Goal: Task Accomplishment & Management: Complete application form

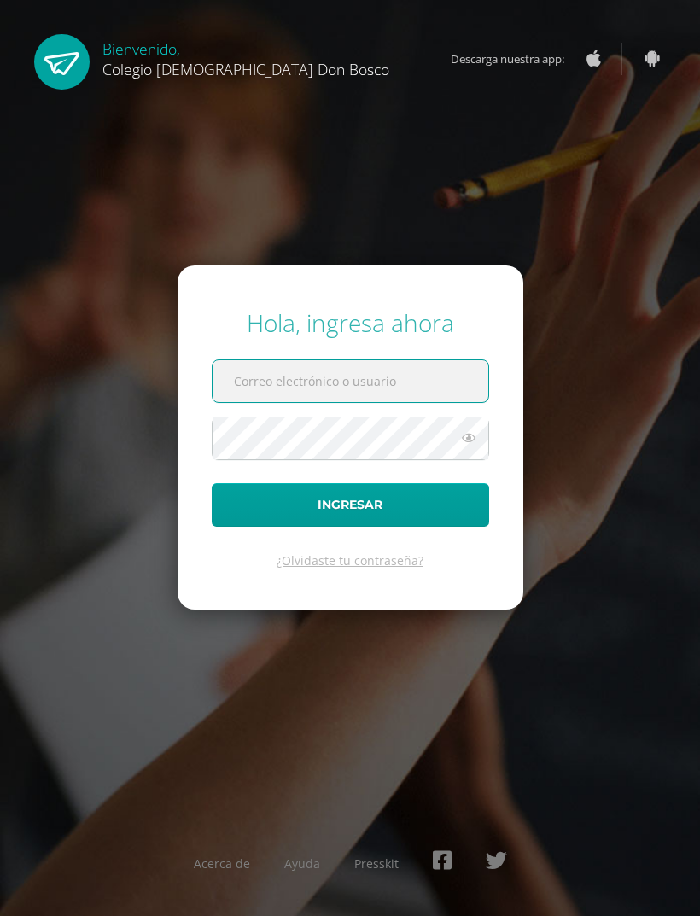
click at [389, 402] on input "text" at bounding box center [351, 381] width 276 height 42
type input "t"
type input "ltzoc@donbosco.edu.gt"
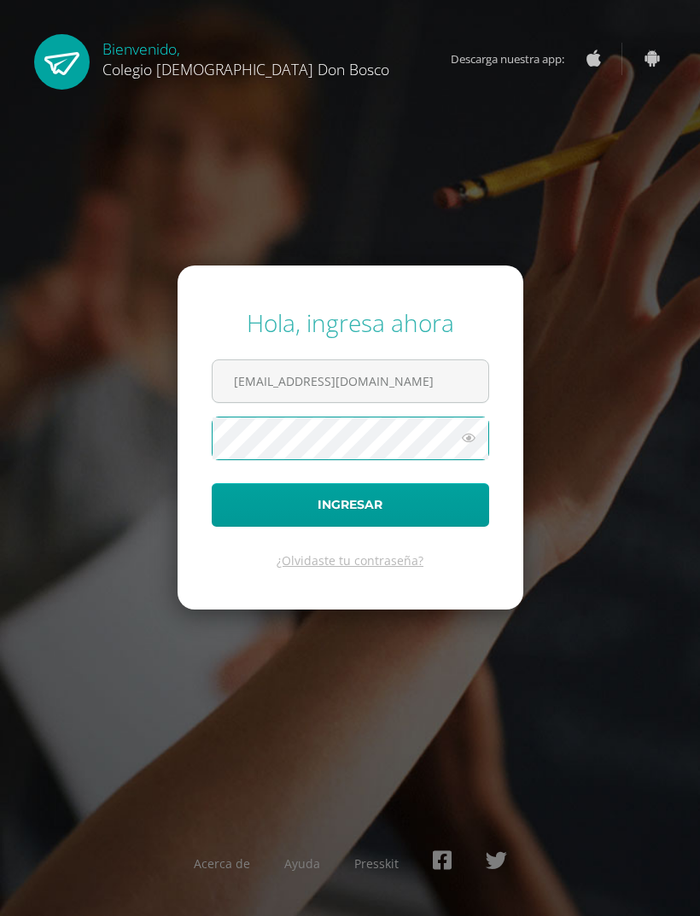
click at [248, 527] on button "Ingresar" at bounding box center [351, 505] width 278 height 44
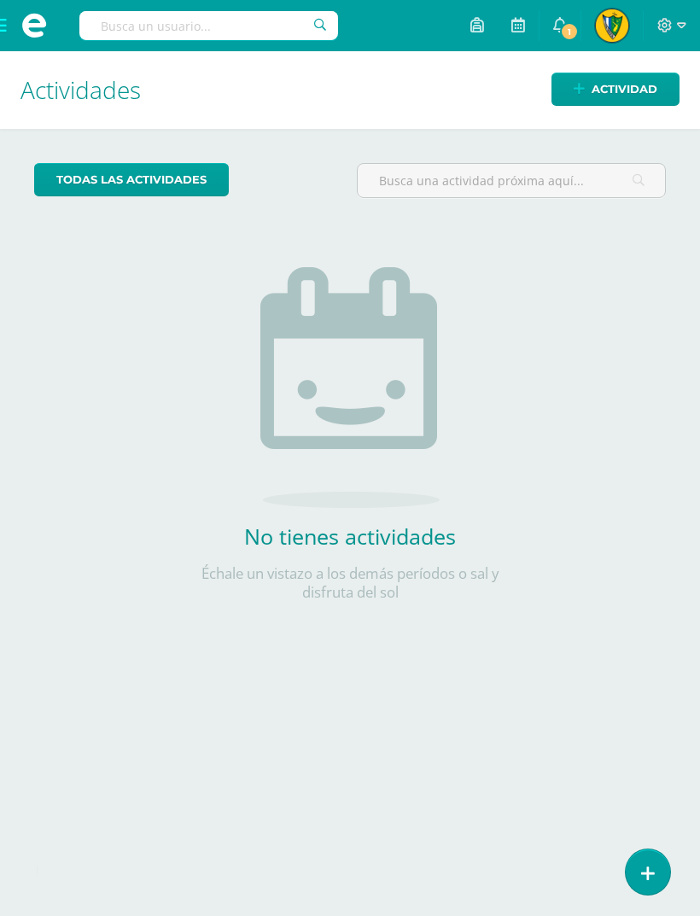
click at [9, 29] on span at bounding box center [34, 25] width 68 height 51
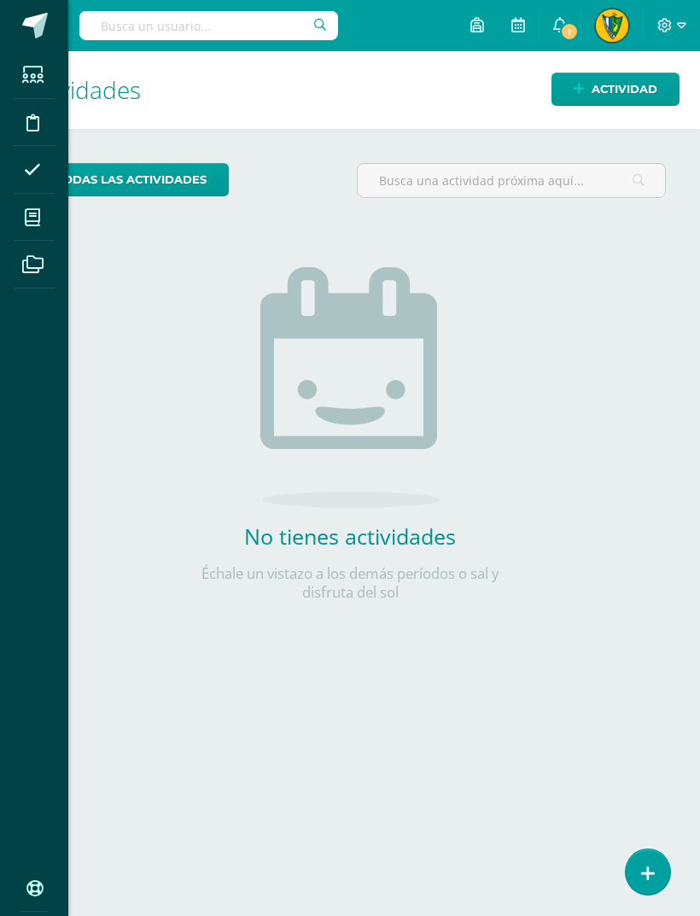
click at [26, 225] on icon at bounding box center [32, 217] width 15 height 17
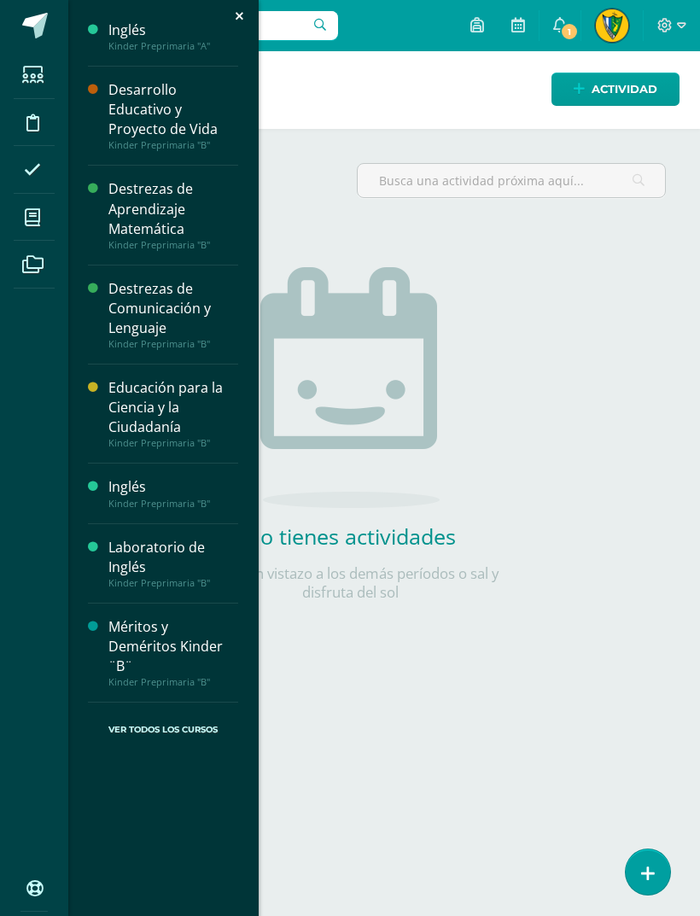
click at [129, 110] on div "Desarrollo Educativo y Proyecto de Vida" at bounding box center [173, 109] width 130 height 59
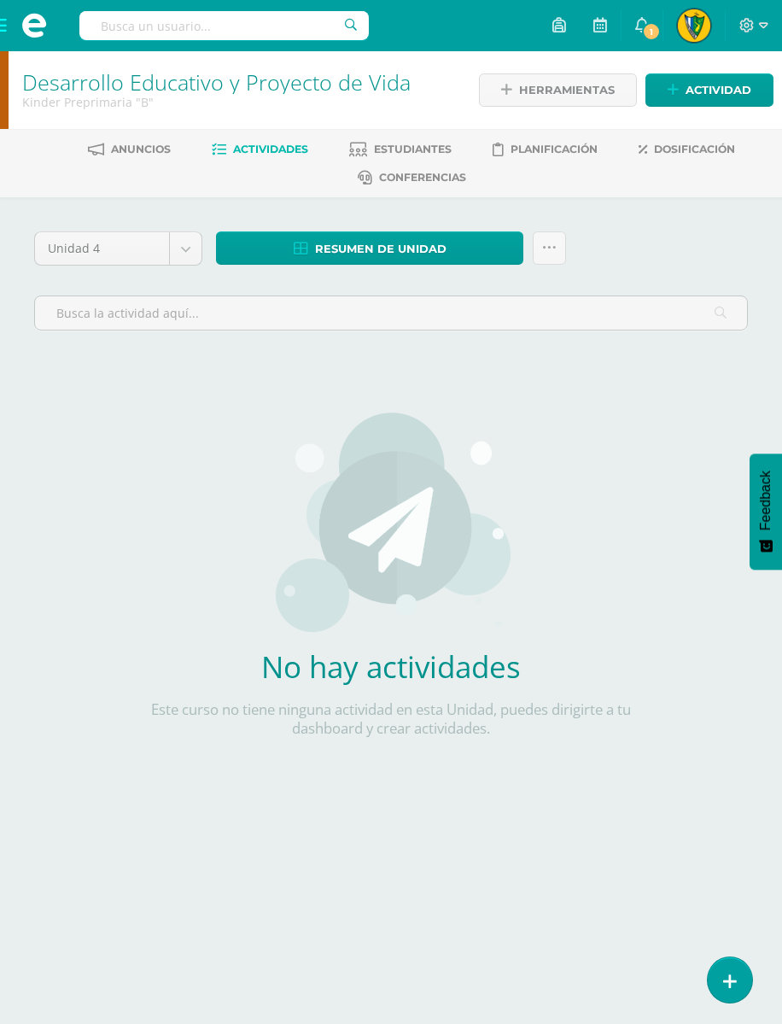
click at [736, 93] on span "Actividad" at bounding box center [719, 90] width 66 height 32
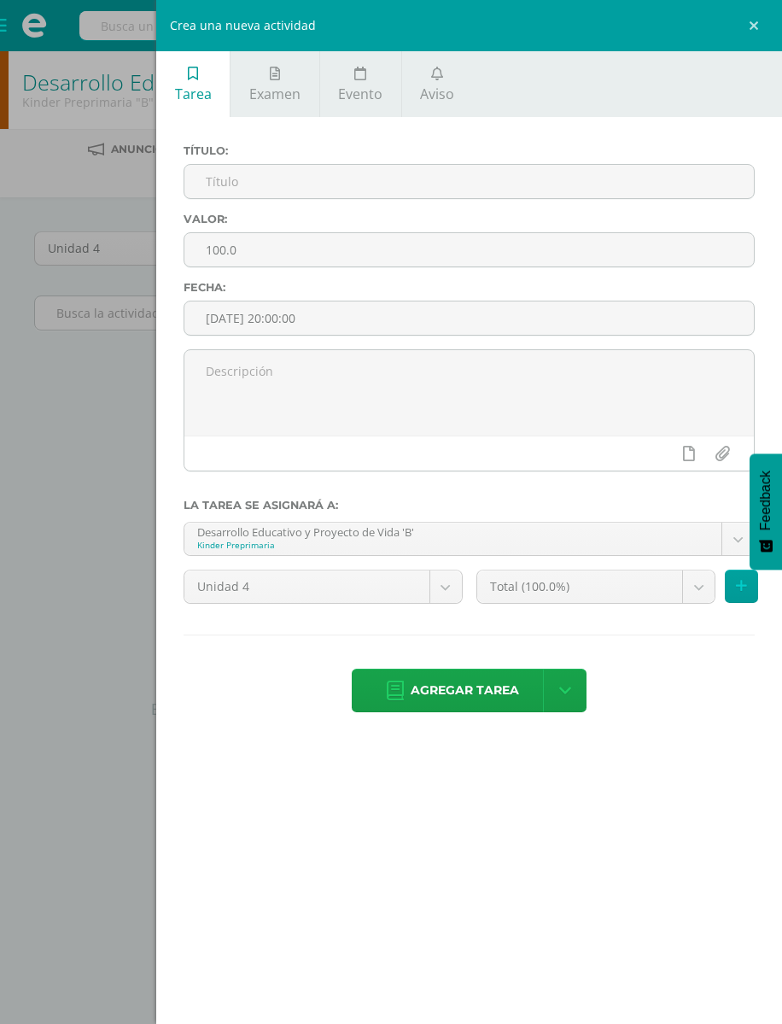
click at [592, 196] on input "text" at bounding box center [469, 181] width 570 height 33
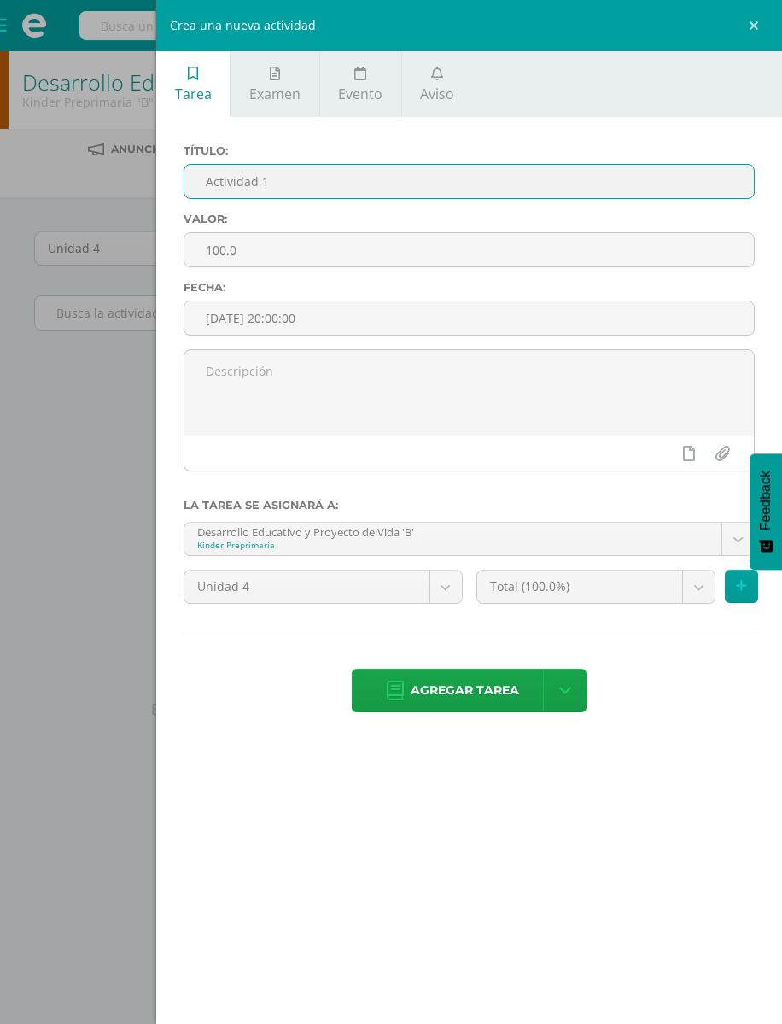
type input "Actividad 1"
click at [565, 234] on div "Valor: 100.0" at bounding box center [469, 247] width 585 height 68
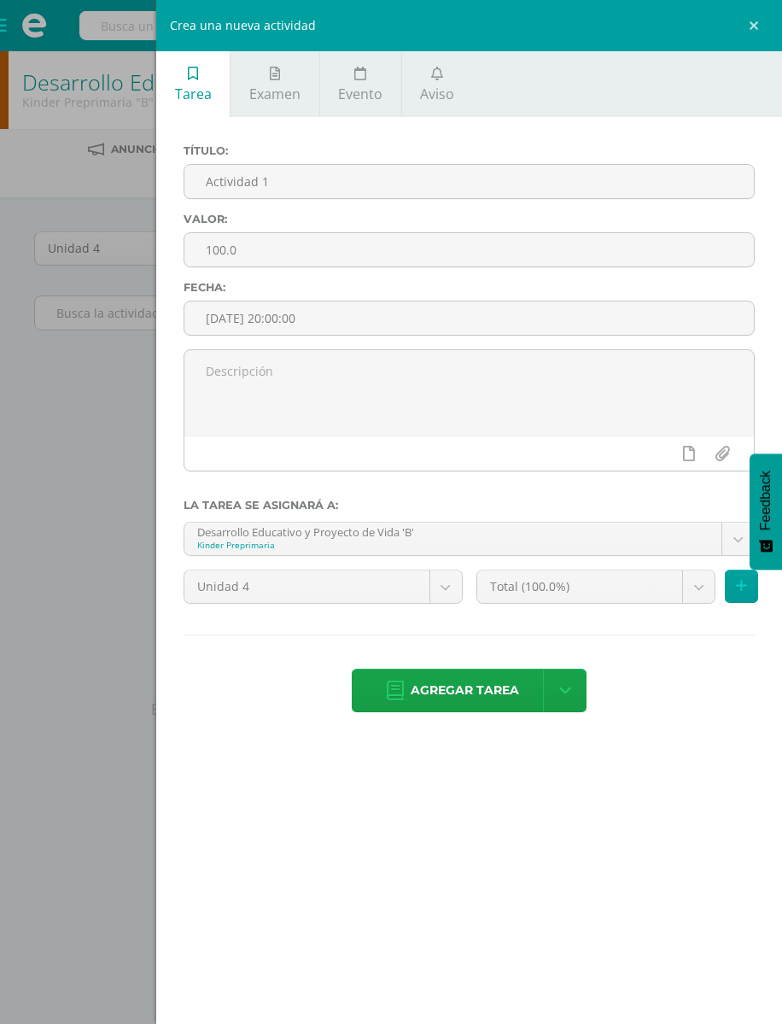
click at [608, 255] on input "100.0" at bounding box center [469, 249] width 570 height 33
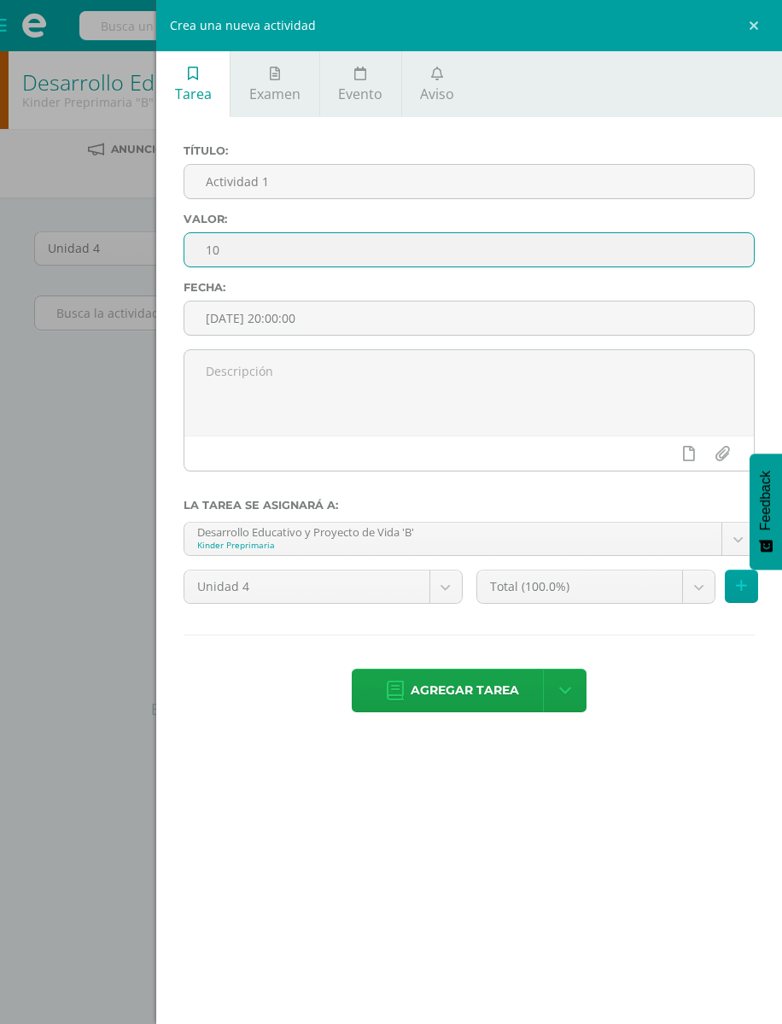
type input "10"
click at [581, 365] on textarea at bounding box center [469, 392] width 570 height 85
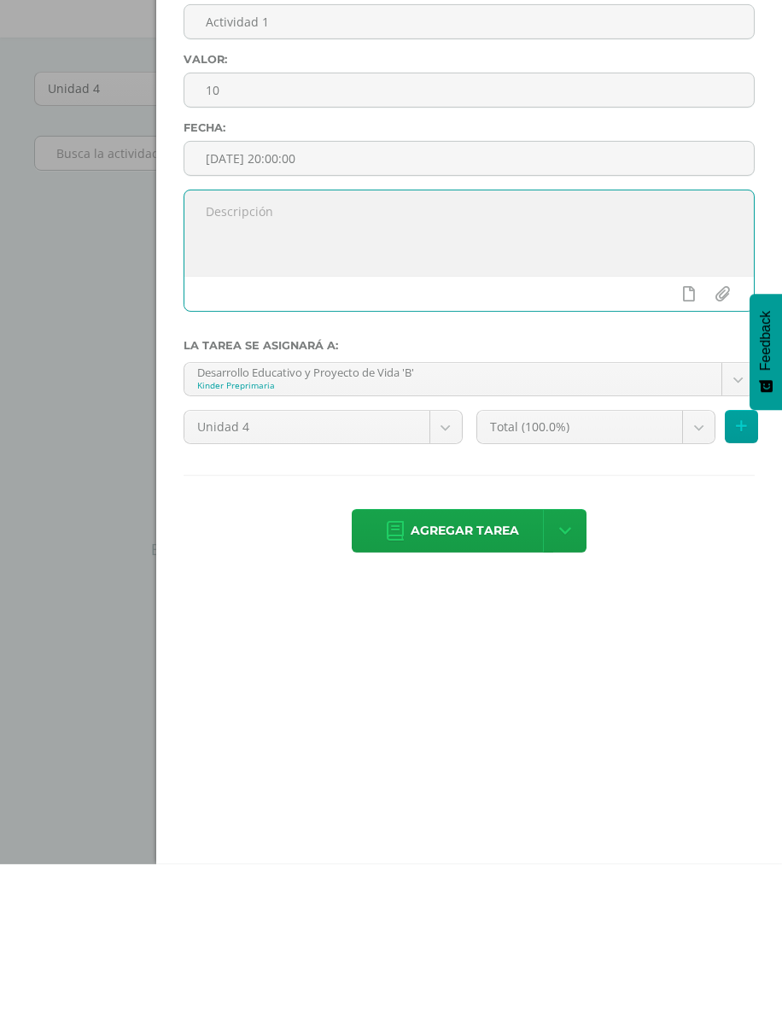
click at [492, 669] on span "Agregar tarea" at bounding box center [465, 690] width 108 height 42
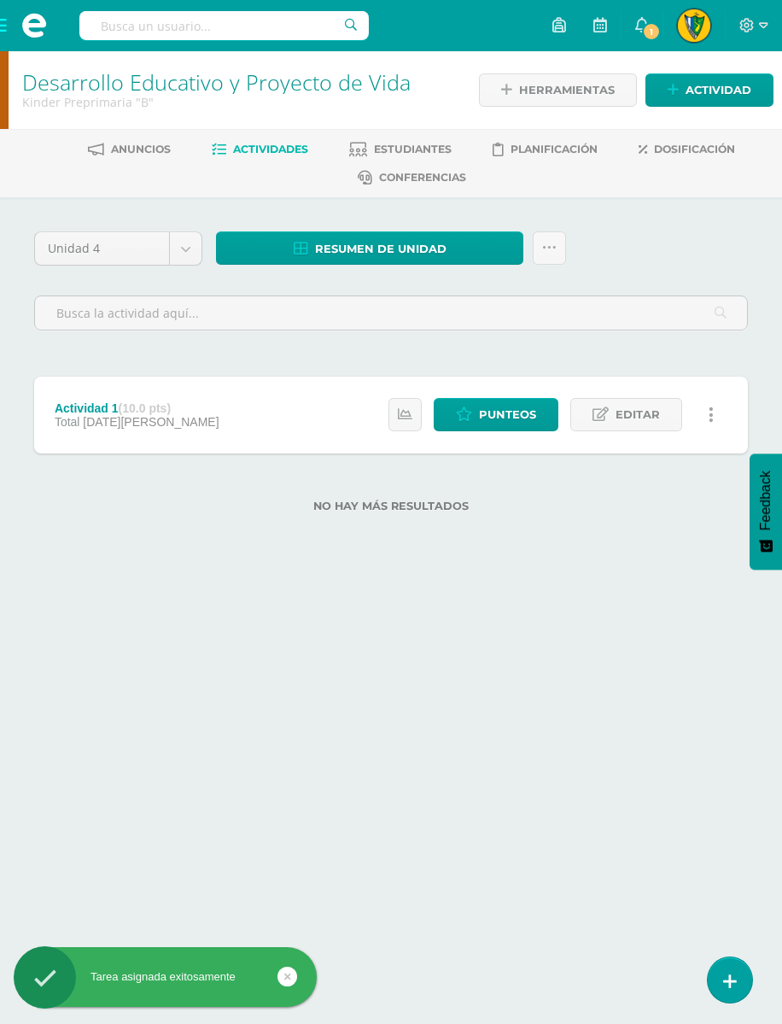
click at [742, 86] on span "Actividad" at bounding box center [719, 90] width 66 height 32
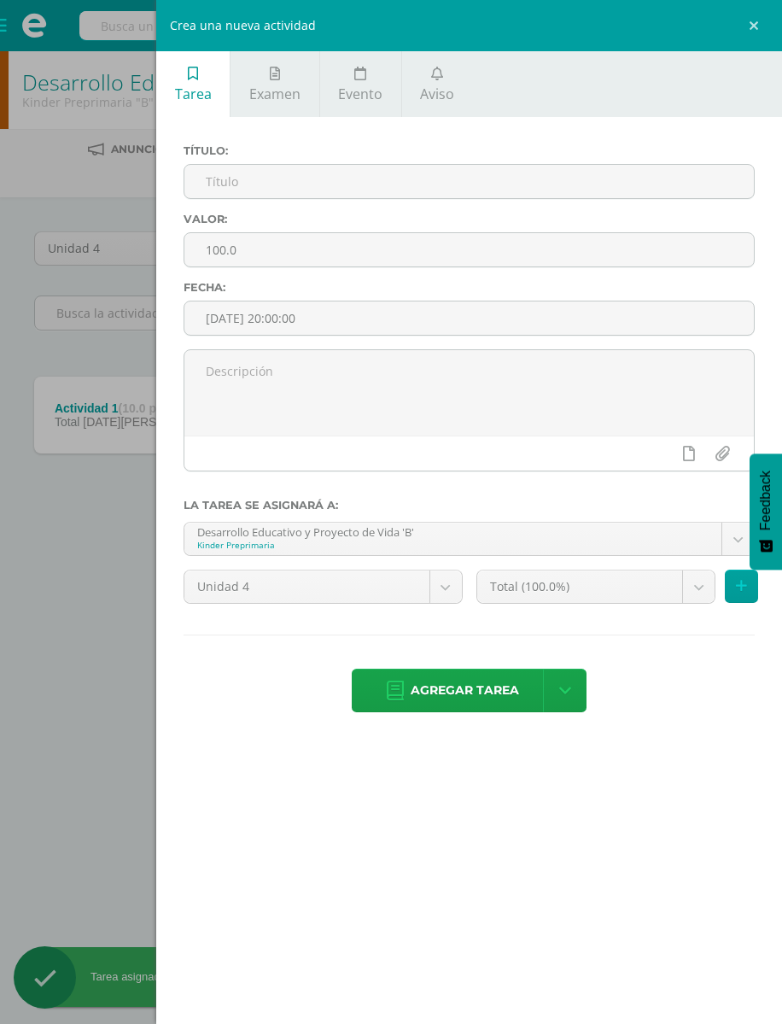
click at [595, 197] on input "text" at bounding box center [469, 181] width 570 height 33
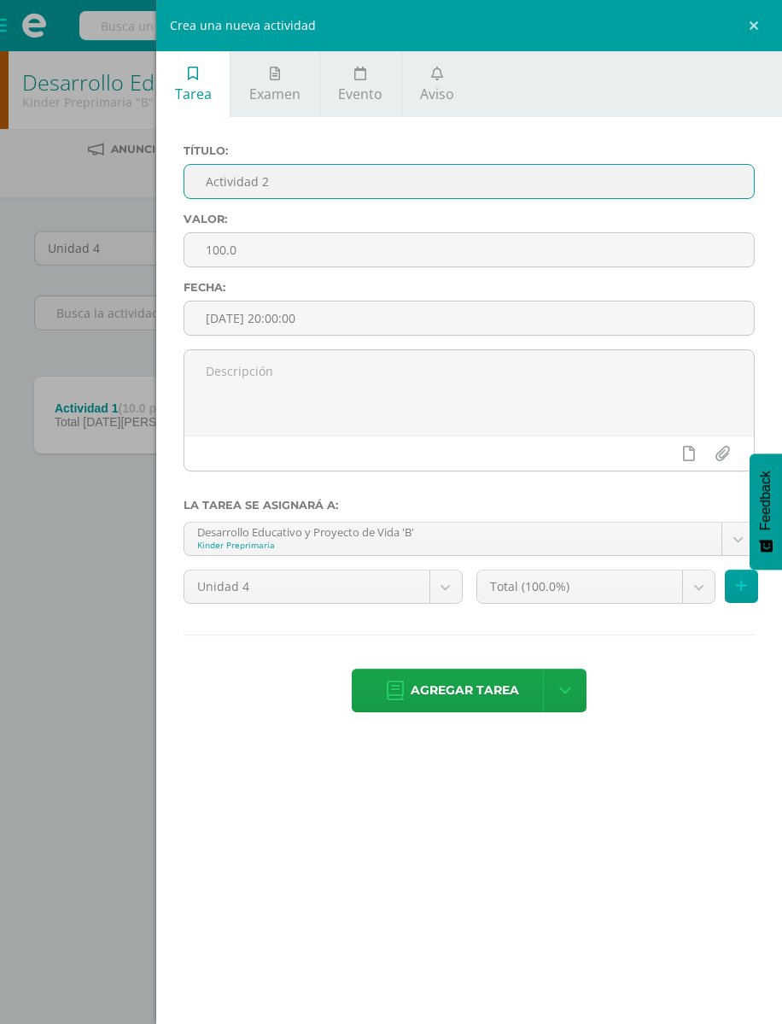
type input "Actividad 2"
click at [587, 263] on input "100.0" at bounding box center [469, 249] width 570 height 33
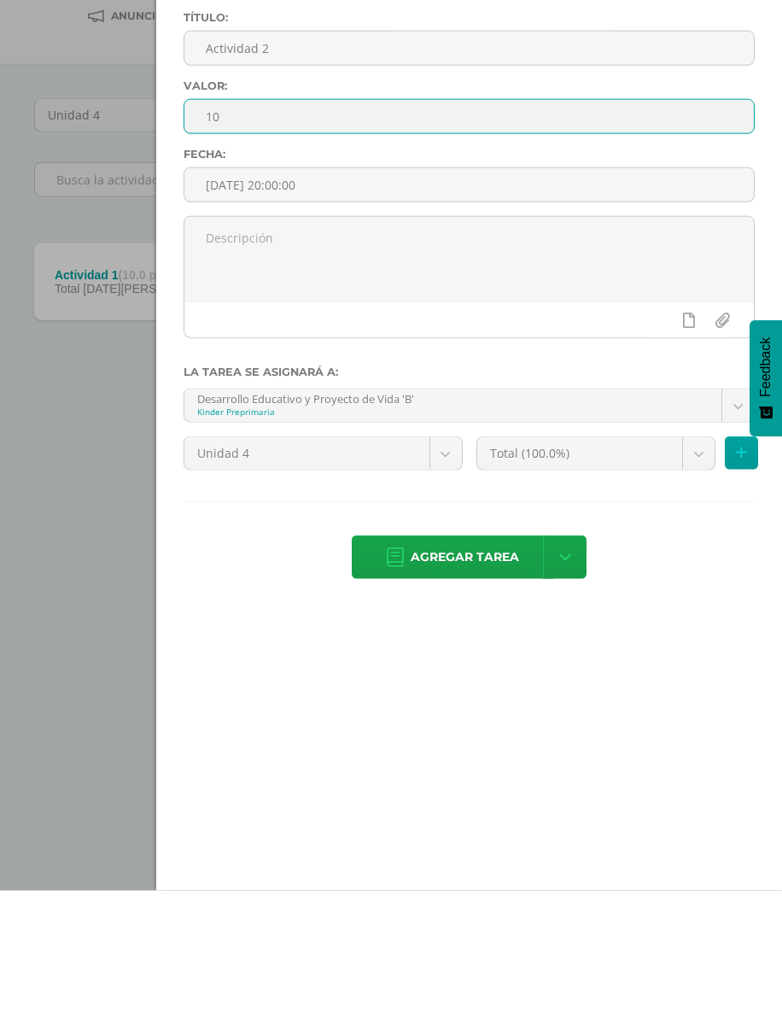
type input "10"
click at [491, 669] on span "Agregar tarea" at bounding box center [465, 690] width 108 height 42
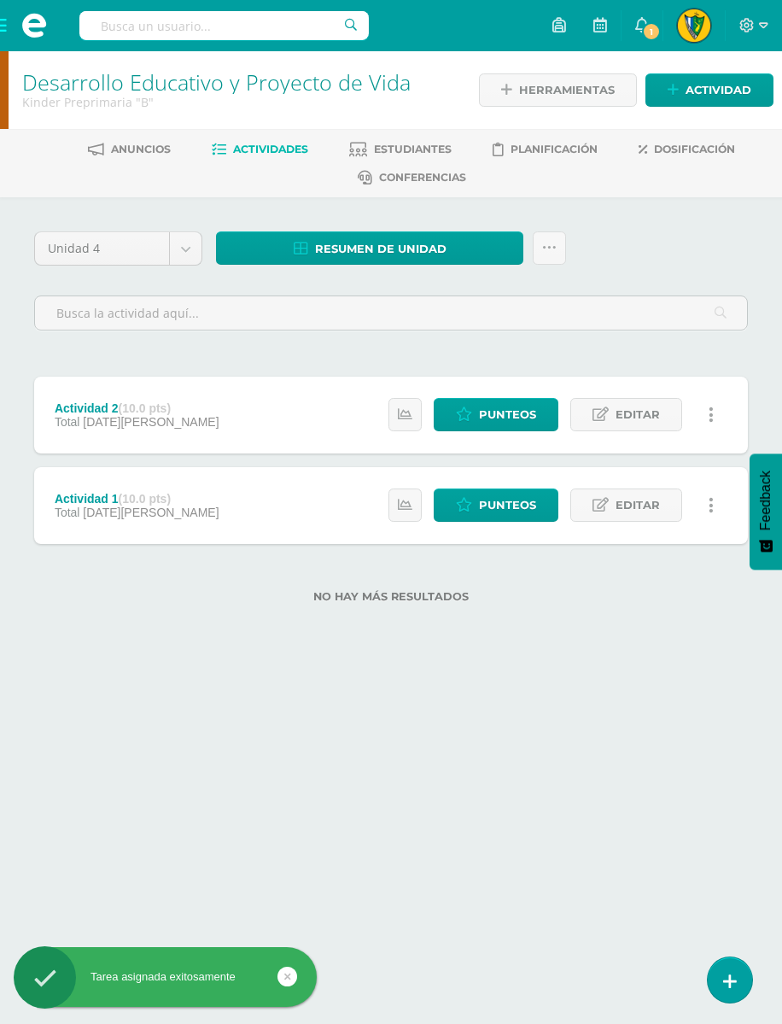
click at [699, 96] on span "Actividad" at bounding box center [719, 90] width 66 height 32
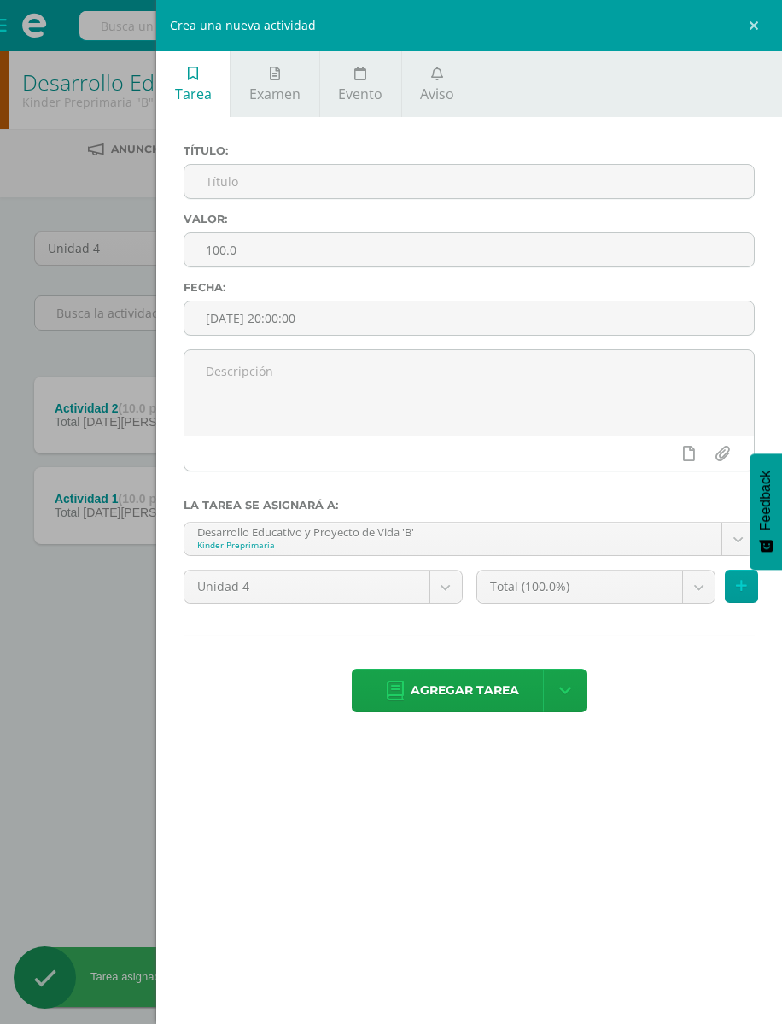
click at [593, 190] on input "text" at bounding box center [469, 181] width 570 height 33
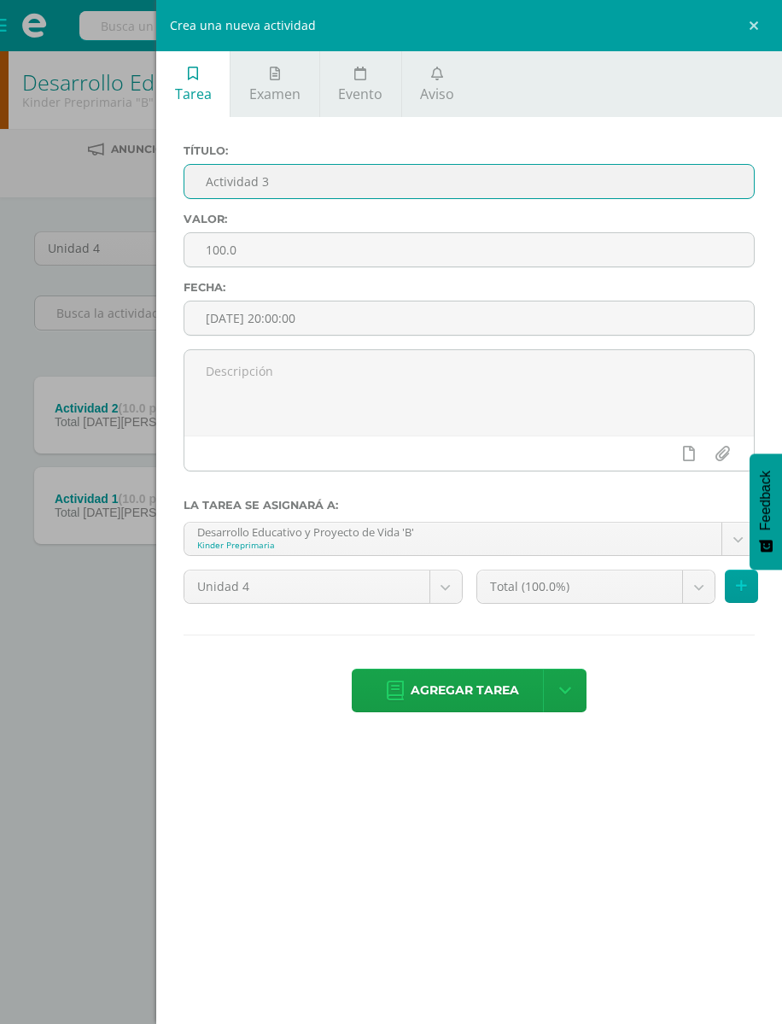
type input "Actividad 3"
click at [549, 240] on input "100.0" at bounding box center [469, 249] width 570 height 33
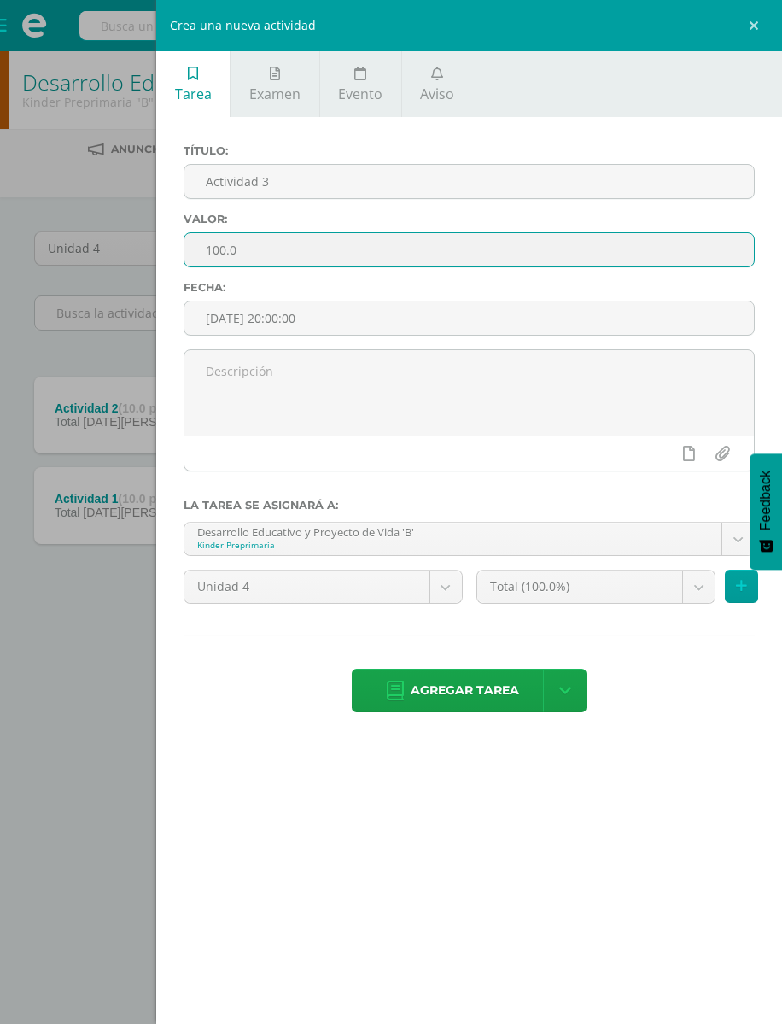
click at [588, 266] on input "100.0" at bounding box center [469, 249] width 570 height 33
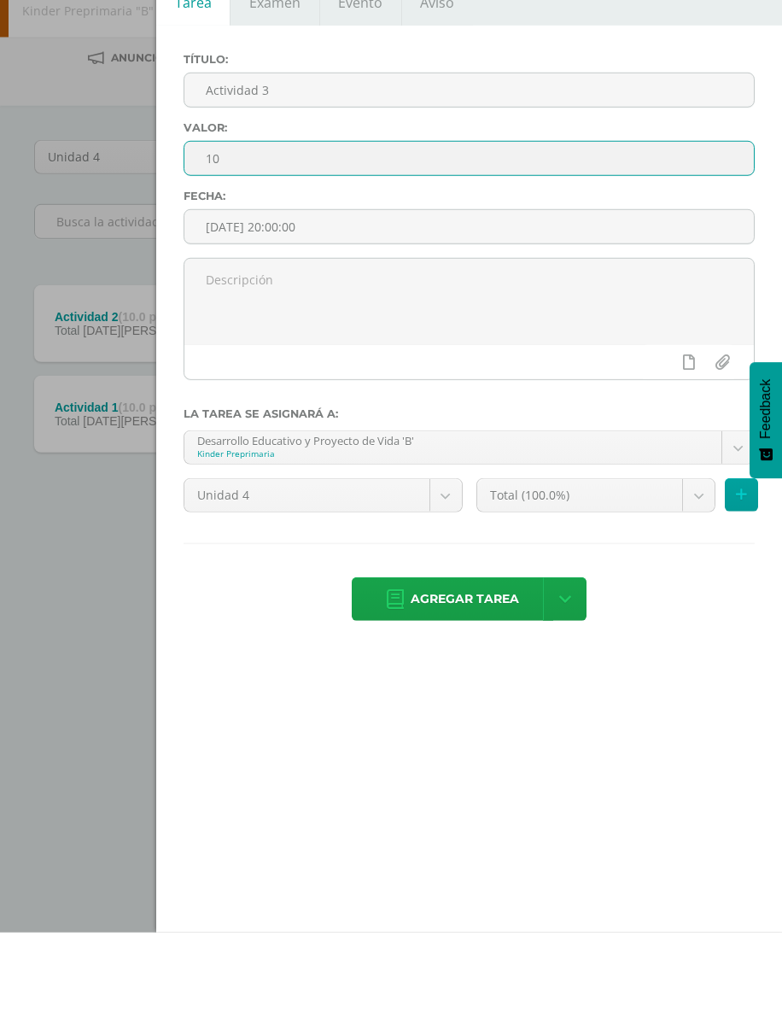
type input "10"
click at [486, 669] on span "Agregar tarea" at bounding box center [465, 690] width 108 height 42
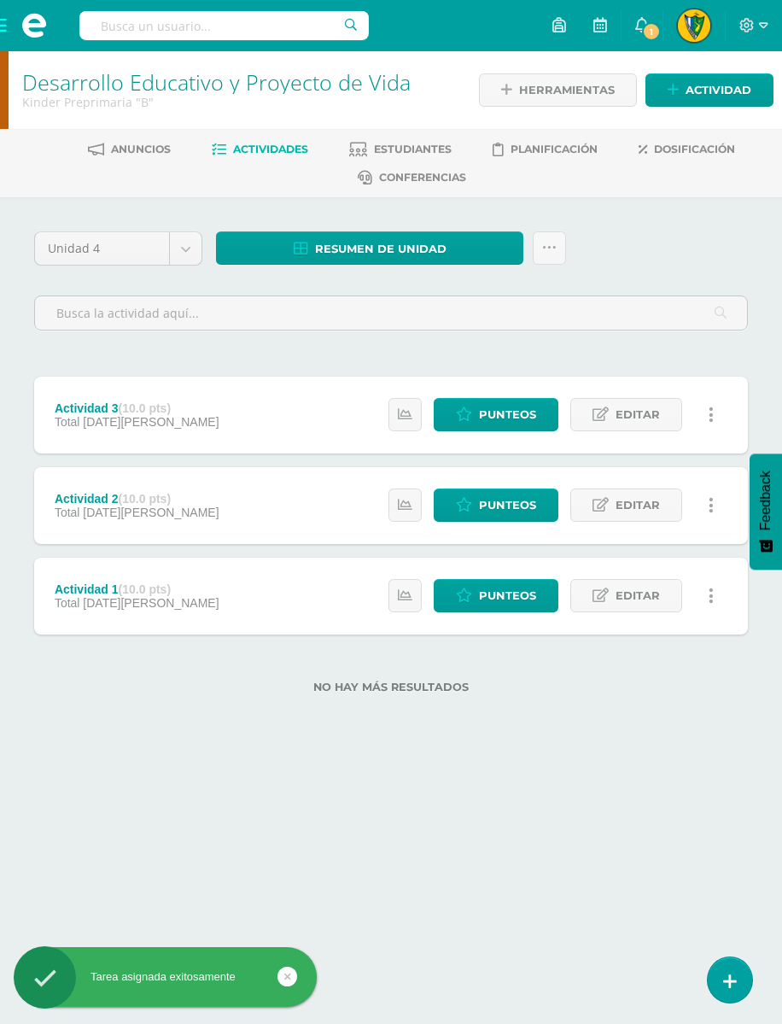
click at [722, 86] on span "Actividad" at bounding box center [719, 90] width 66 height 32
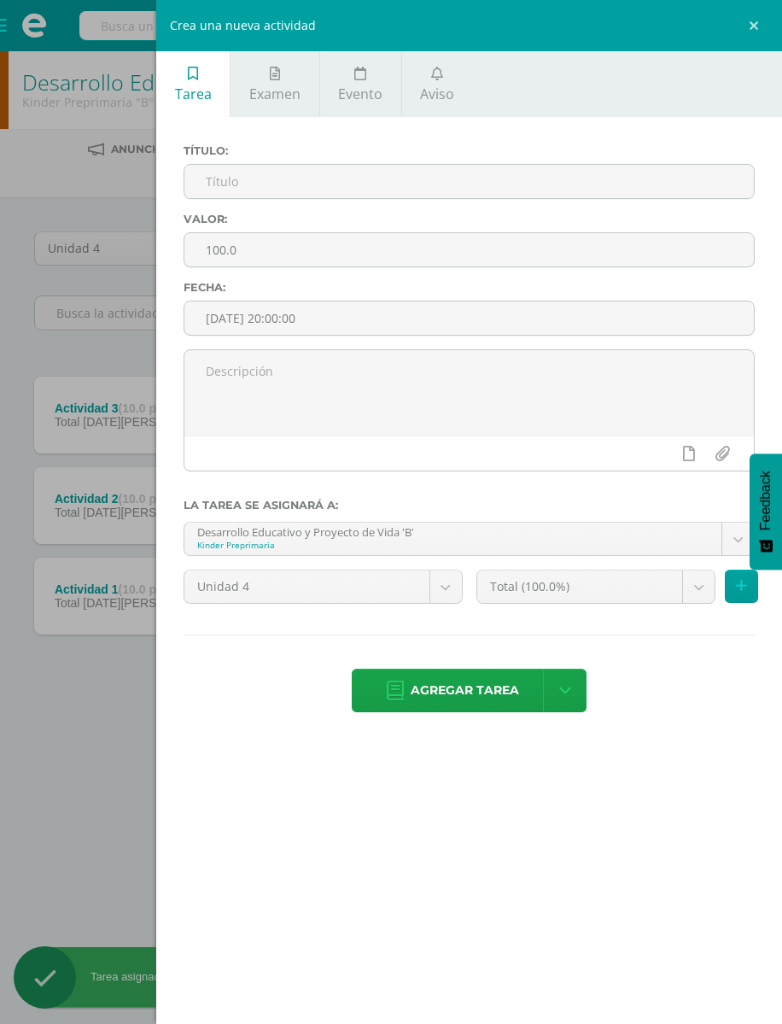
click at [580, 193] on input "text" at bounding box center [469, 181] width 570 height 33
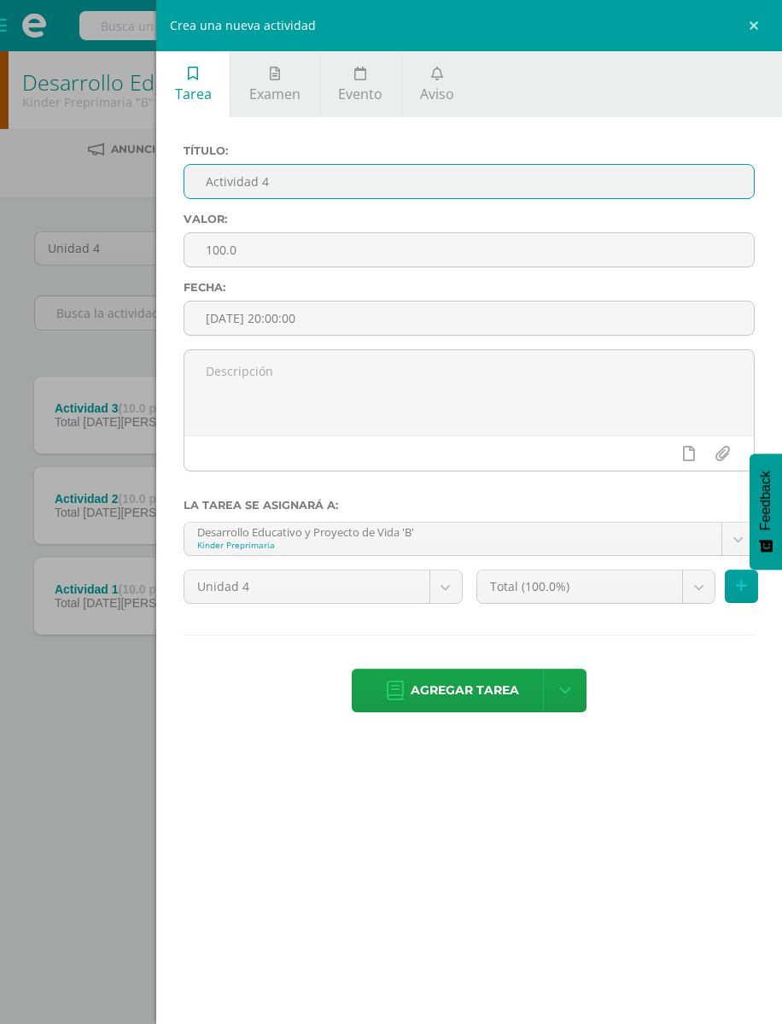
type input "Actividad 4"
click at [580, 246] on input "100.0" at bounding box center [469, 249] width 570 height 33
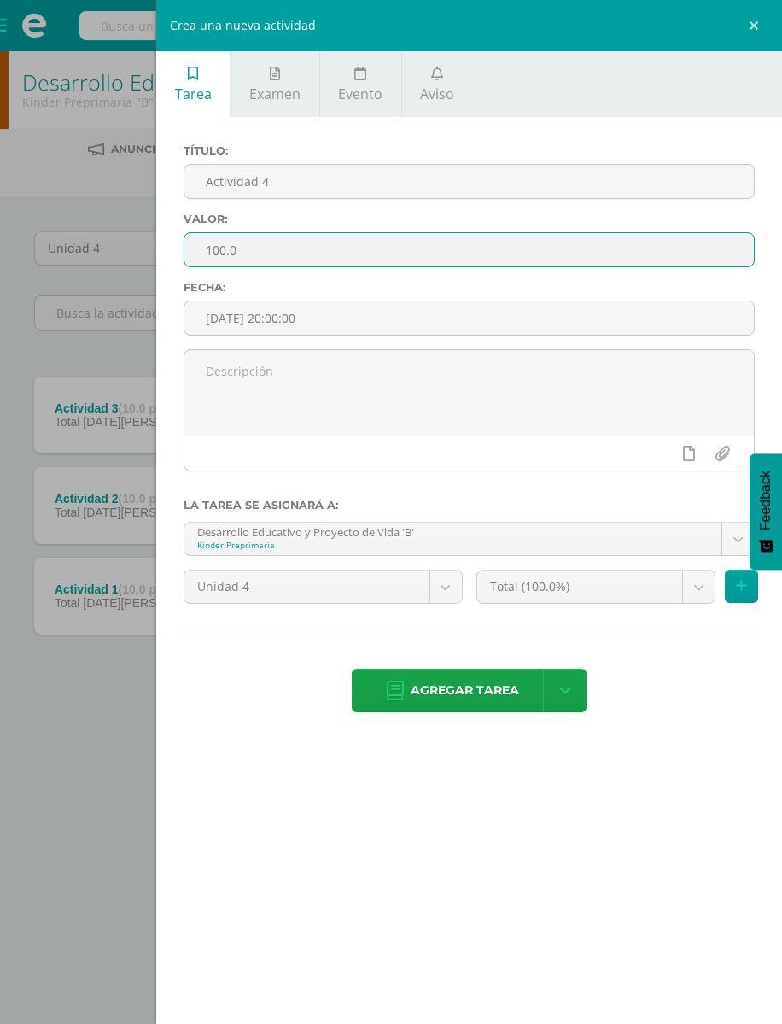
click at [604, 255] on input "100.0" at bounding box center [469, 249] width 570 height 33
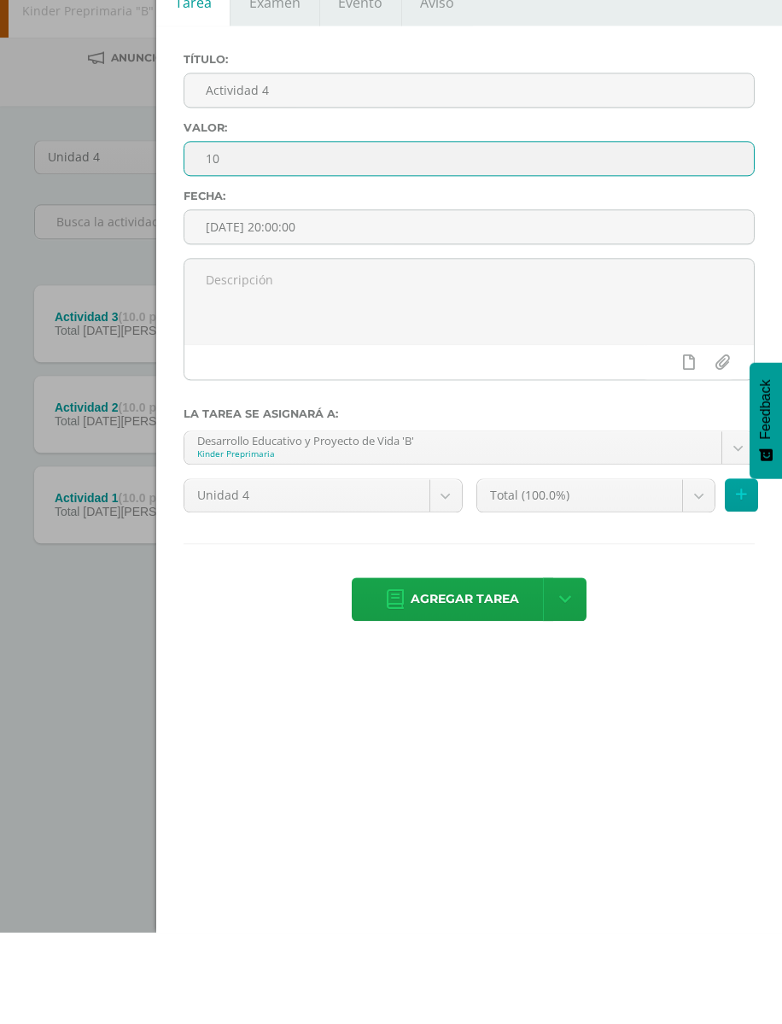
type input "10"
click at [482, 669] on span "Agregar tarea" at bounding box center [465, 690] width 108 height 42
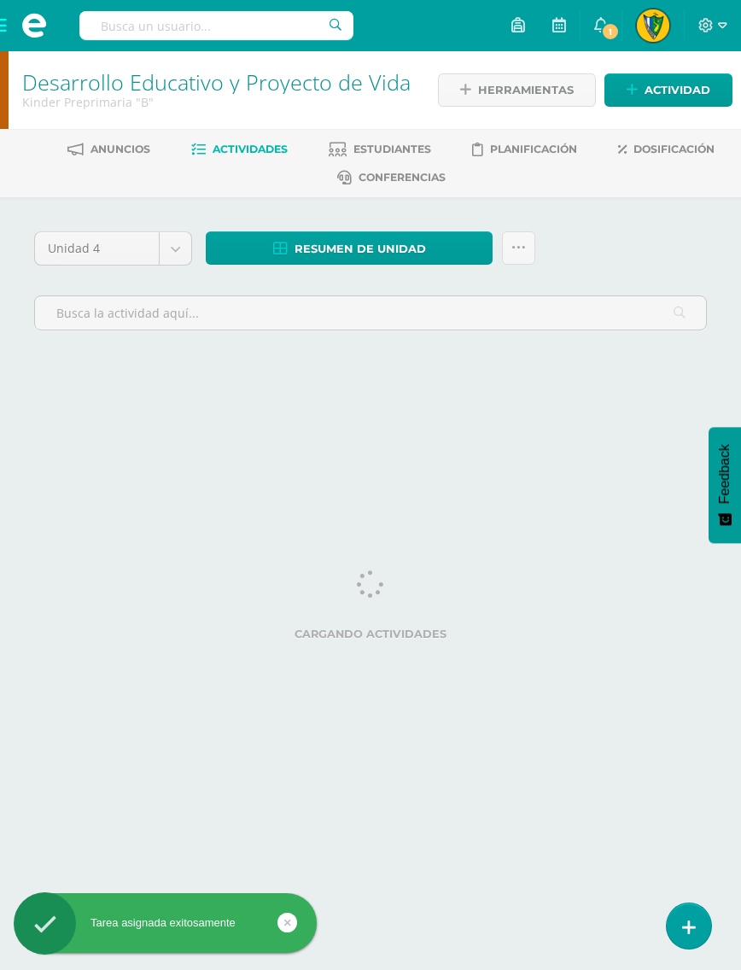
click at [683, 96] on span "Actividad" at bounding box center [678, 90] width 66 height 32
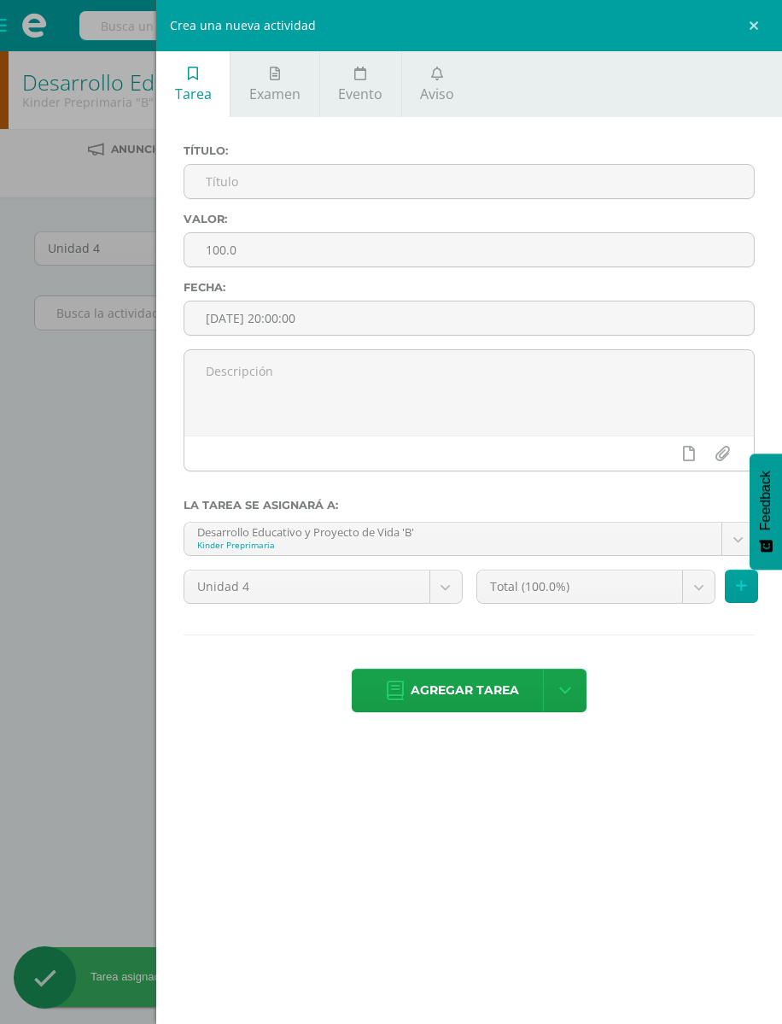
click at [652, 198] on input "text" at bounding box center [469, 181] width 570 height 33
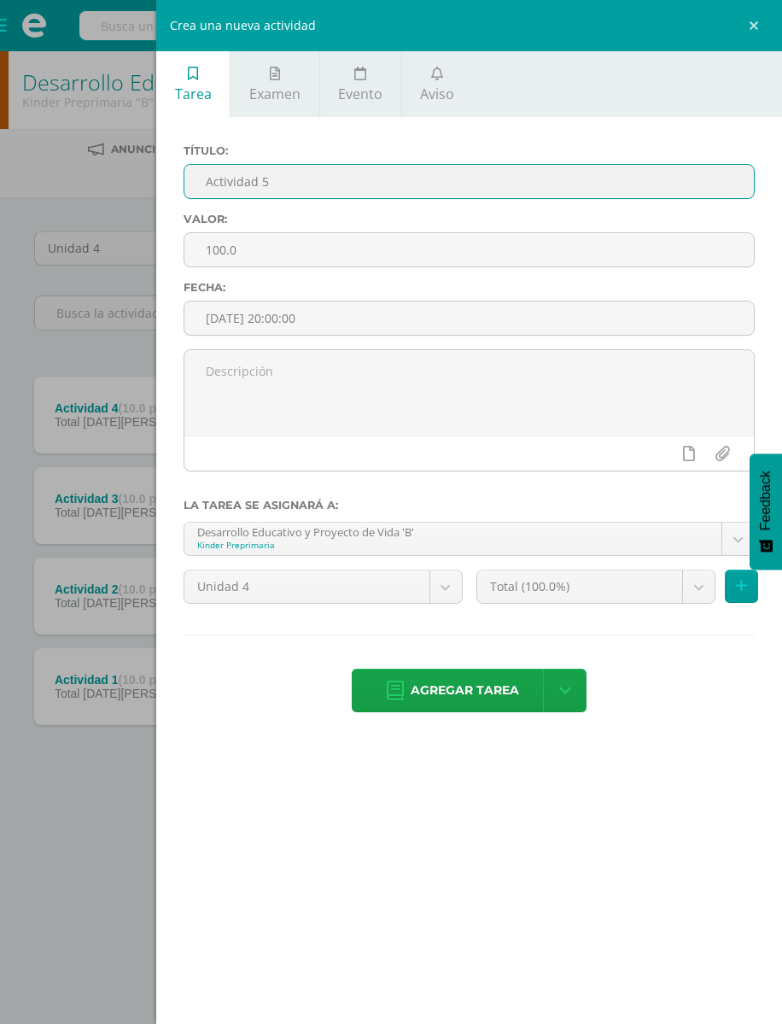
type input "Actividad 5"
click at [489, 257] on input "100.0" at bounding box center [469, 249] width 570 height 33
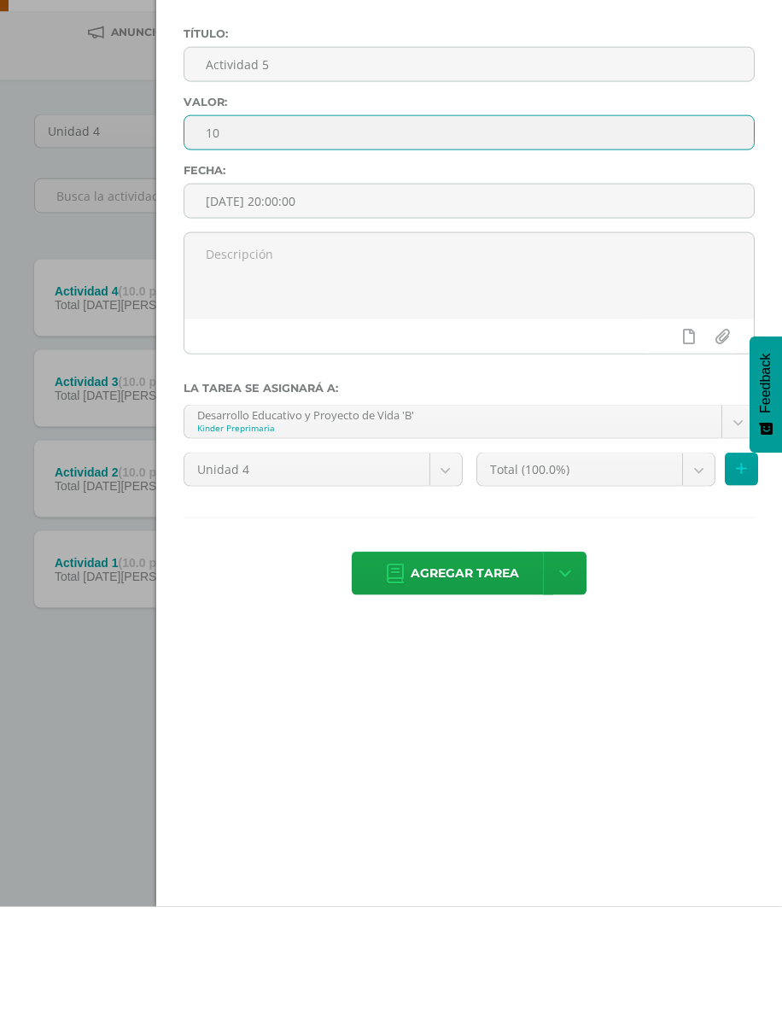
type input "10"
click at [472, 669] on span "Agregar tarea" at bounding box center [465, 690] width 108 height 42
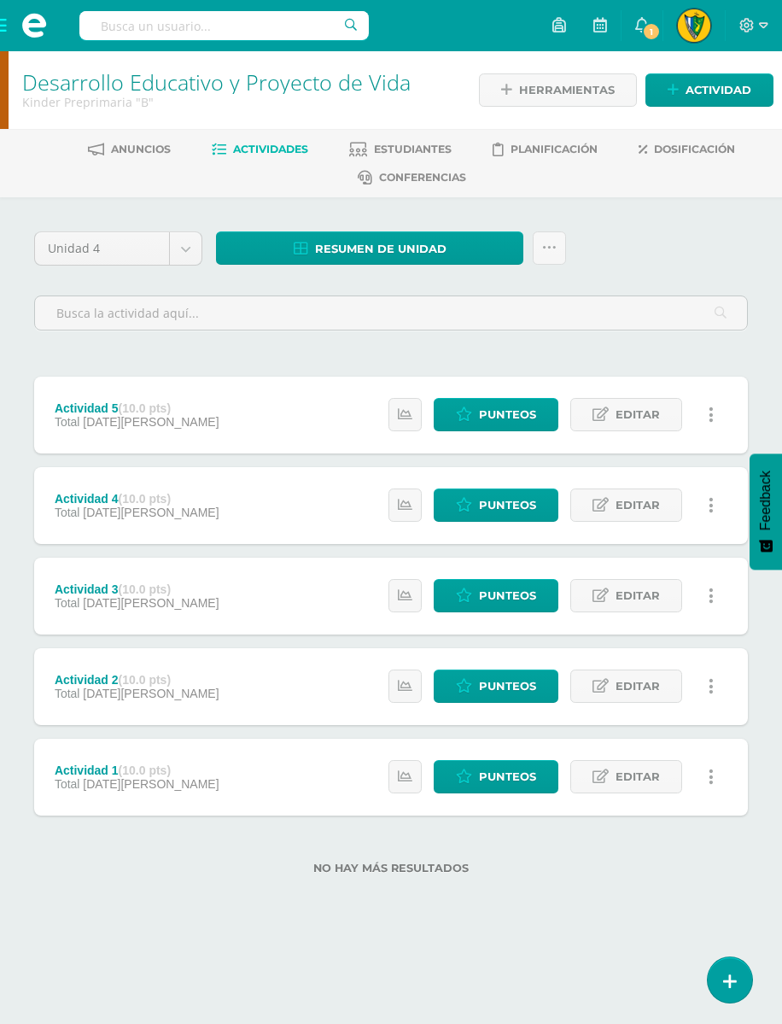
click at [720, 96] on span "Actividad" at bounding box center [719, 90] width 66 height 32
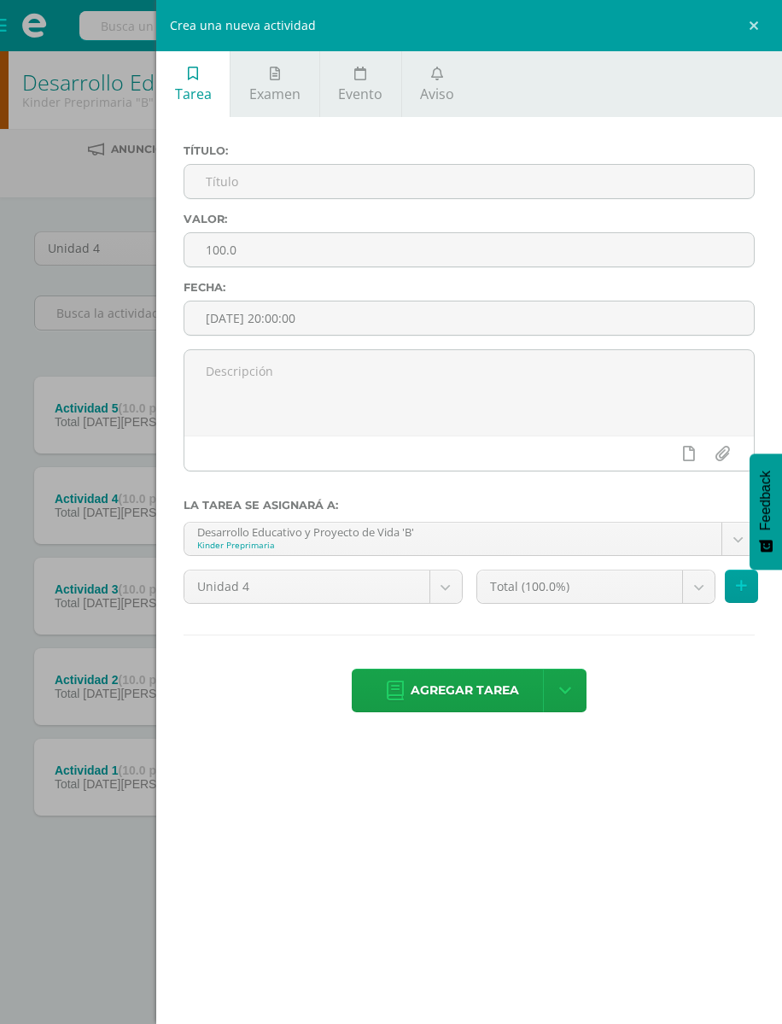
click at [500, 225] on label "Valor:" at bounding box center [469, 219] width 571 height 13
click at [531, 186] on input "text" at bounding box center [469, 181] width 570 height 33
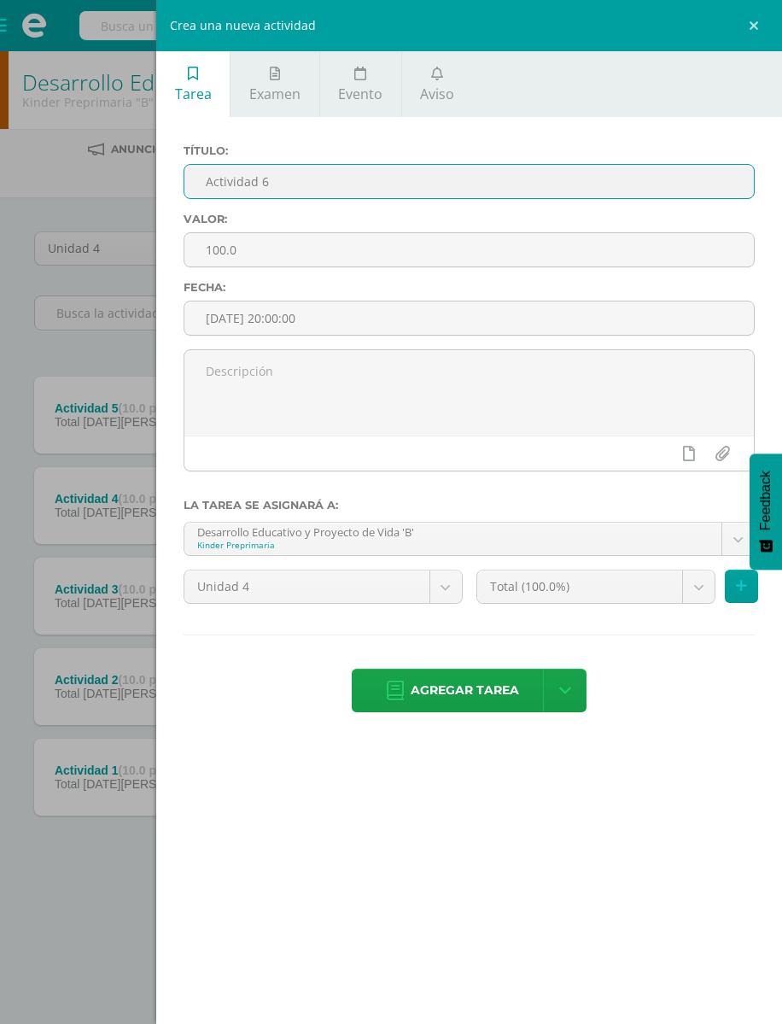
type input "Actividad 6"
click at [564, 254] on input "100.0" at bounding box center [469, 249] width 570 height 33
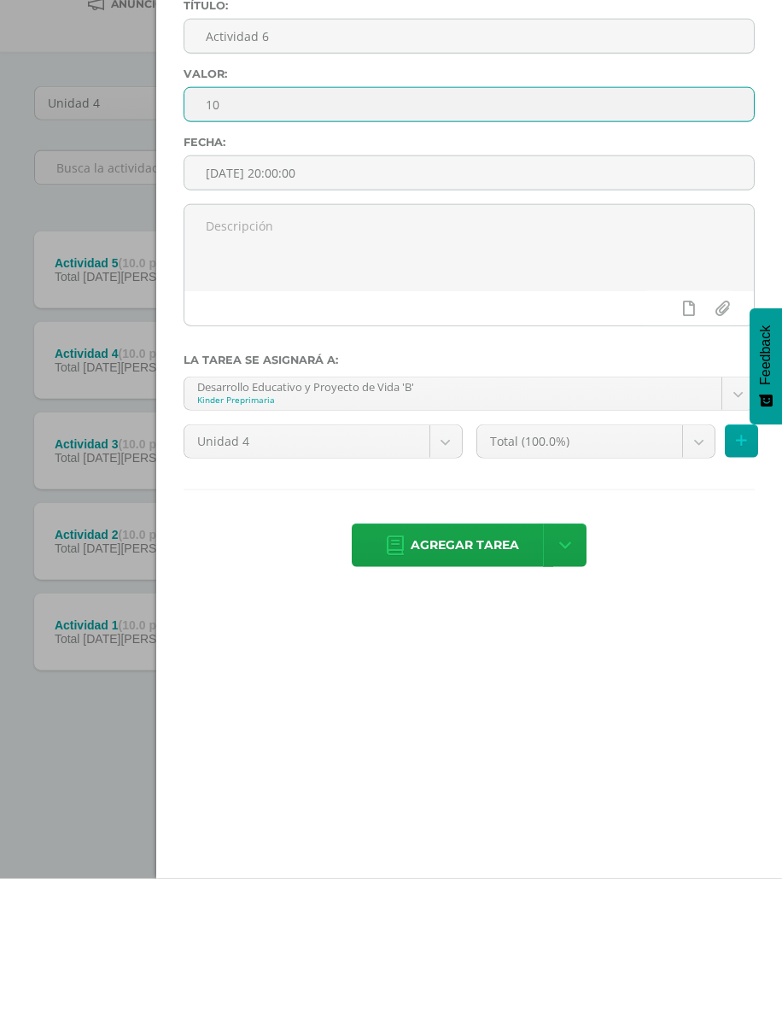
type input "10"
click at [477, 669] on span "Agregar tarea" at bounding box center [465, 690] width 108 height 42
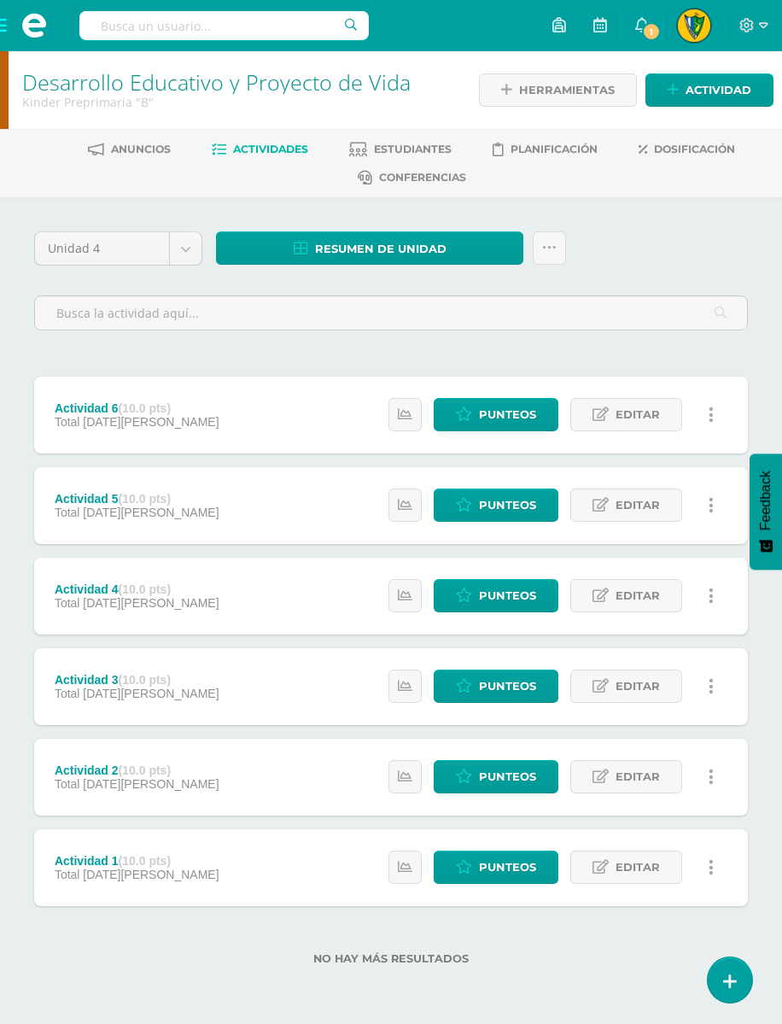
click at [699, 91] on span "Actividad" at bounding box center [719, 90] width 66 height 32
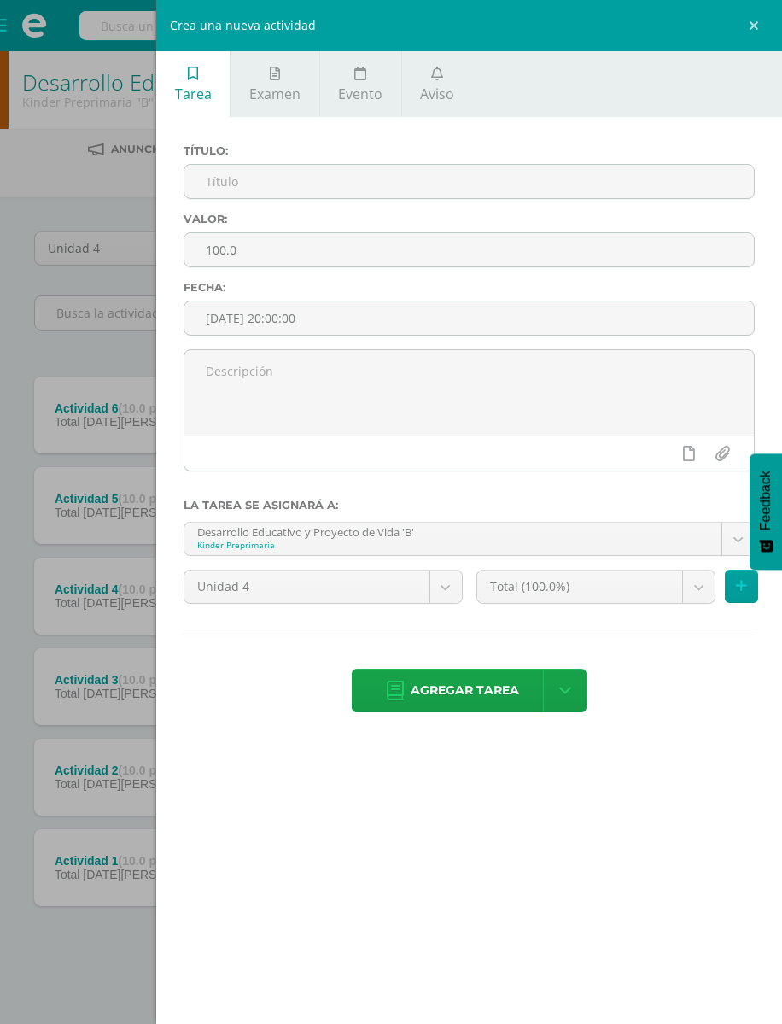
click at [572, 191] on input "text" at bounding box center [469, 181] width 570 height 33
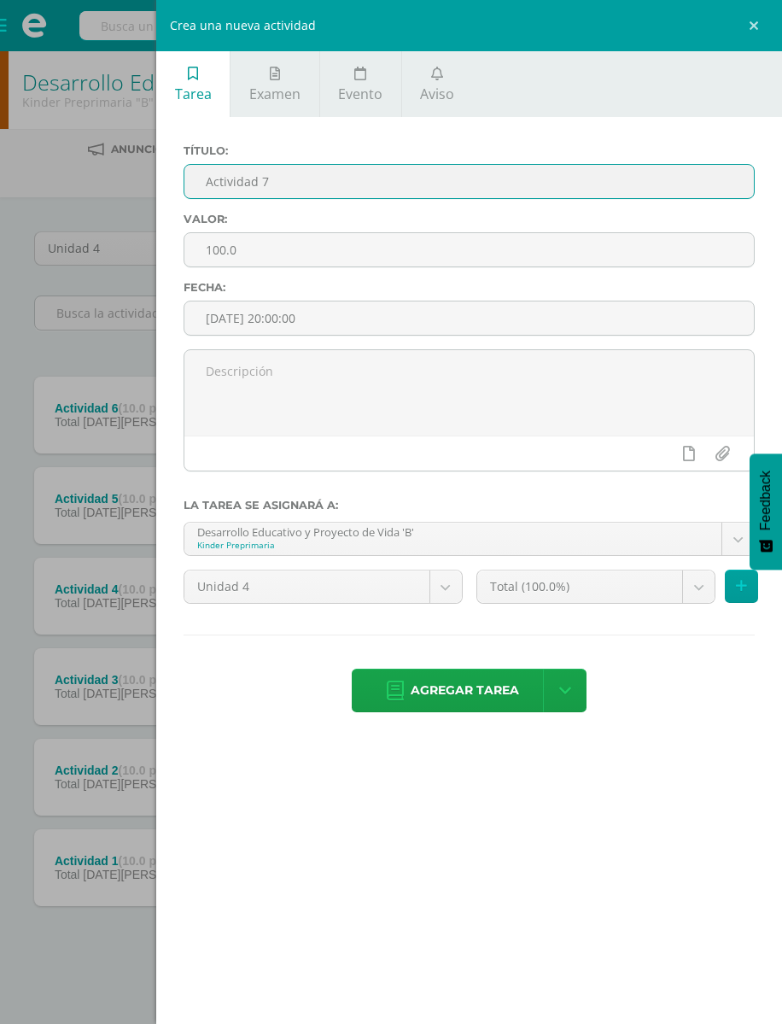
type input "Actividad 7"
click at [624, 254] on input "100.0" at bounding box center [469, 249] width 570 height 33
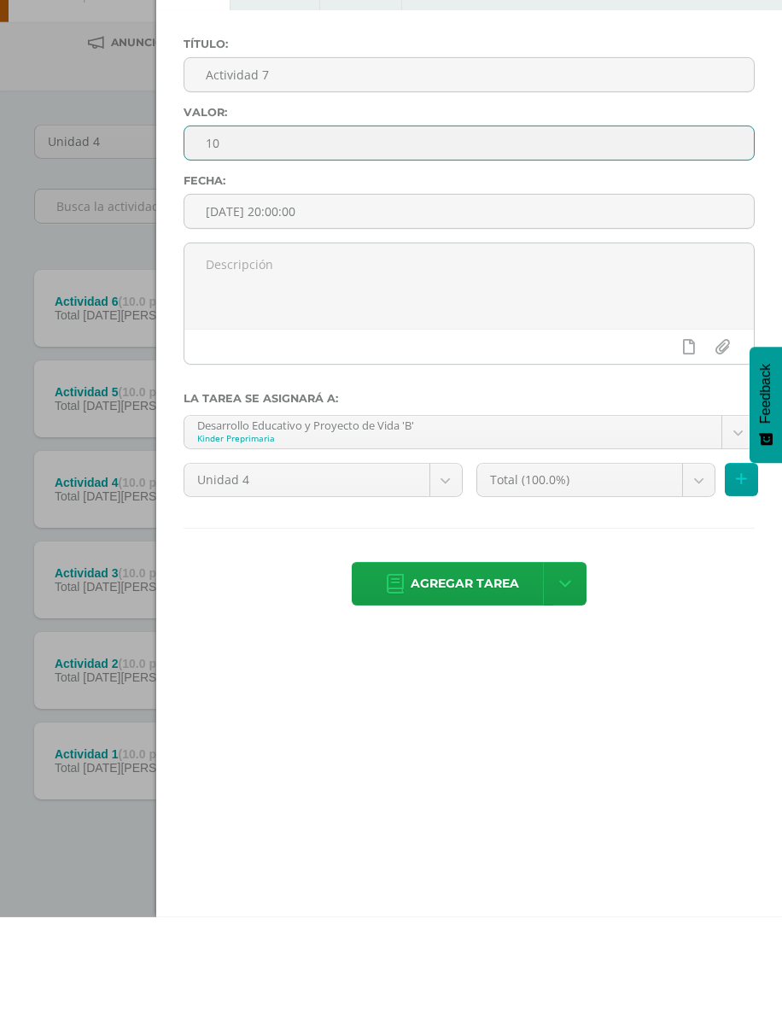
type input "10"
click at [484, 669] on span "Agregar tarea" at bounding box center [465, 690] width 108 height 42
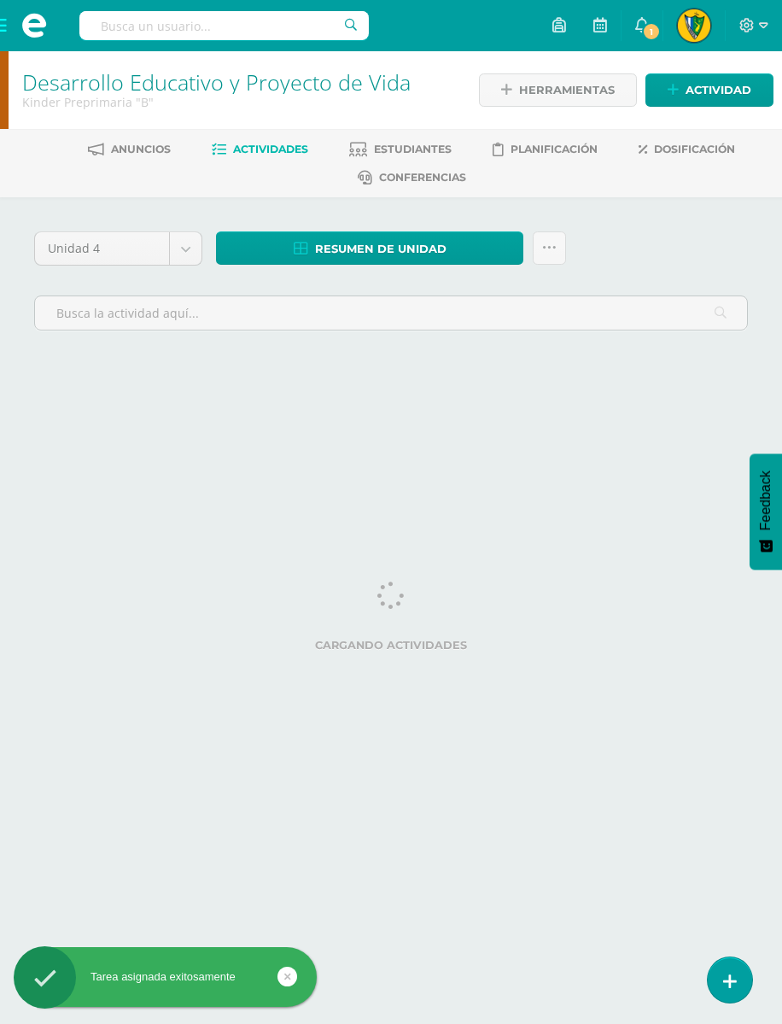
click at [699, 88] on span "Actividad" at bounding box center [719, 90] width 66 height 32
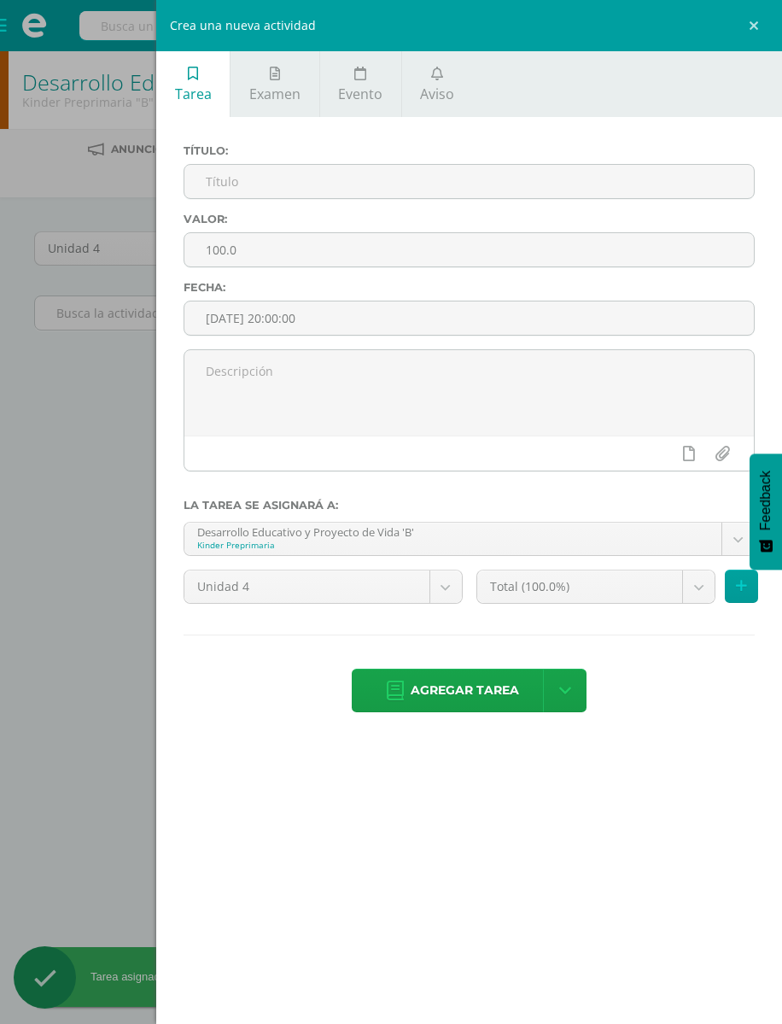
click at [594, 191] on input "text" at bounding box center [469, 181] width 570 height 33
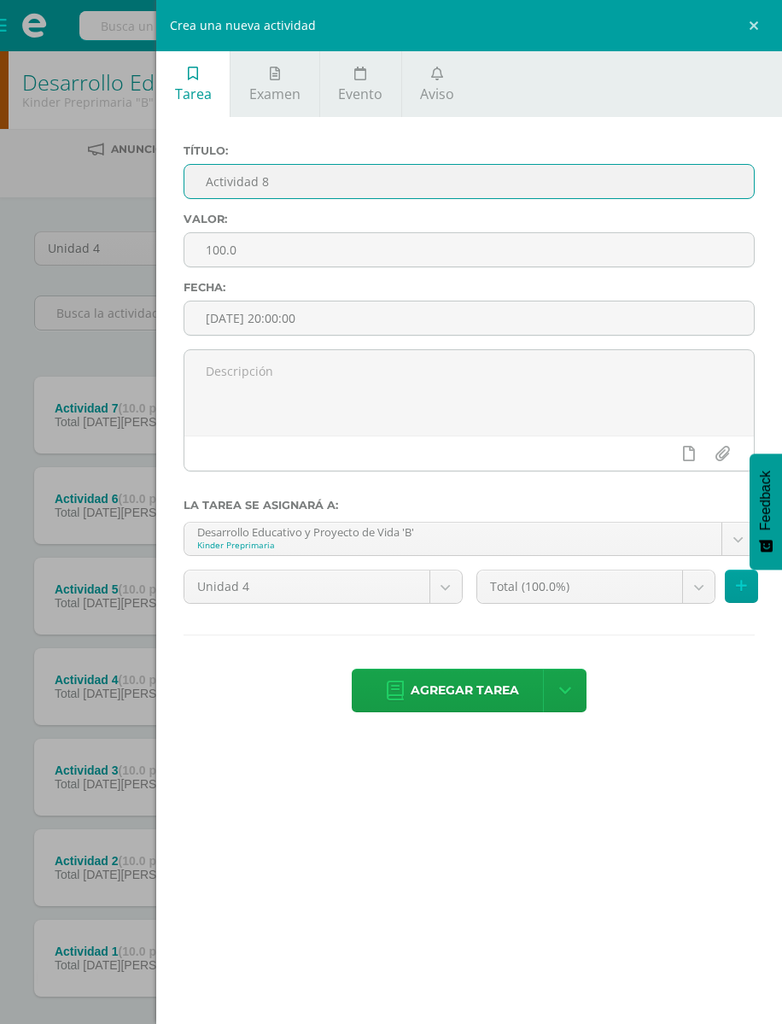
type input "Actividad 8"
click at [597, 241] on input "100.0" at bounding box center [469, 249] width 570 height 33
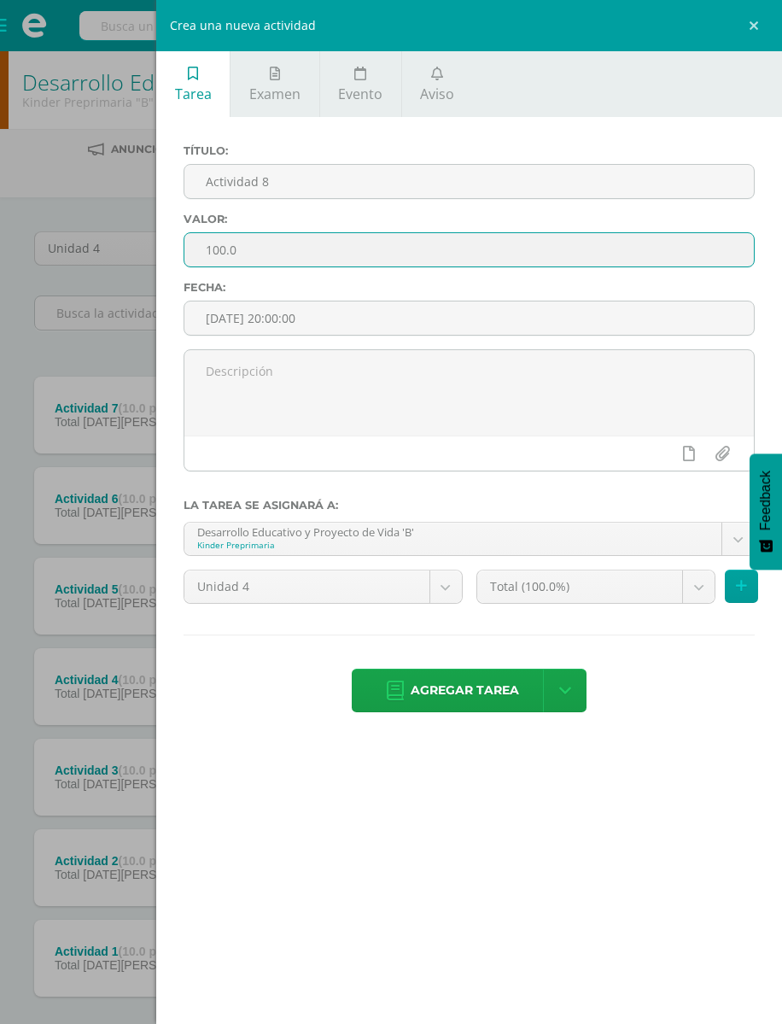
click at [640, 254] on input "100.0" at bounding box center [469, 249] width 570 height 33
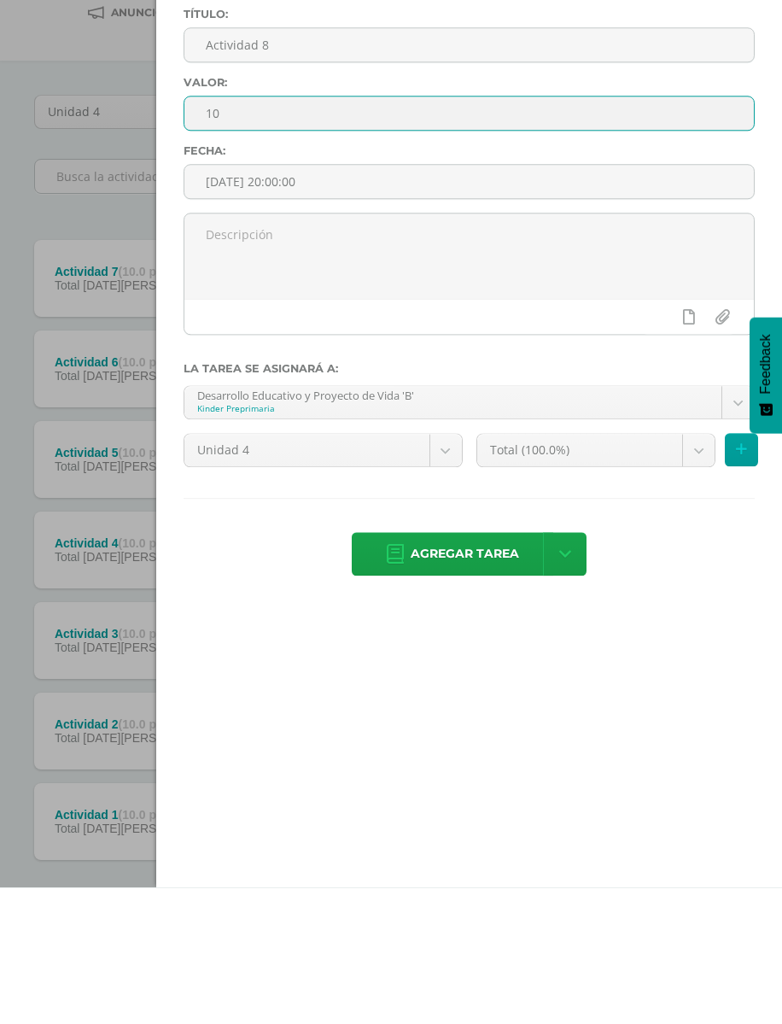
type input "10"
click at [635, 301] on input "[DATE] 20:00:00" at bounding box center [469, 317] width 570 height 33
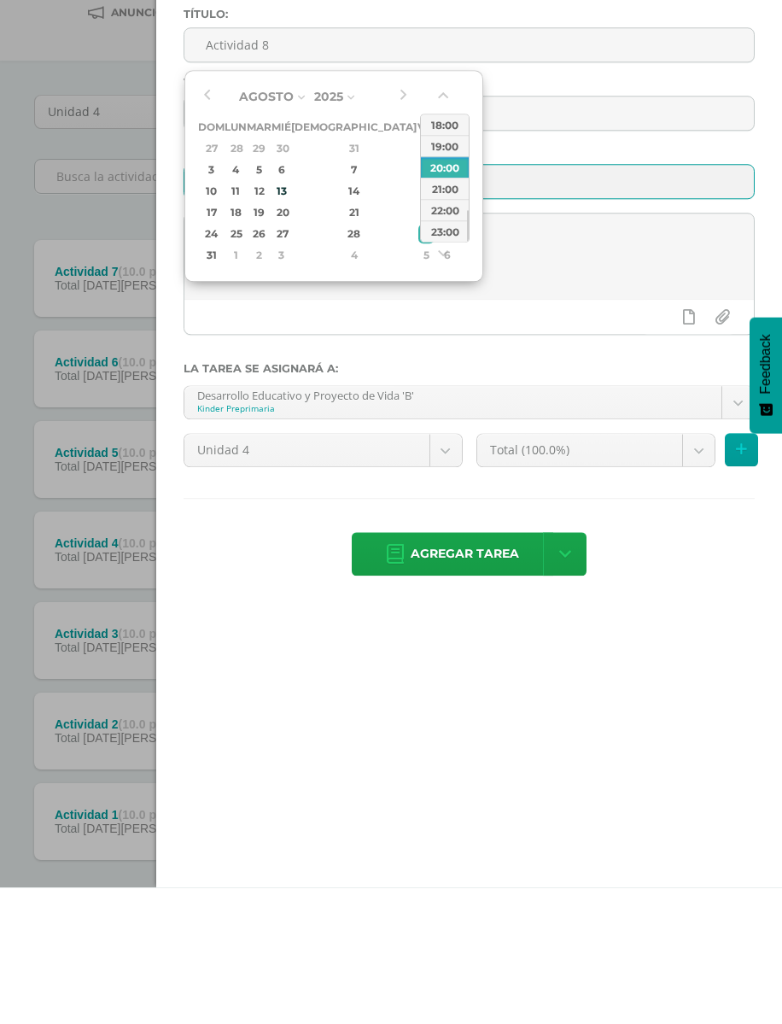
click at [563, 350] on textarea at bounding box center [469, 392] width 570 height 85
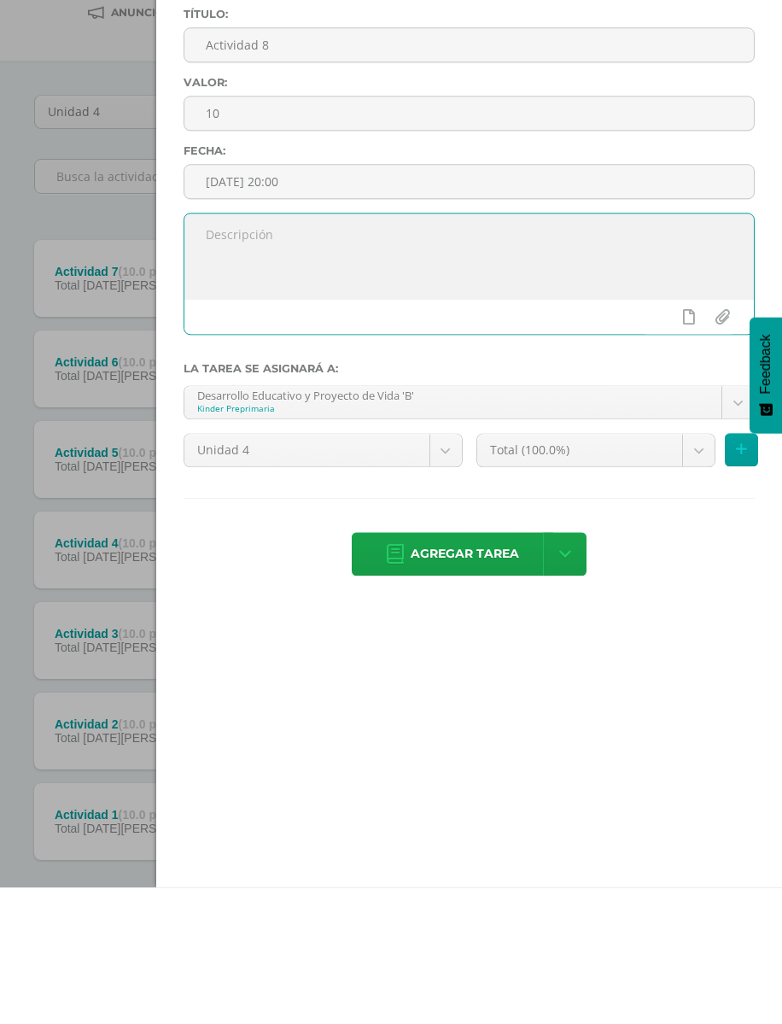
click at [607, 350] on textarea at bounding box center [469, 392] width 570 height 85
click at [652, 301] on input "2025-08-29 20:00" at bounding box center [469, 317] width 570 height 33
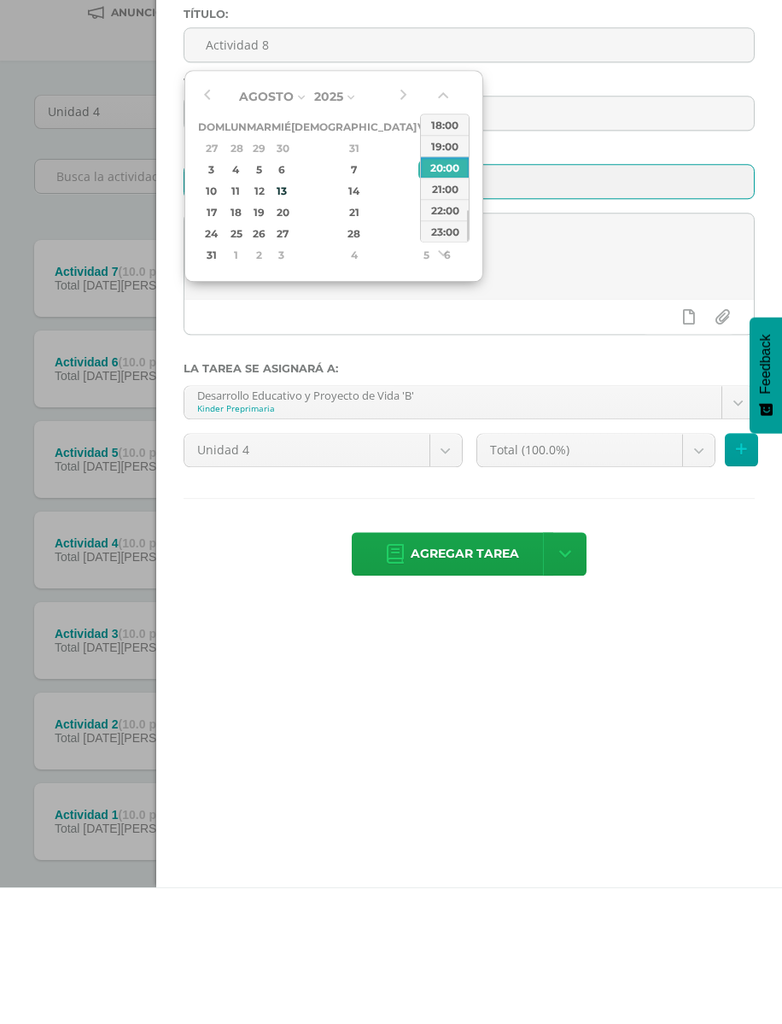
click at [362, 350] on textarea at bounding box center [469, 392] width 570 height 85
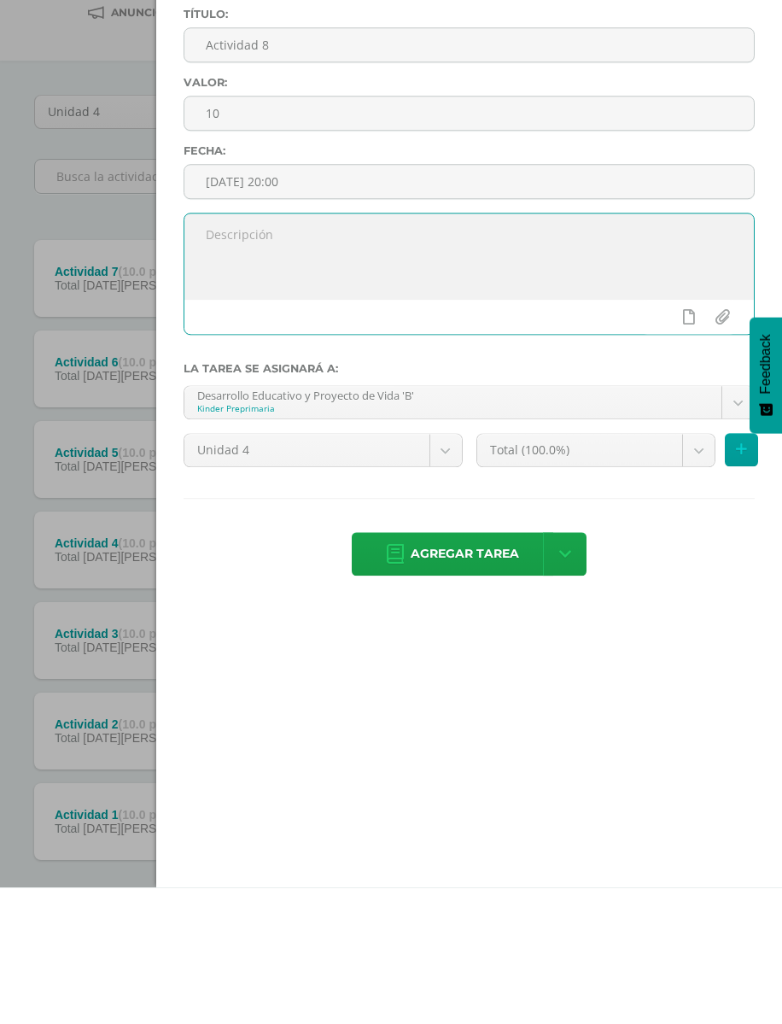
click at [426, 301] on input "2025-08-08 20:00" at bounding box center [469, 317] width 570 height 33
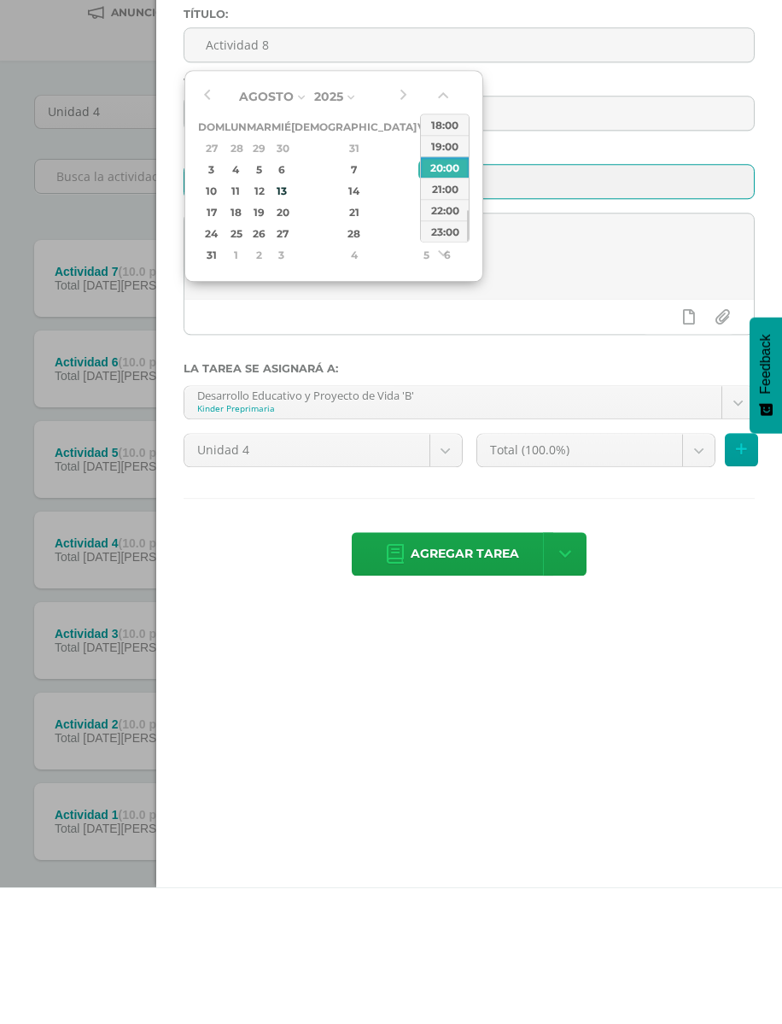
type input "2025-08-22 20:00"
click at [570, 350] on textarea at bounding box center [469, 392] width 570 height 85
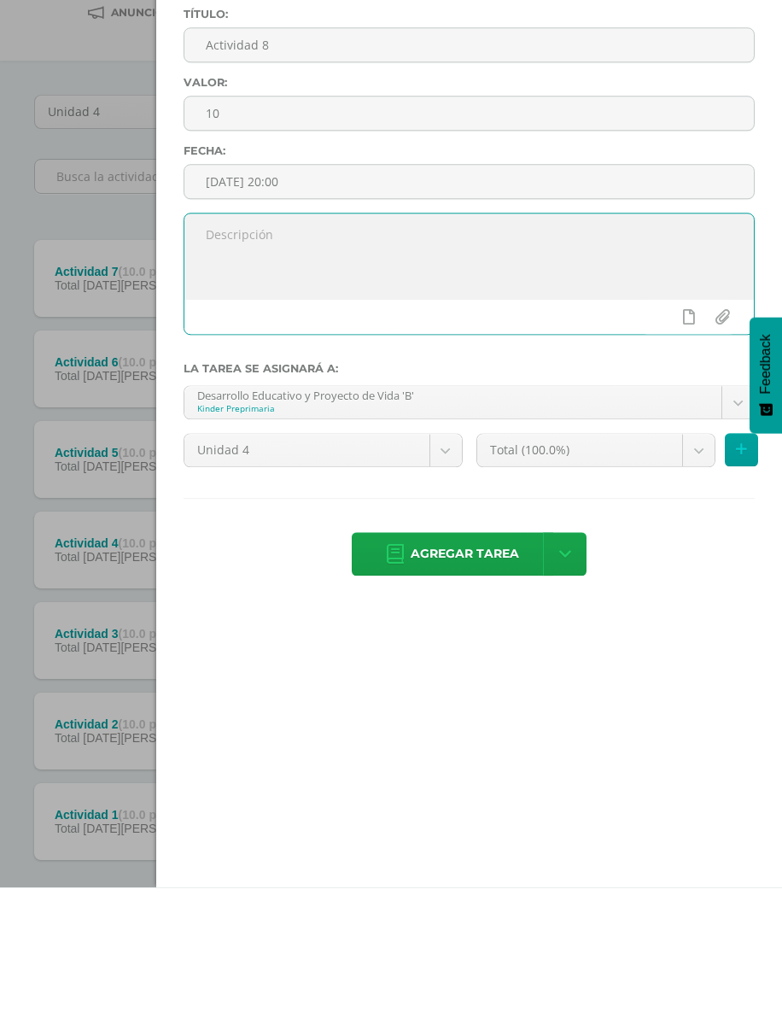
click at [489, 669] on span "Agregar tarea" at bounding box center [465, 690] width 108 height 42
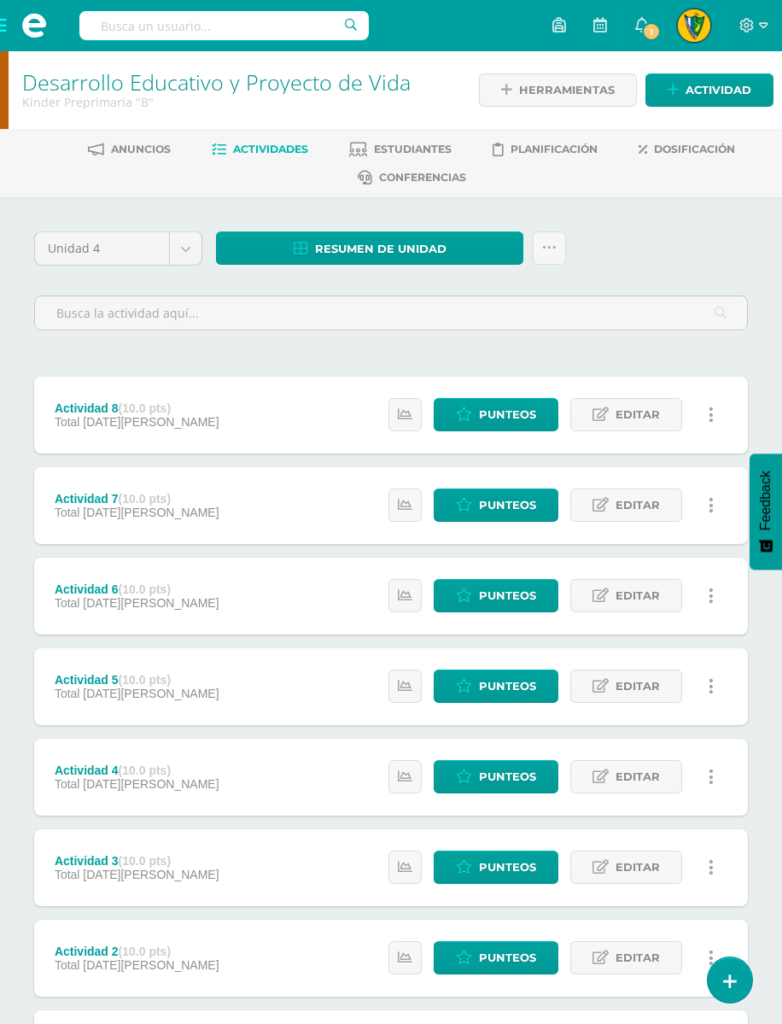
click at [699, 91] on span "Actividad" at bounding box center [719, 90] width 66 height 32
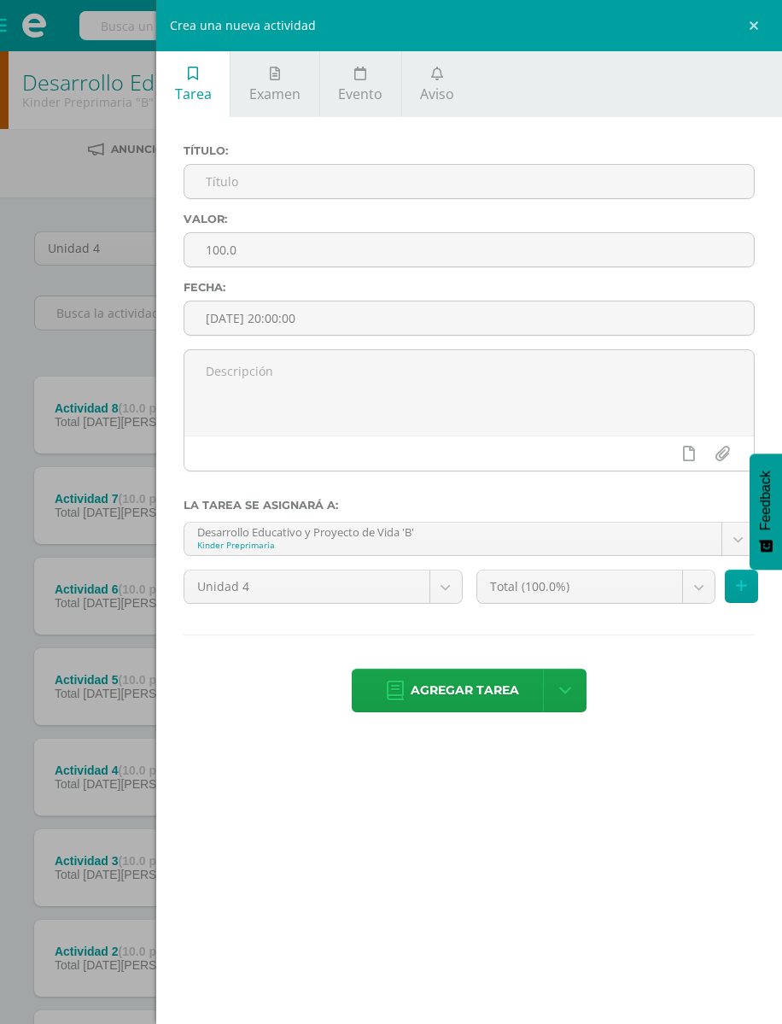
click at [565, 184] on input "text" at bounding box center [469, 181] width 570 height 33
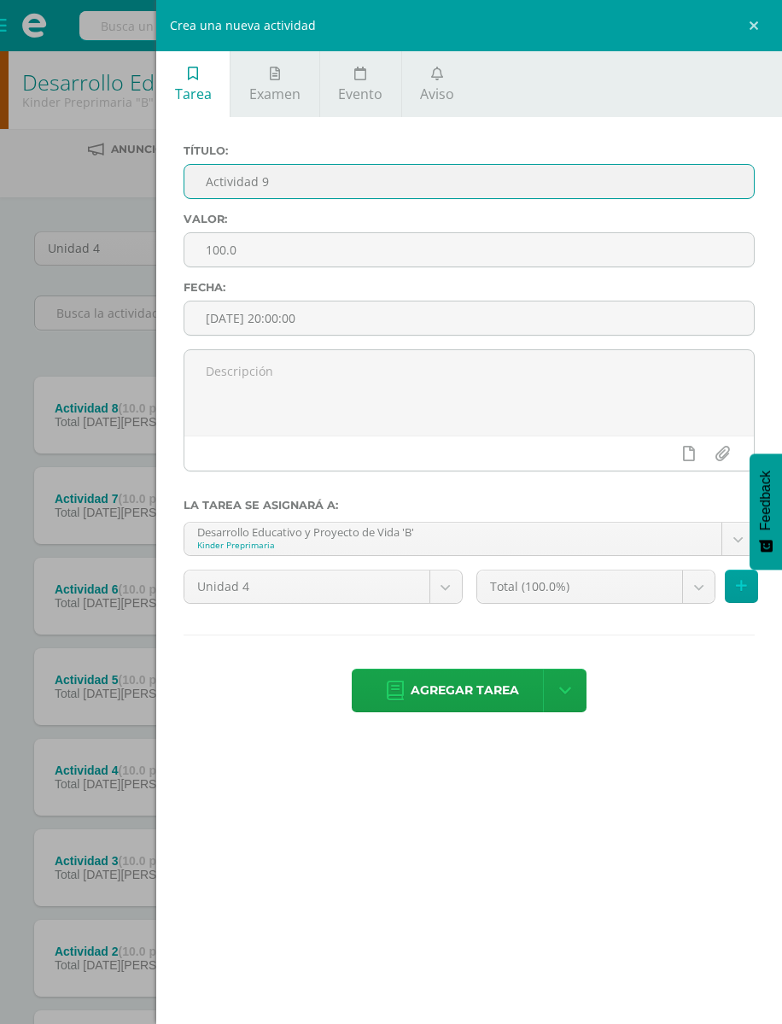
type input "Actividad 9"
click at [633, 266] on input "100.0" at bounding box center [469, 249] width 570 height 33
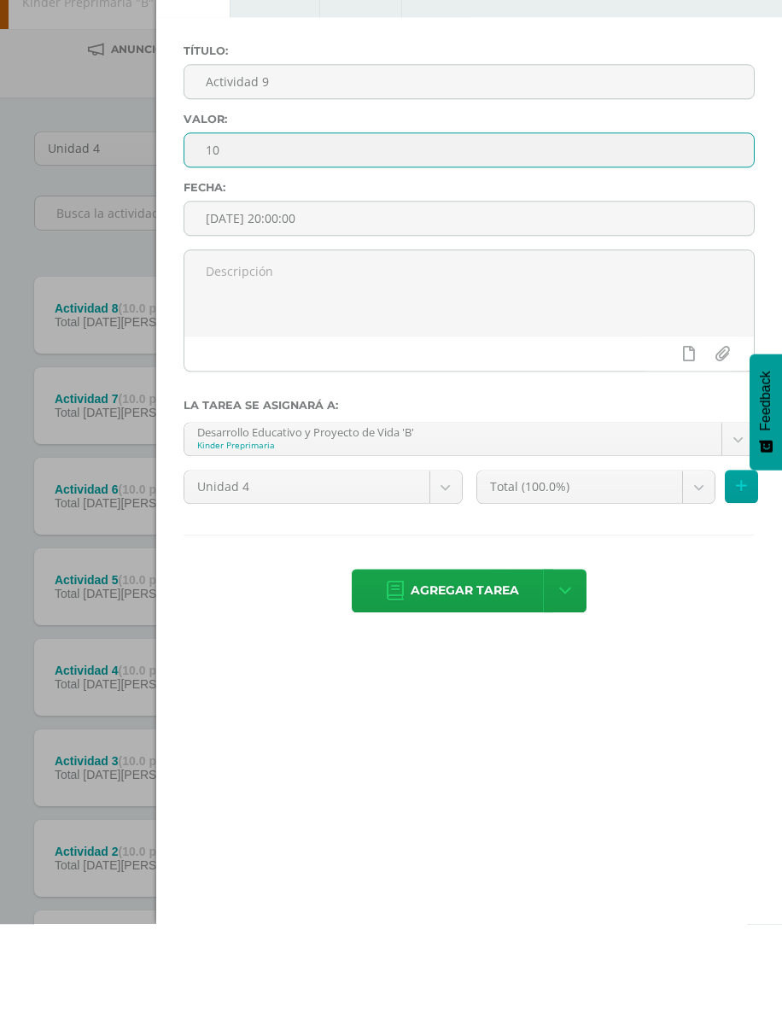
type input "10"
click at [473, 669] on span "Agregar tarea" at bounding box center [465, 690] width 108 height 42
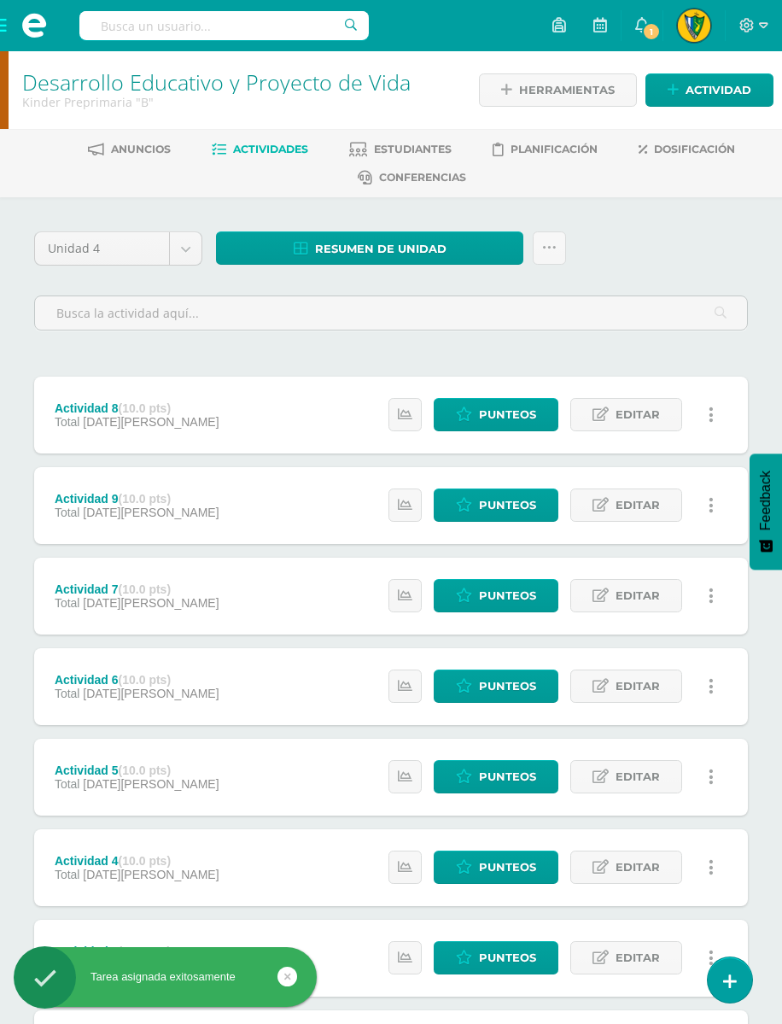
click at [723, 103] on span "Actividad" at bounding box center [719, 90] width 66 height 32
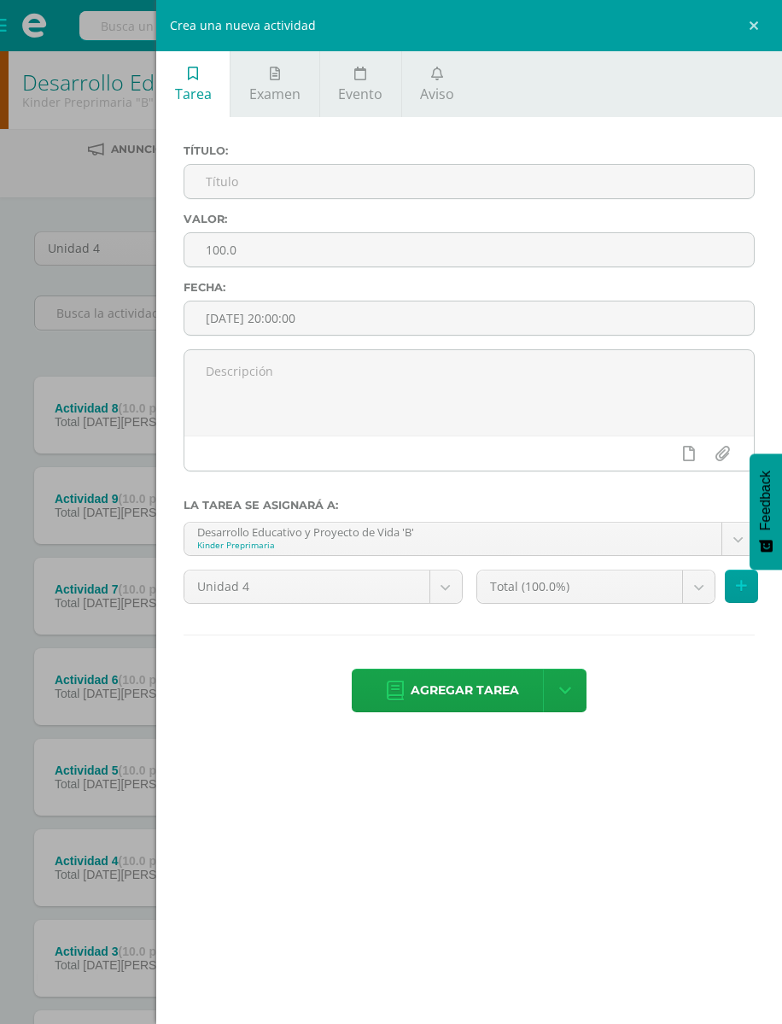
click at [531, 191] on input "text" at bounding box center [469, 181] width 570 height 33
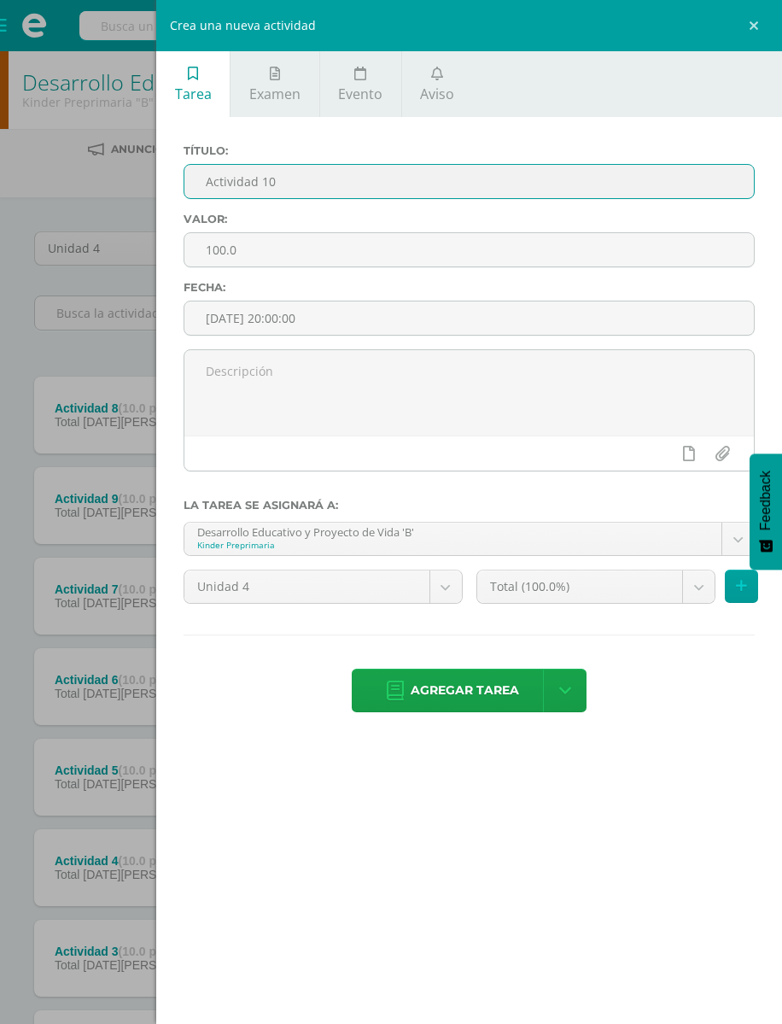
type input "Actividad 10"
click at [599, 266] on input "100.0" at bounding box center [469, 249] width 570 height 33
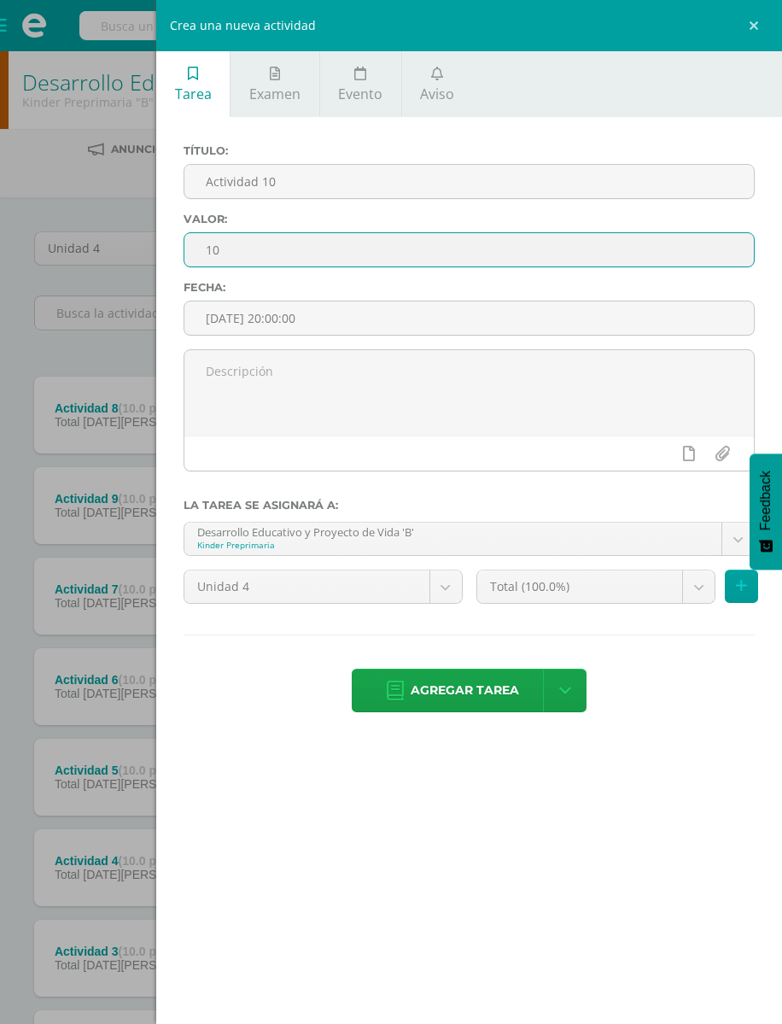
type input "10"
click at [499, 392] on textarea at bounding box center [469, 392] width 570 height 85
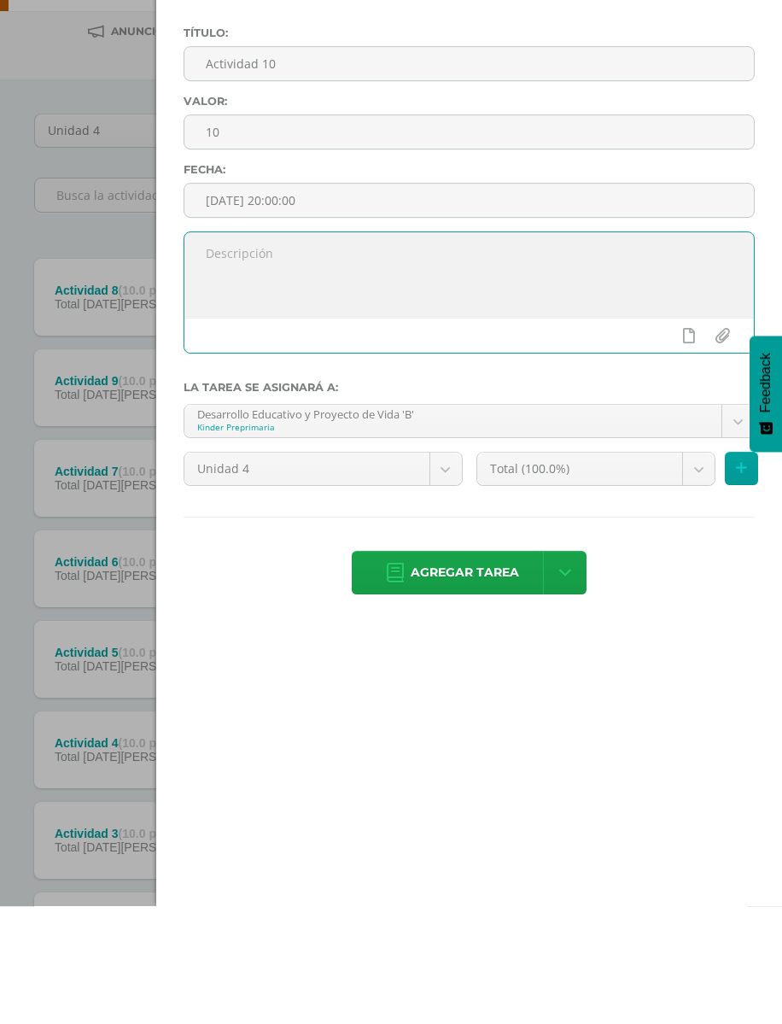
click at [482, 669] on span "Agregar tarea" at bounding box center [465, 690] width 108 height 42
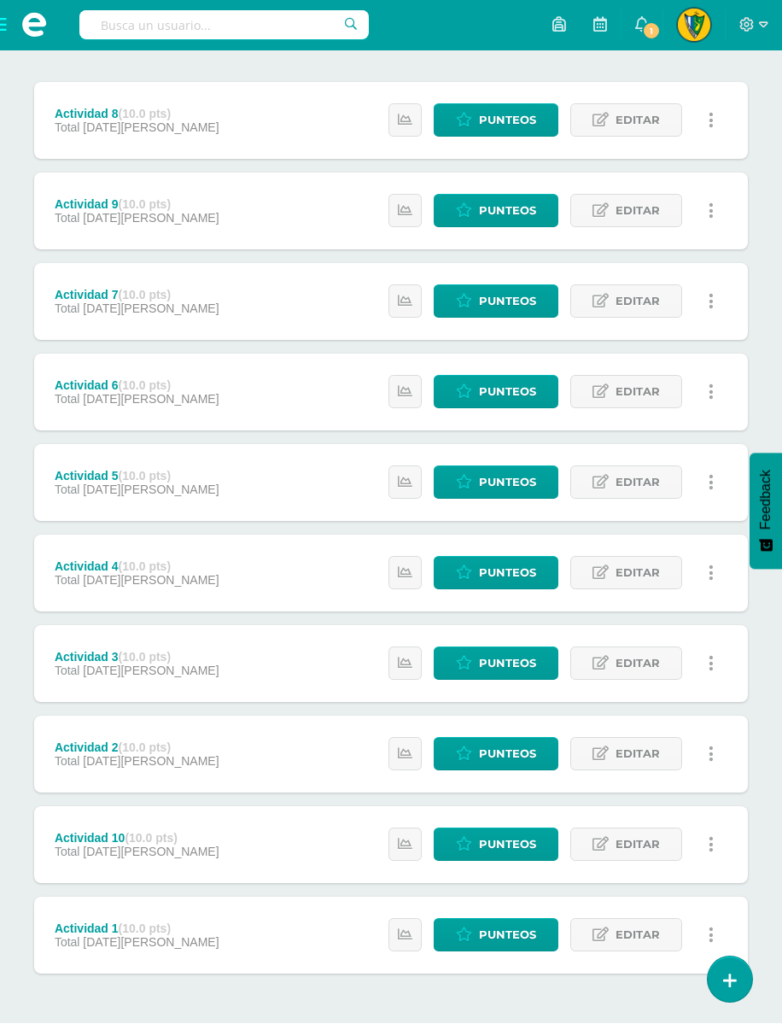
scroll to position [293, 0]
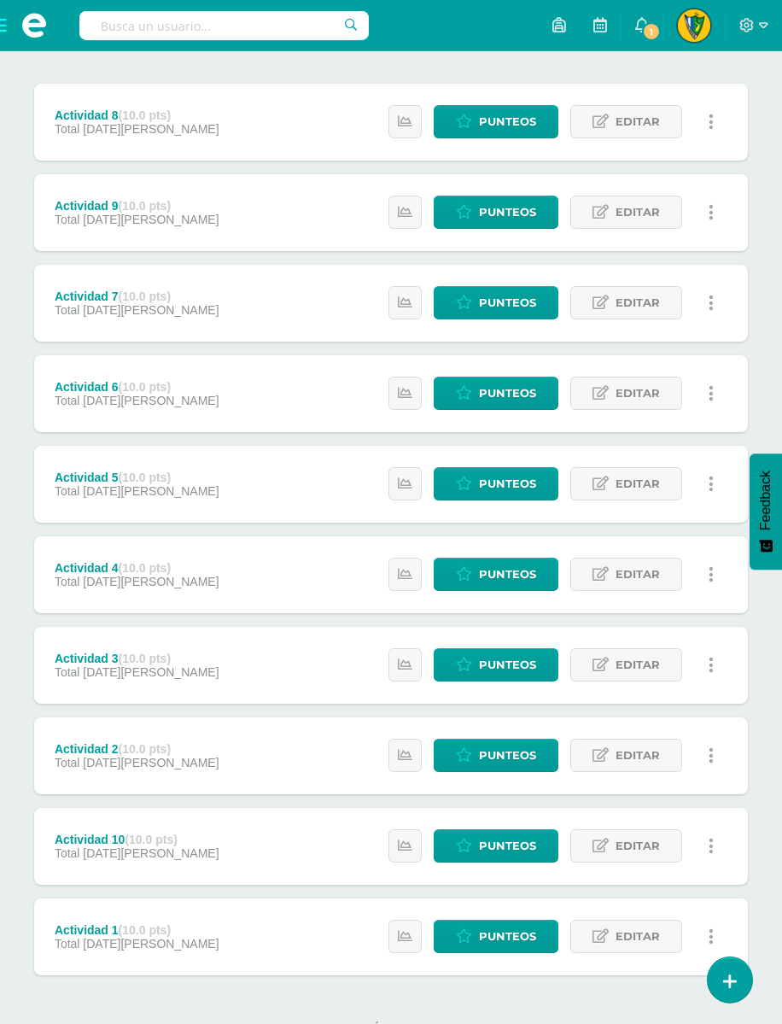
click at [520, 915] on span "Punteos" at bounding box center [507, 936] width 57 height 32
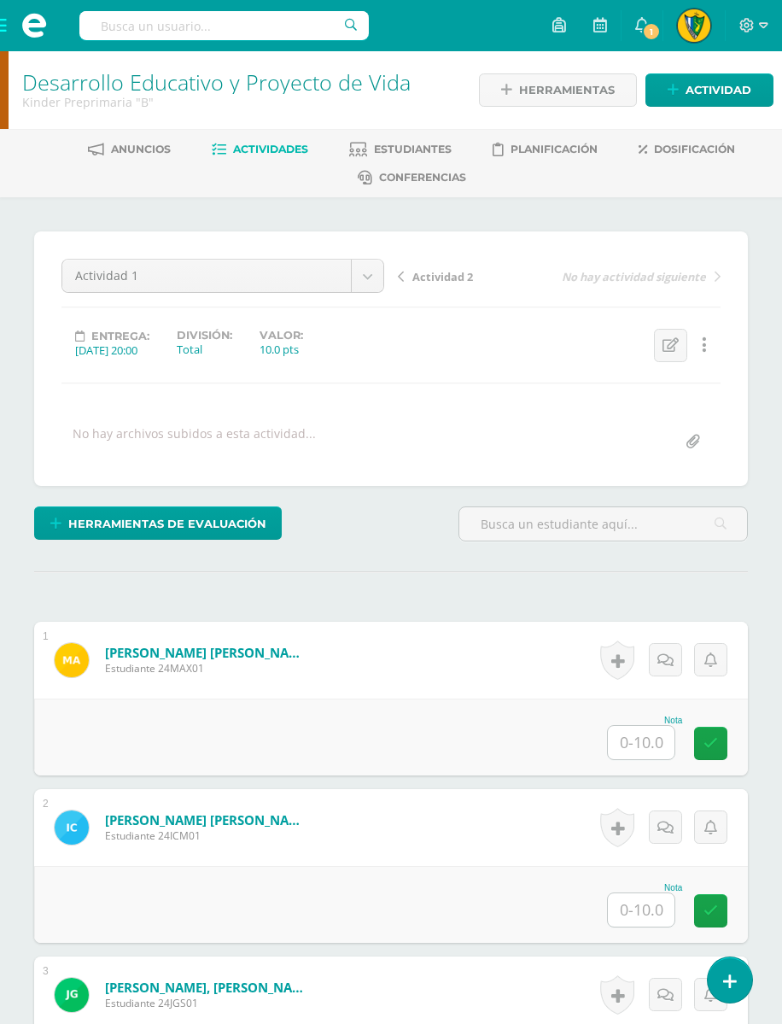
click at [643, 752] on input "text" at bounding box center [641, 742] width 67 height 33
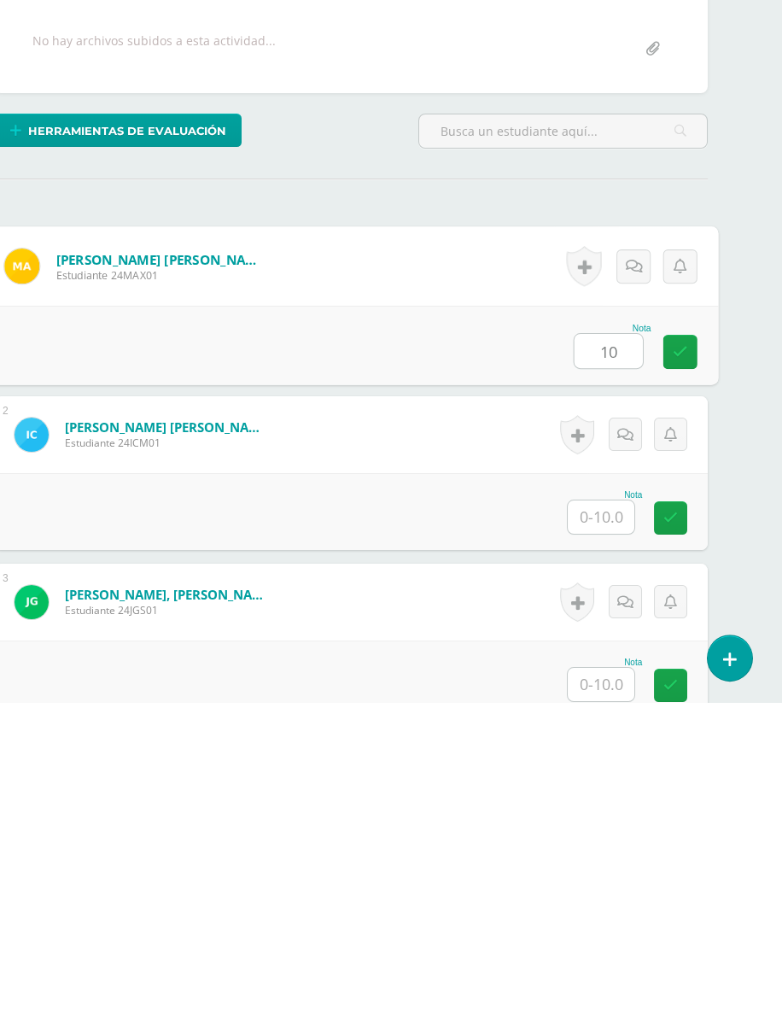
scroll to position [72, 40]
type input "10"
click at [613, 821] on input "text" at bounding box center [601, 837] width 67 height 33
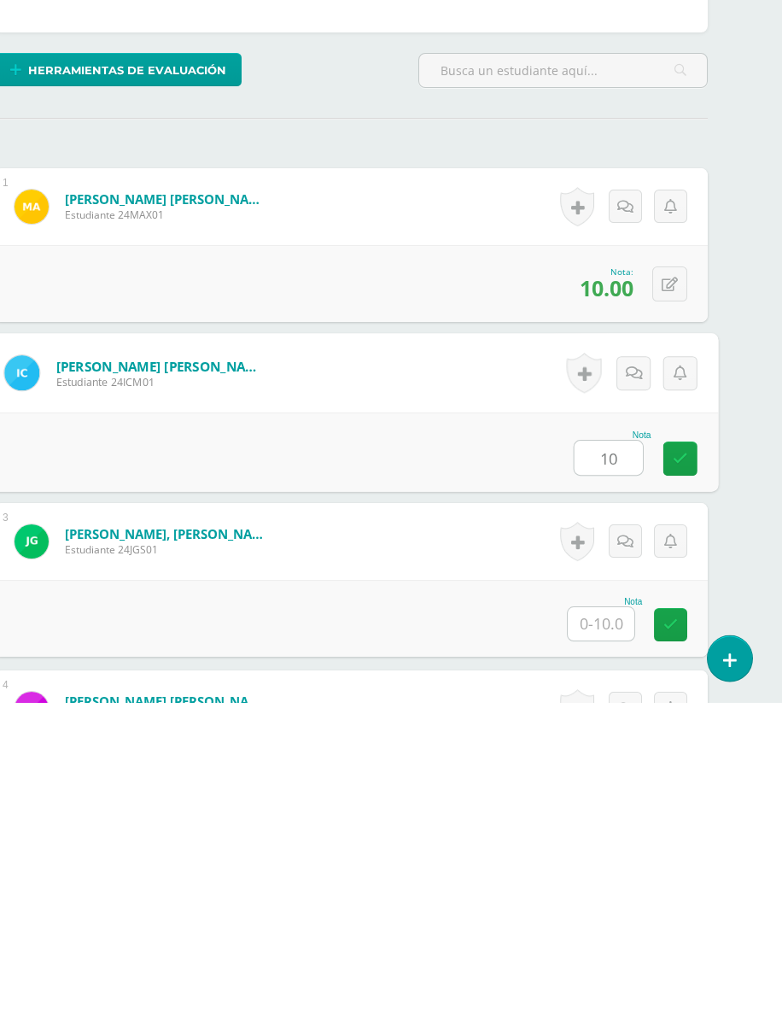
scroll to position [203, 40]
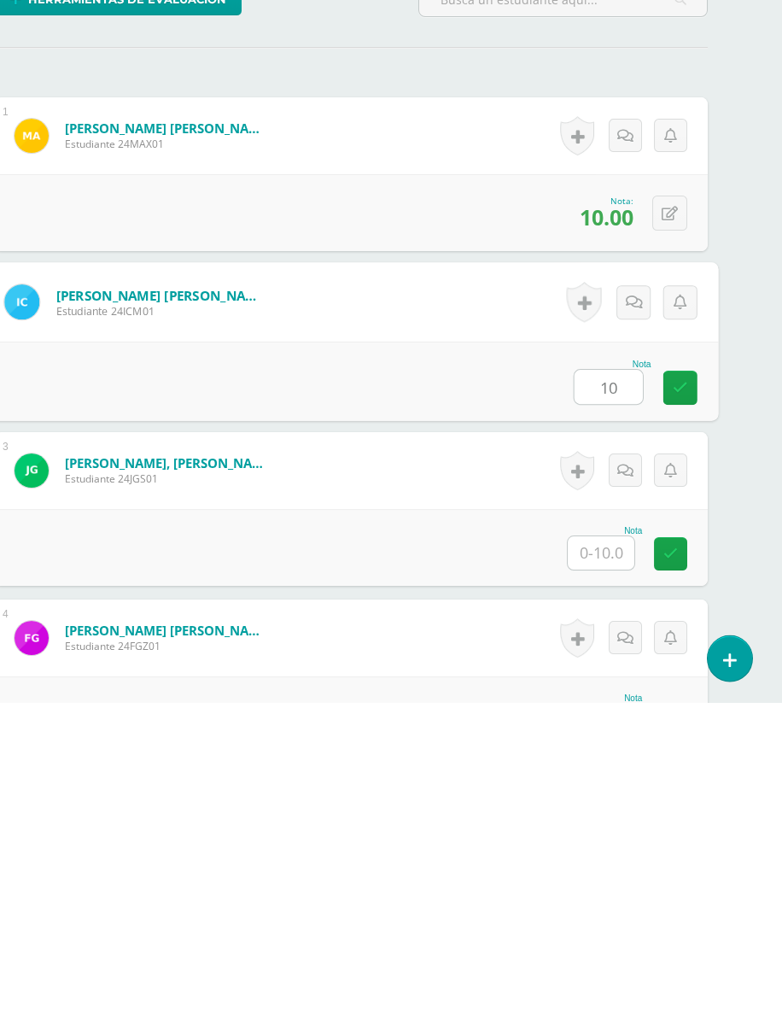
type input "10"
click at [602, 857] on input "text" at bounding box center [601, 873] width 67 height 33
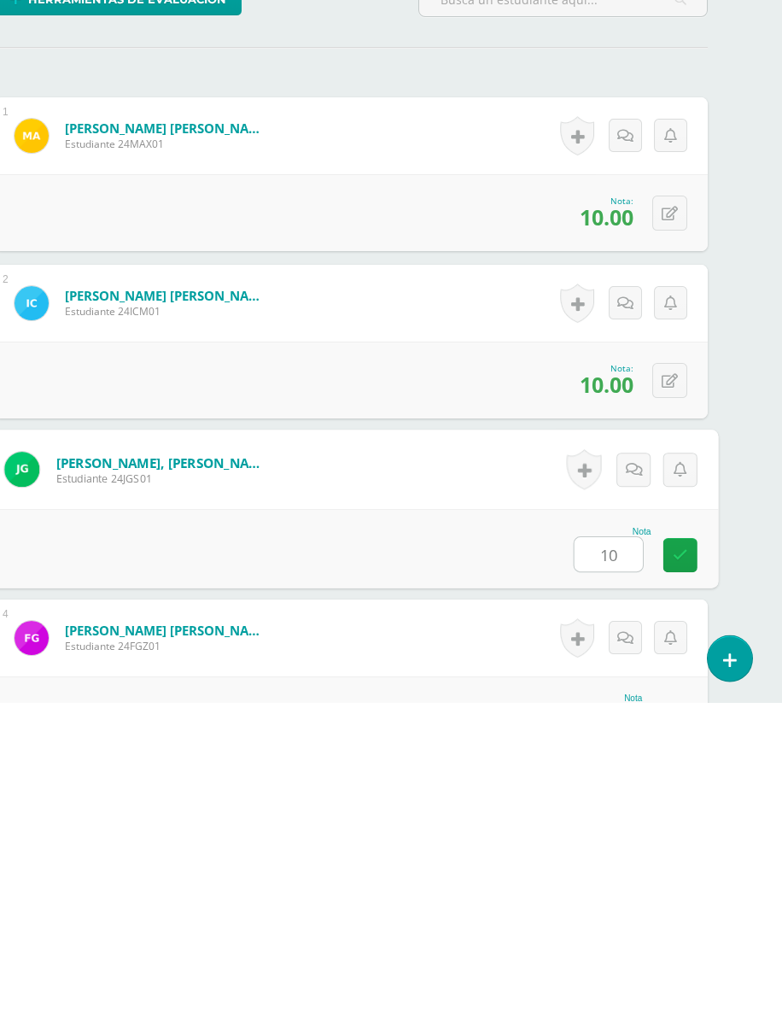
type input "10"
click at [613, 969] on input "text" at bounding box center [601, 1041] width 67 height 33
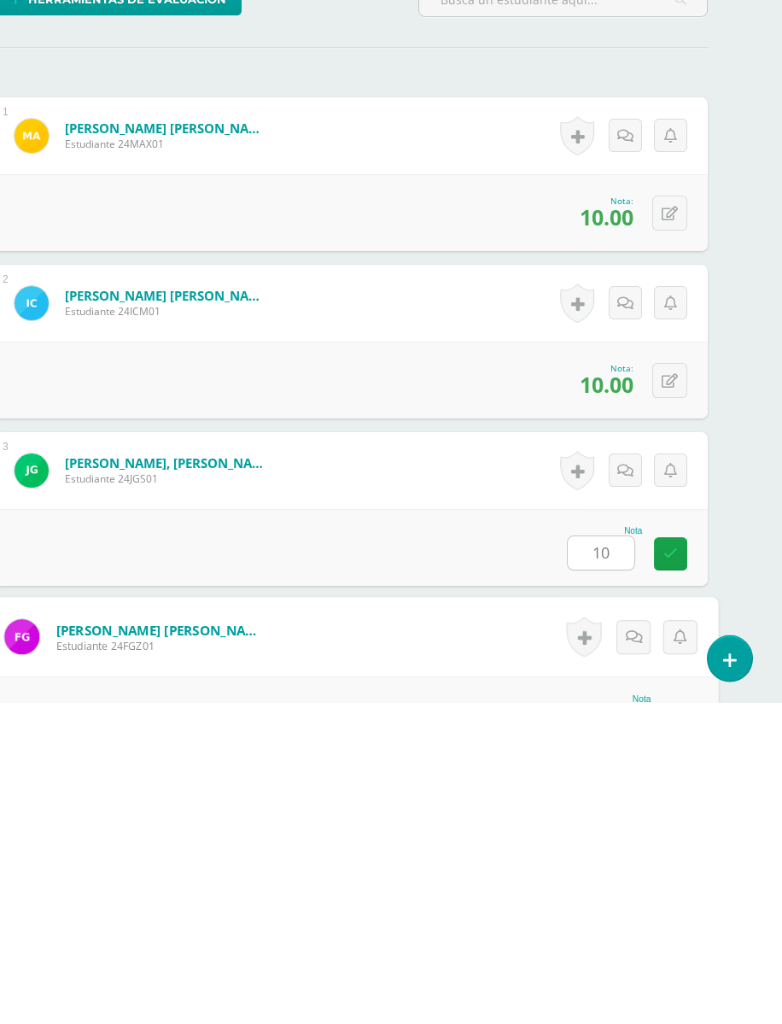
scroll to position [542, 40]
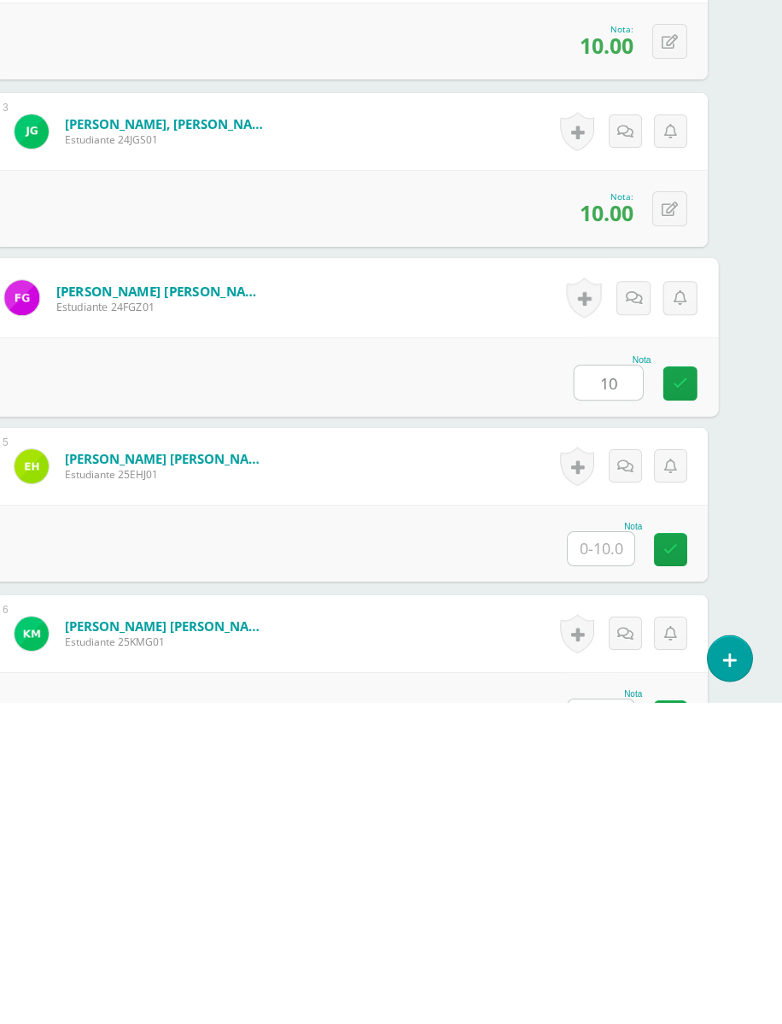
type input "10"
click at [608, 853] on input "text" at bounding box center [601, 869] width 67 height 33
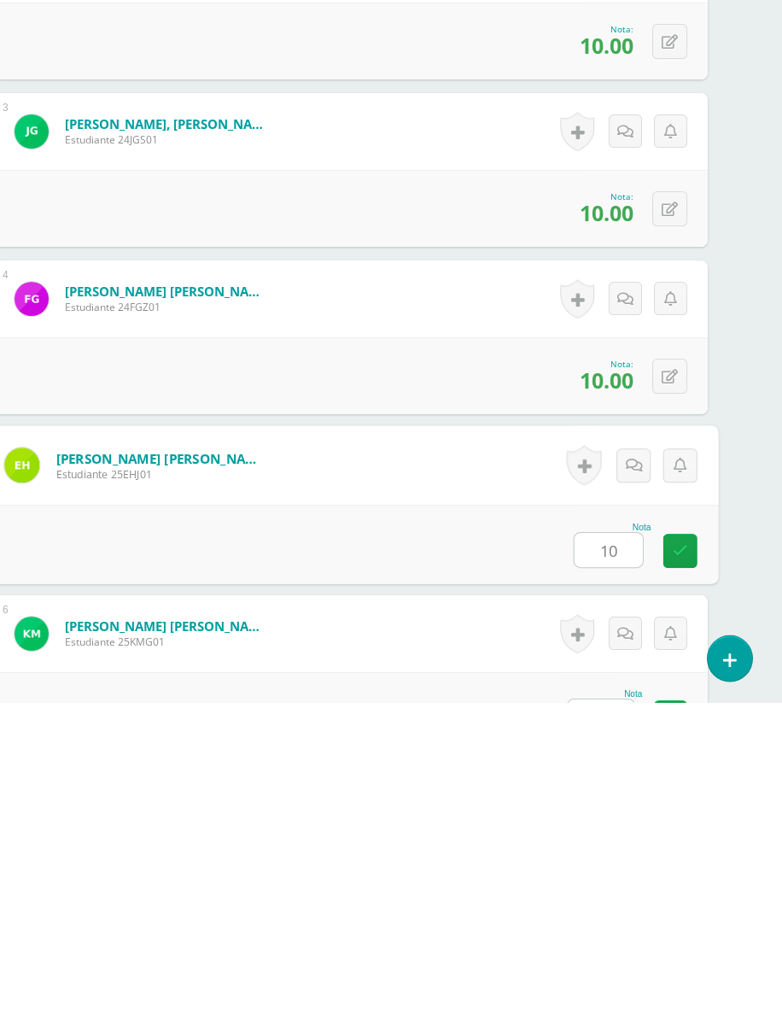
type input "10"
click at [611, 969] on input "text" at bounding box center [601, 1036] width 67 height 33
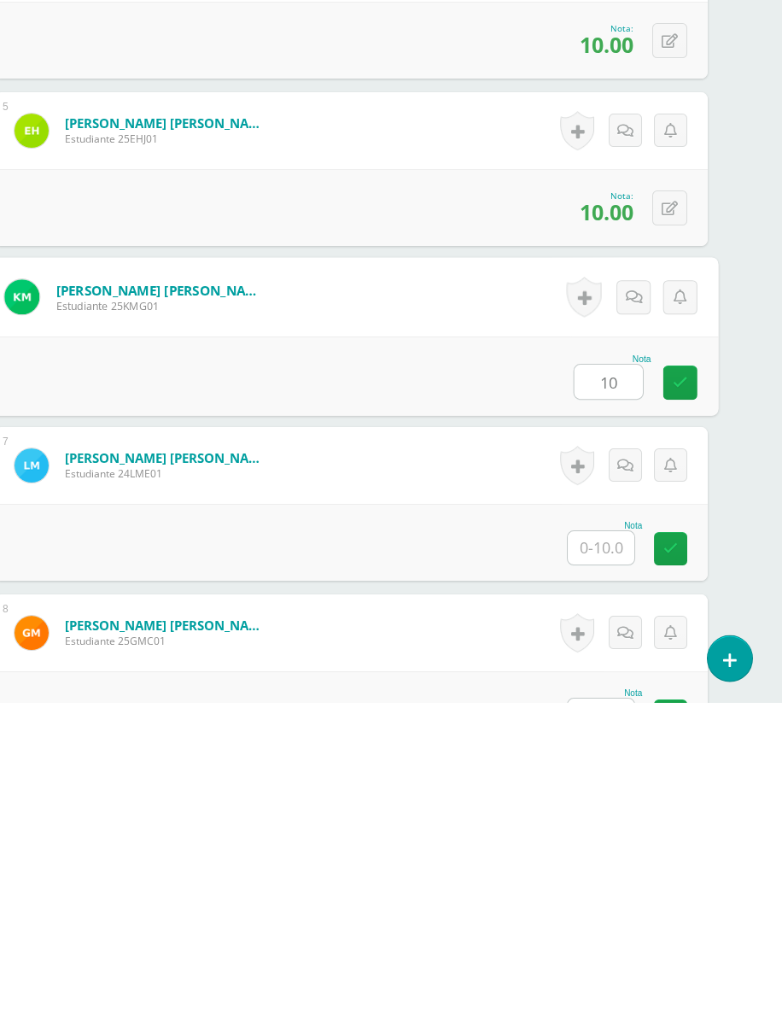
type input "10"
click at [621, 853] on input "text" at bounding box center [601, 869] width 67 height 33
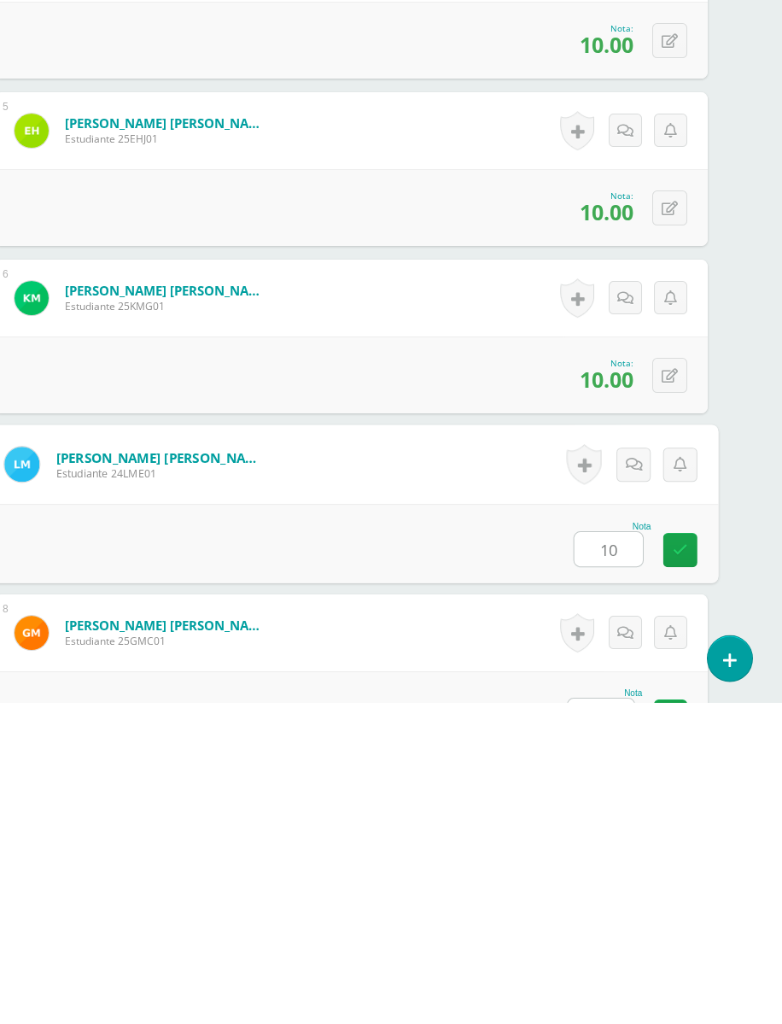
type input "10"
click at [613, 969] on input "text" at bounding box center [601, 1036] width 67 height 33
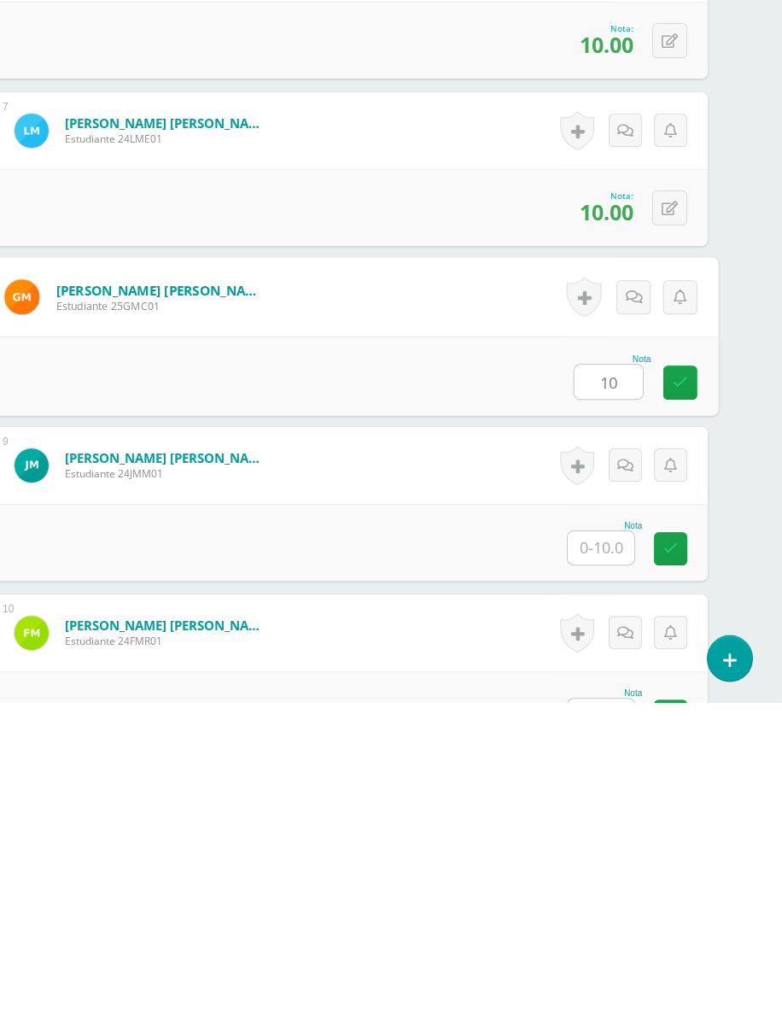
type input "10"
click at [615, 853] on input "text" at bounding box center [601, 869] width 67 height 33
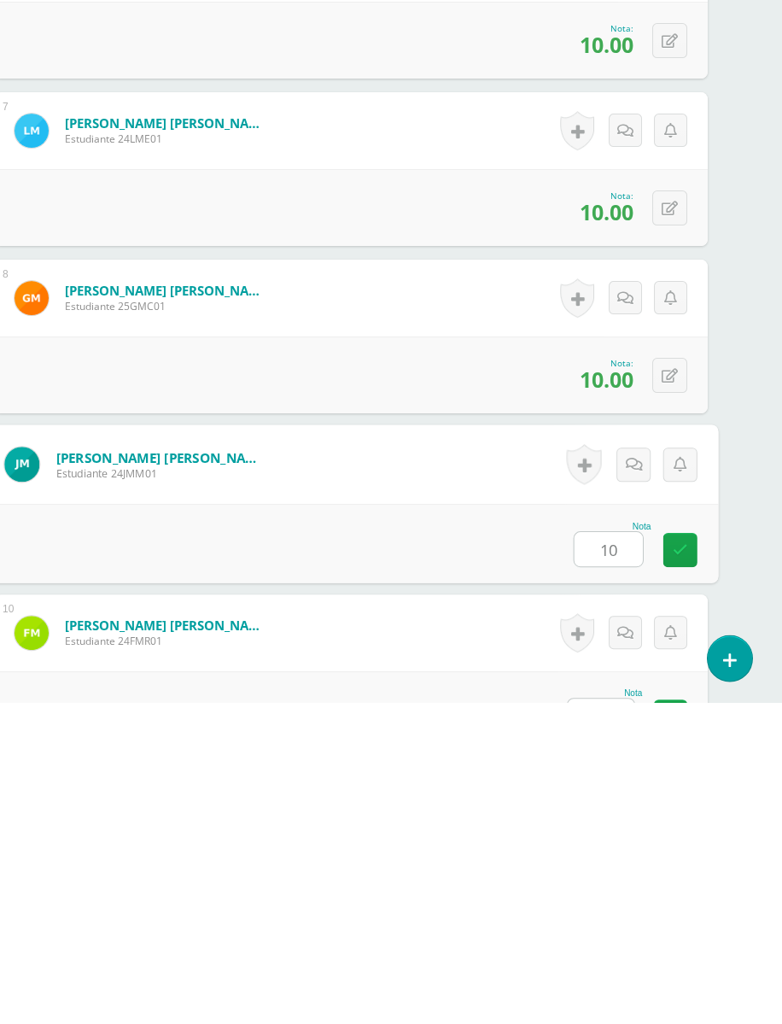
type input "10"
click at [616, 969] on input "text" at bounding box center [601, 1036] width 67 height 33
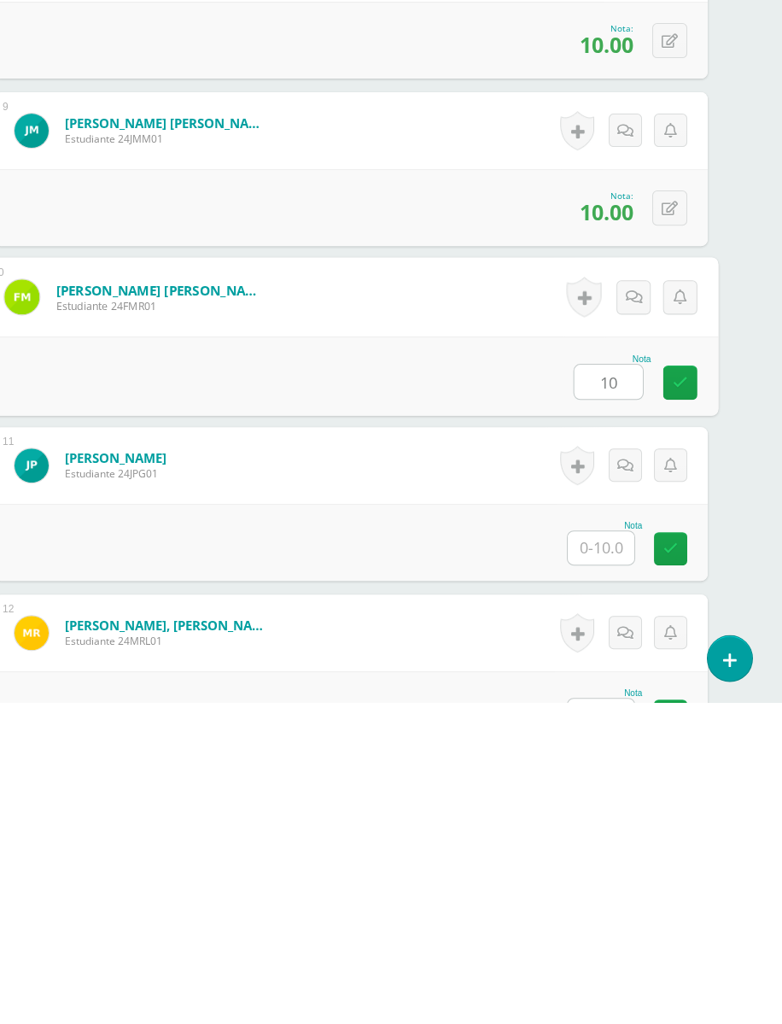
type input "10"
click at [616, 853] on input "text" at bounding box center [601, 869] width 67 height 33
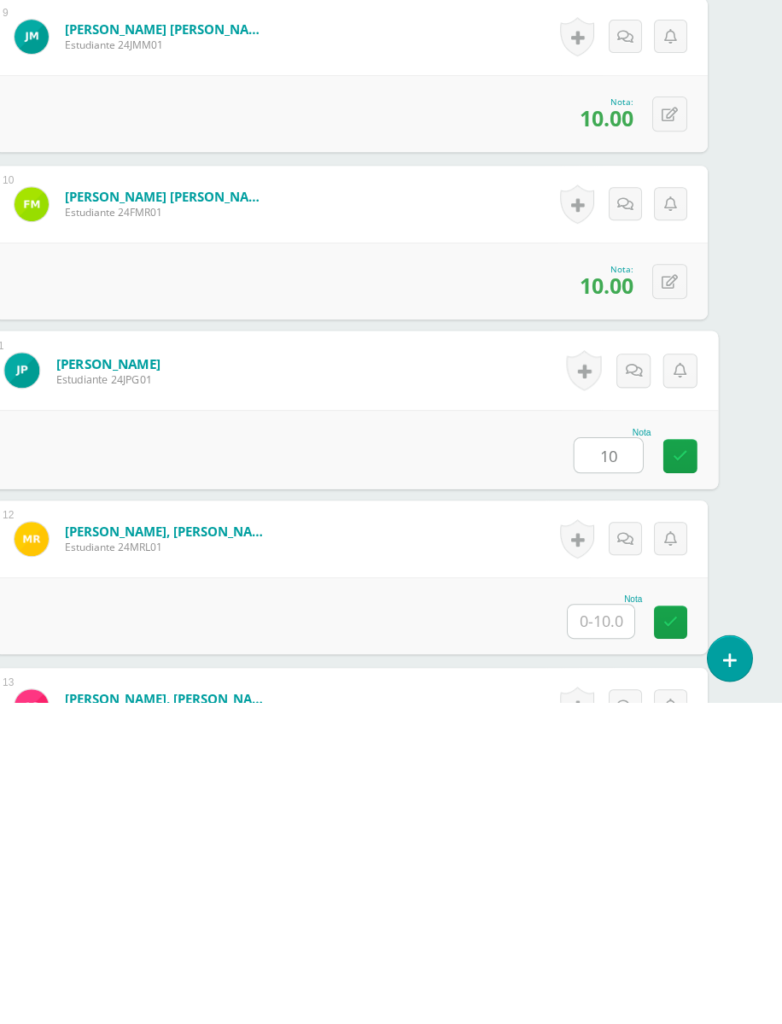
scroll to position [1764, 40]
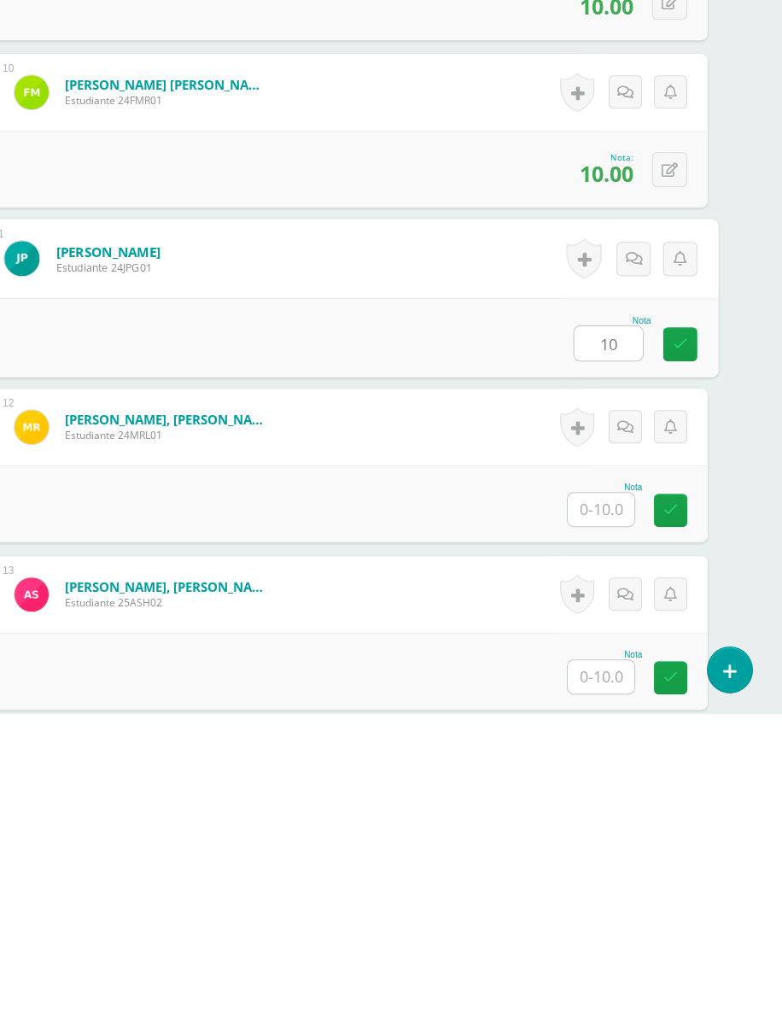
type input "10"
click at [607, 803] on input "text" at bounding box center [601, 819] width 67 height 33
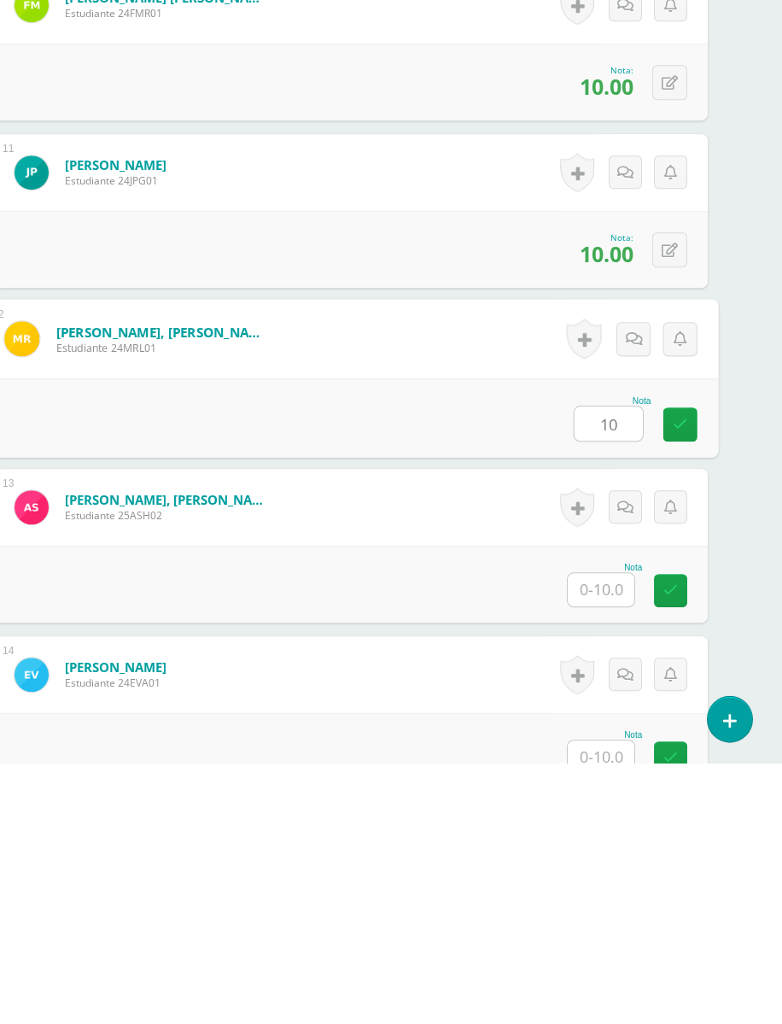
scroll to position [1959, 40]
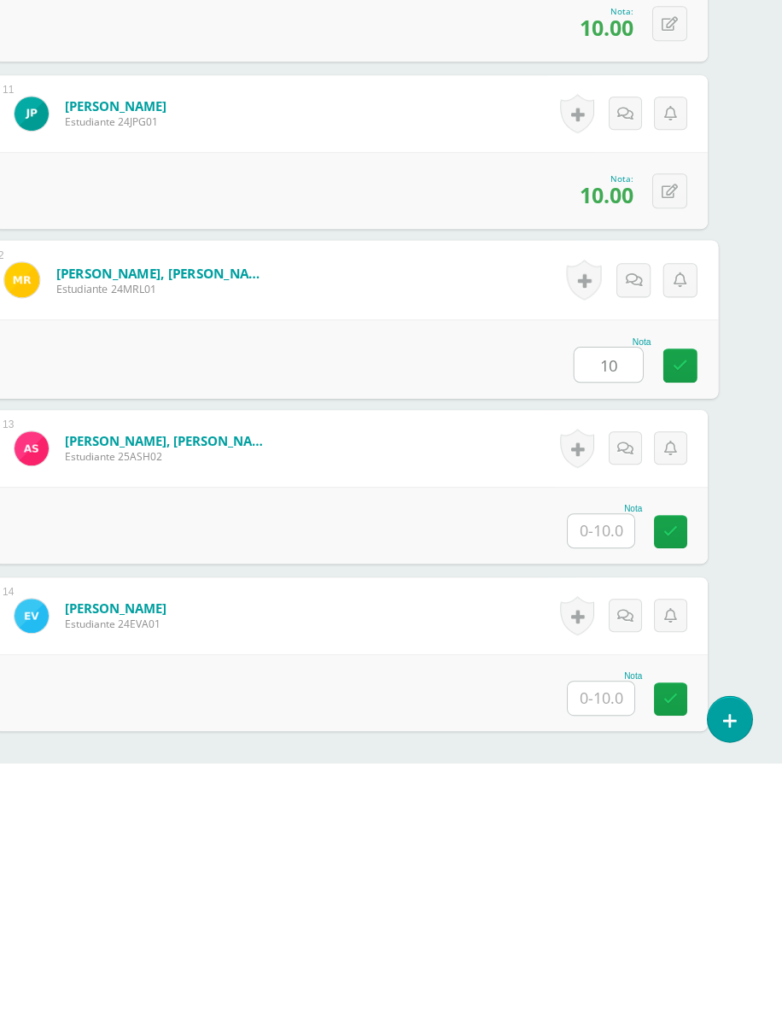
type input "10"
click at [621, 775] on input "text" at bounding box center [601, 791] width 67 height 33
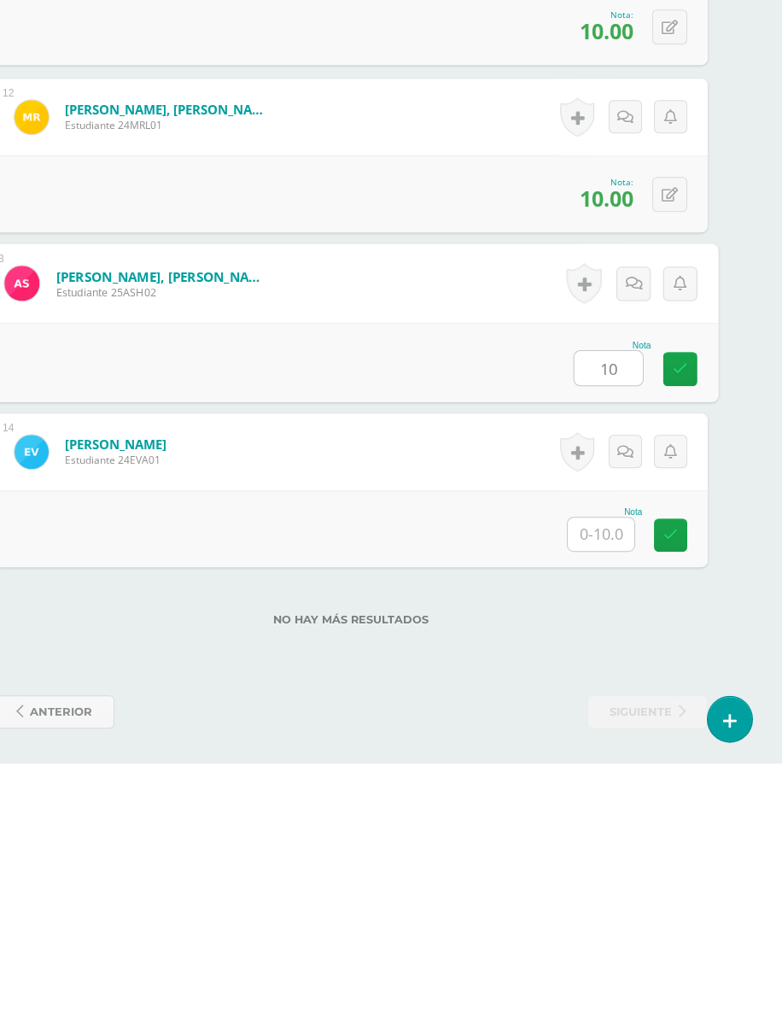
scroll to position [2130, 40]
type input "10"
click at [618, 779] on input "text" at bounding box center [601, 795] width 67 height 33
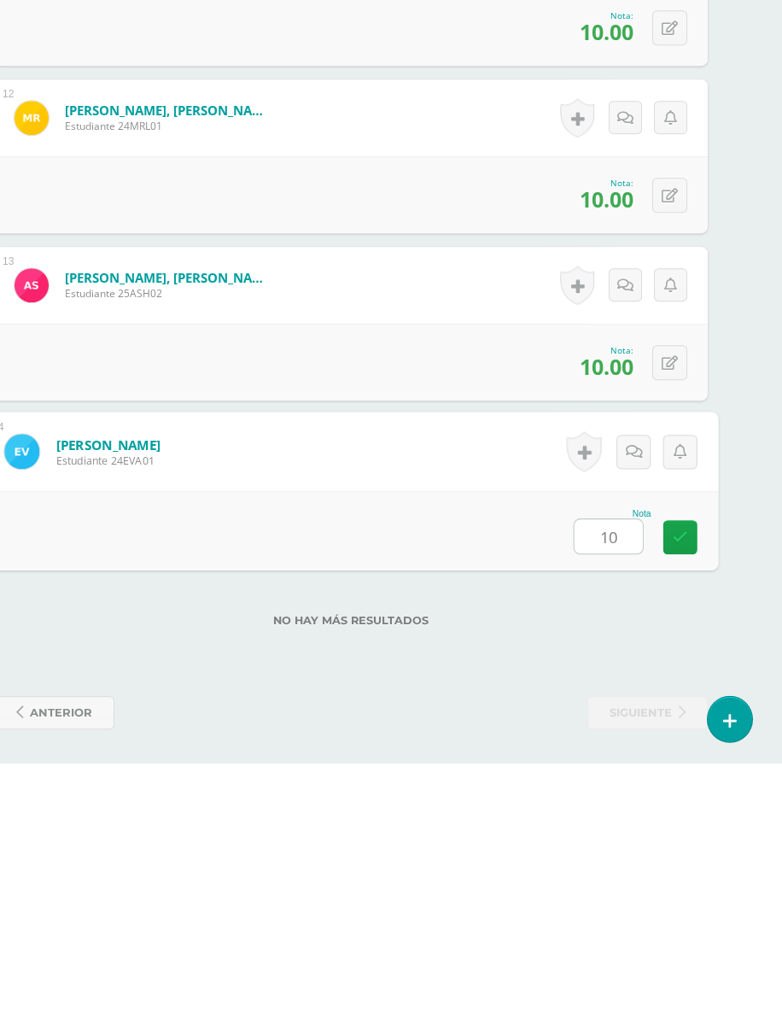
type input "10"
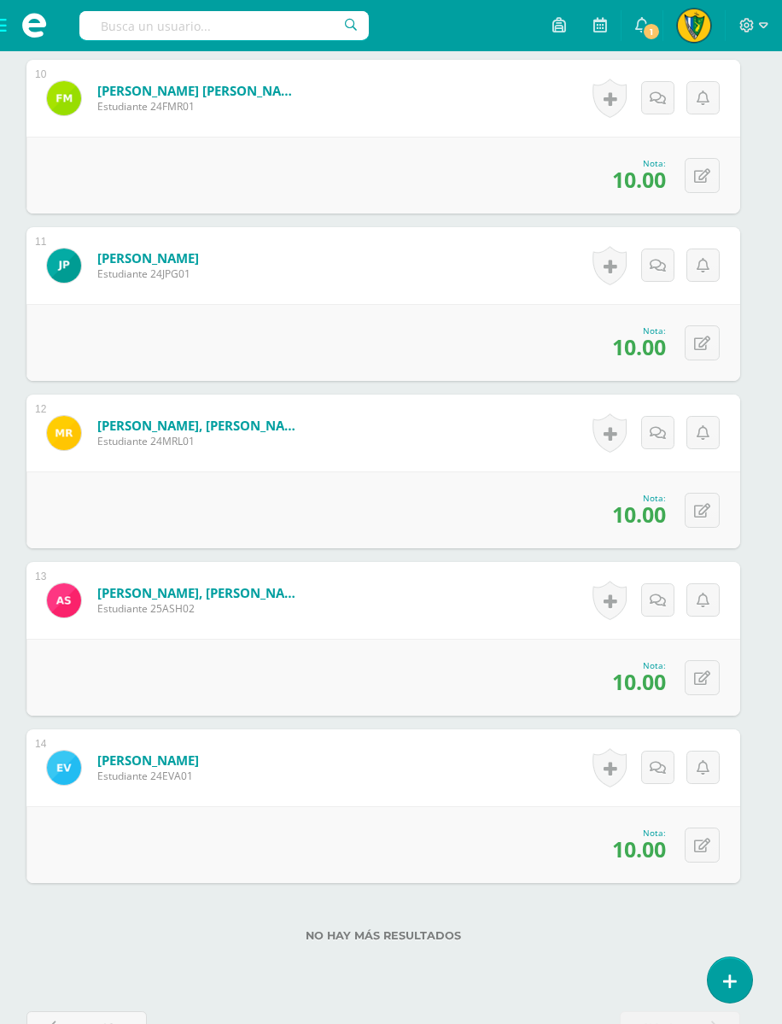
scroll to position [2068, 9]
click at [94, 969] on span "anterior" at bounding box center [92, 1028] width 62 height 32
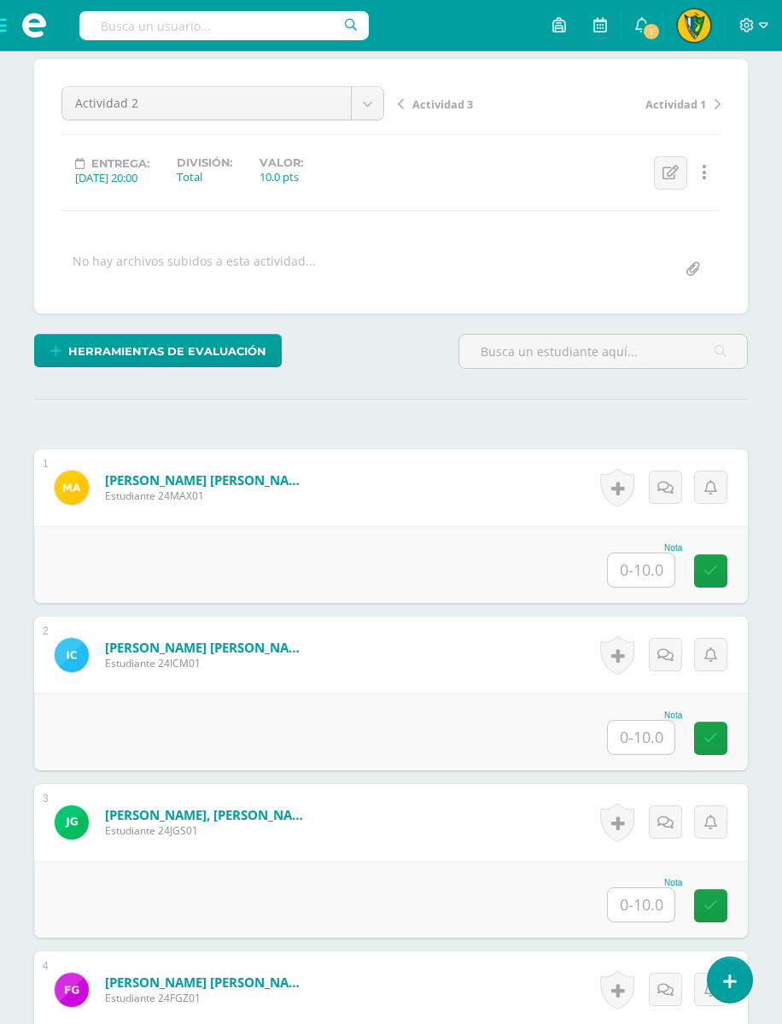
click at [649, 578] on input "text" at bounding box center [641, 569] width 67 height 33
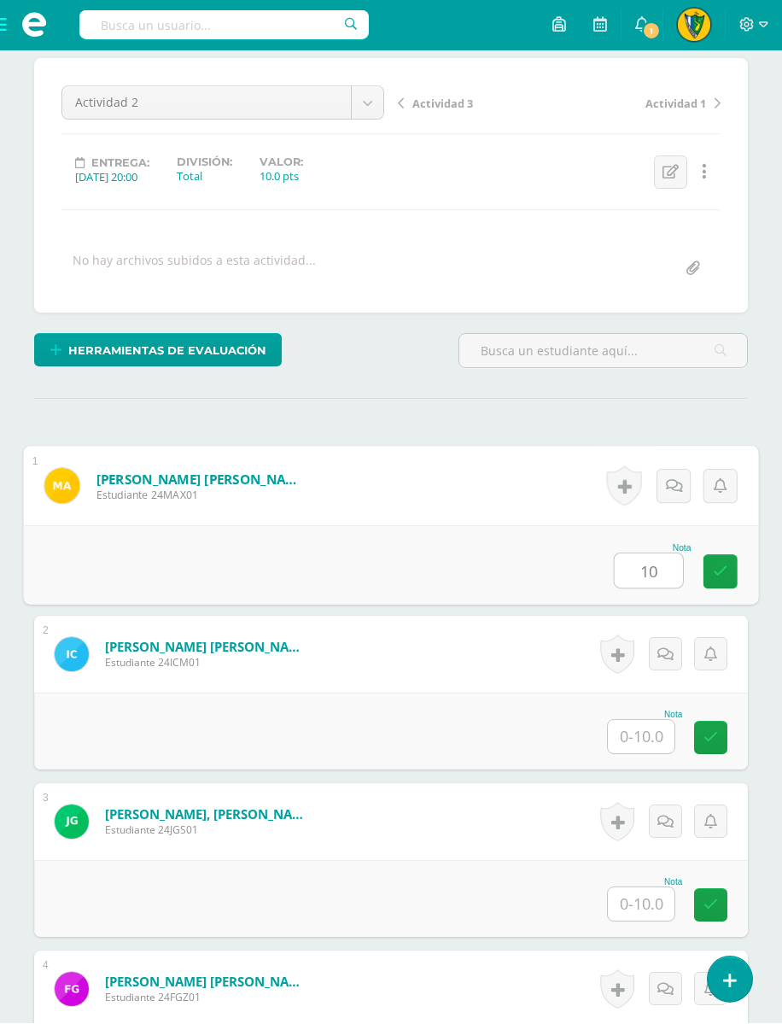
type input "10"
click at [653, 743] on input "text" at bounding box center [641, 737] width 67 height 33
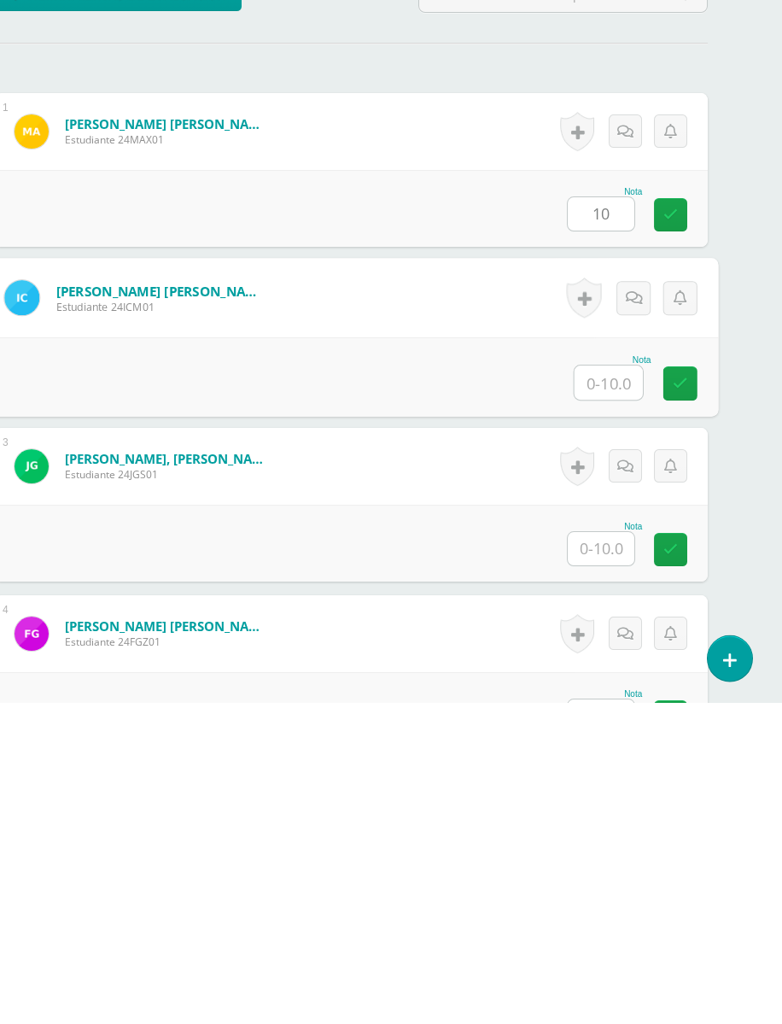
scroll to position [208, 40]
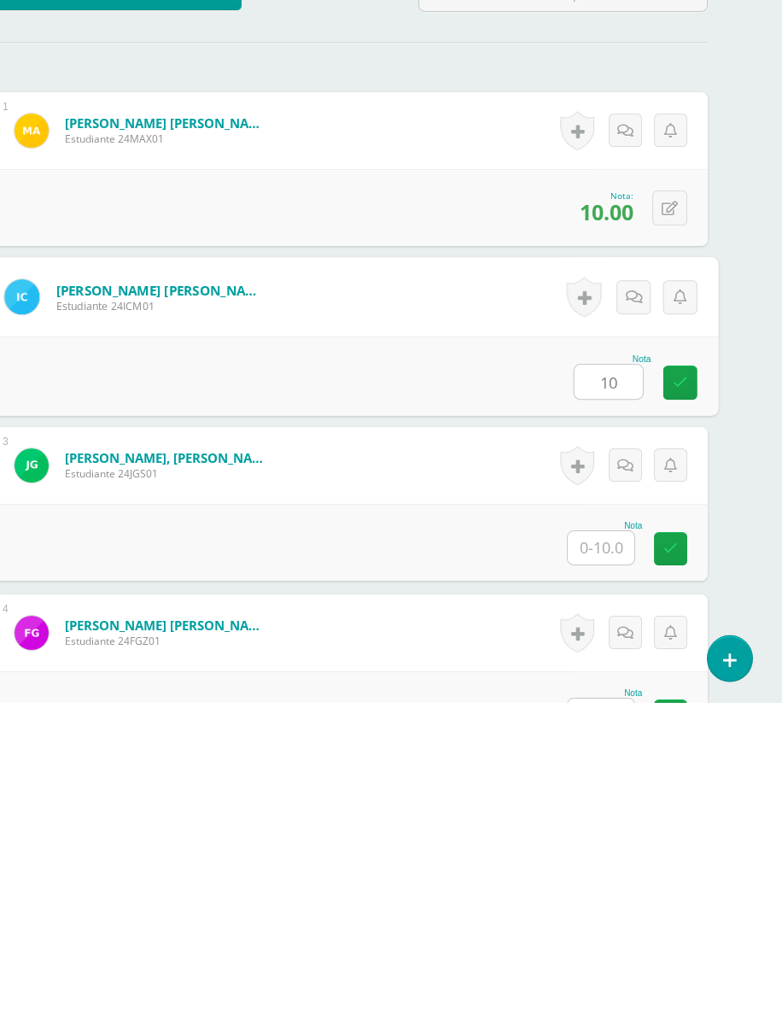
type input "10"
click at [617, 852] on input "text" at bounding box center [601, 868] width 67 height 33
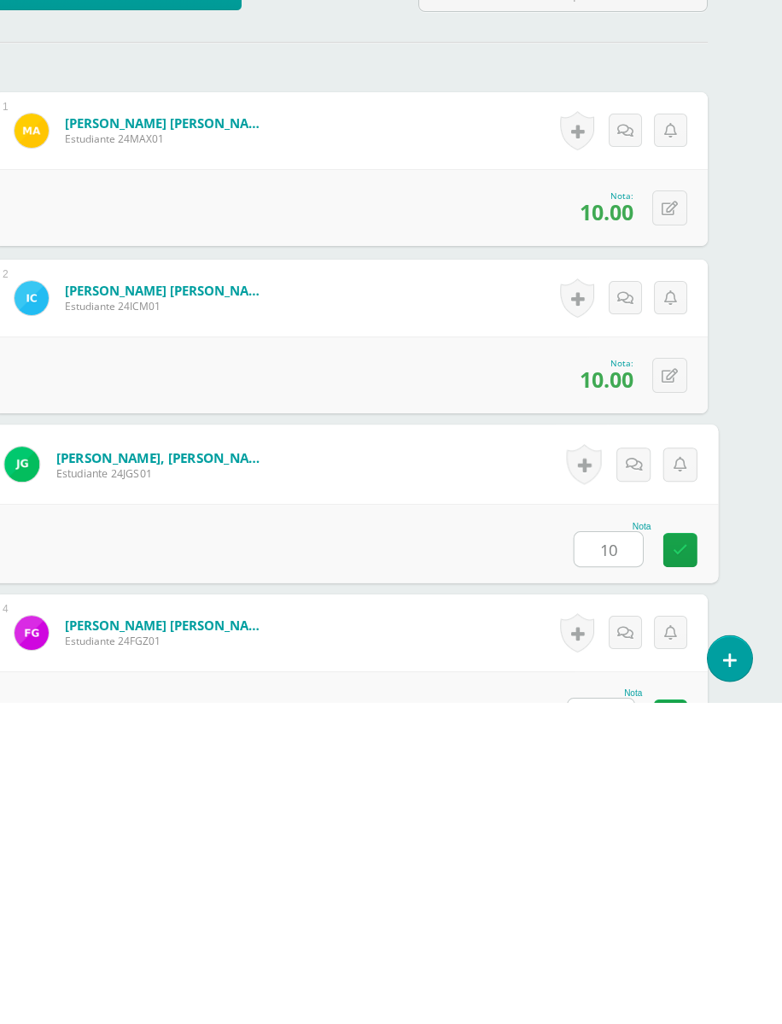
type input "10"
click at [605, 915] on input "text" at bounding box center [601, 1036] width 67 height 33
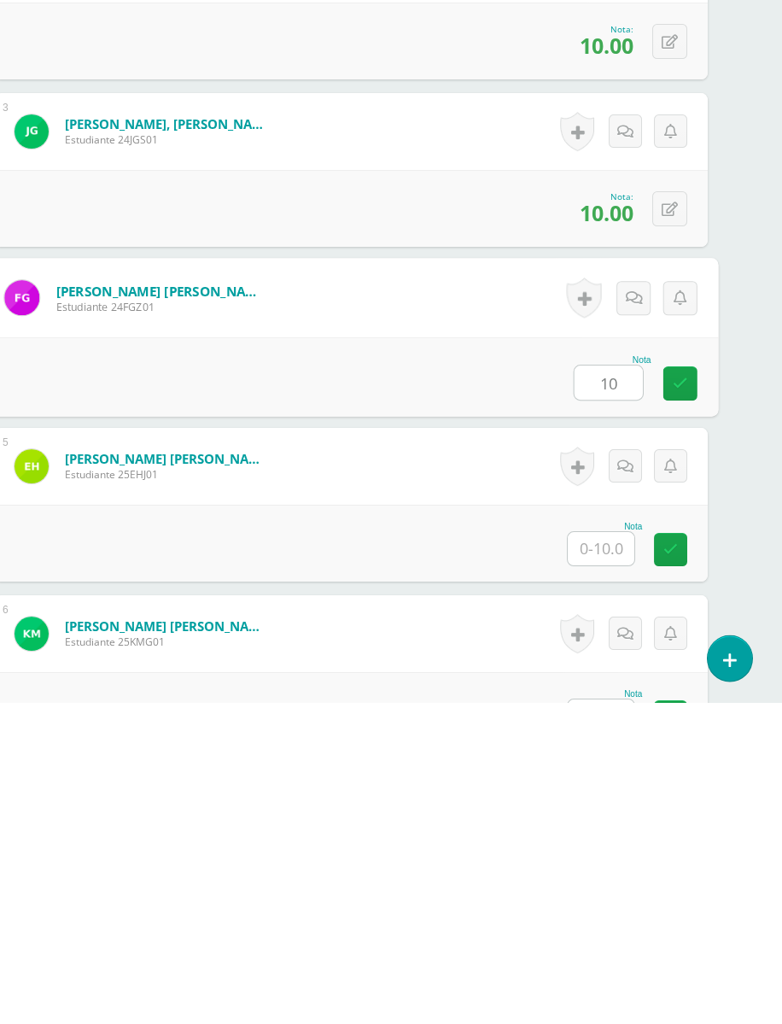
type input "10"
click at [611, 853] on input "text" at bounding box center [601, 869] width 67 height 33
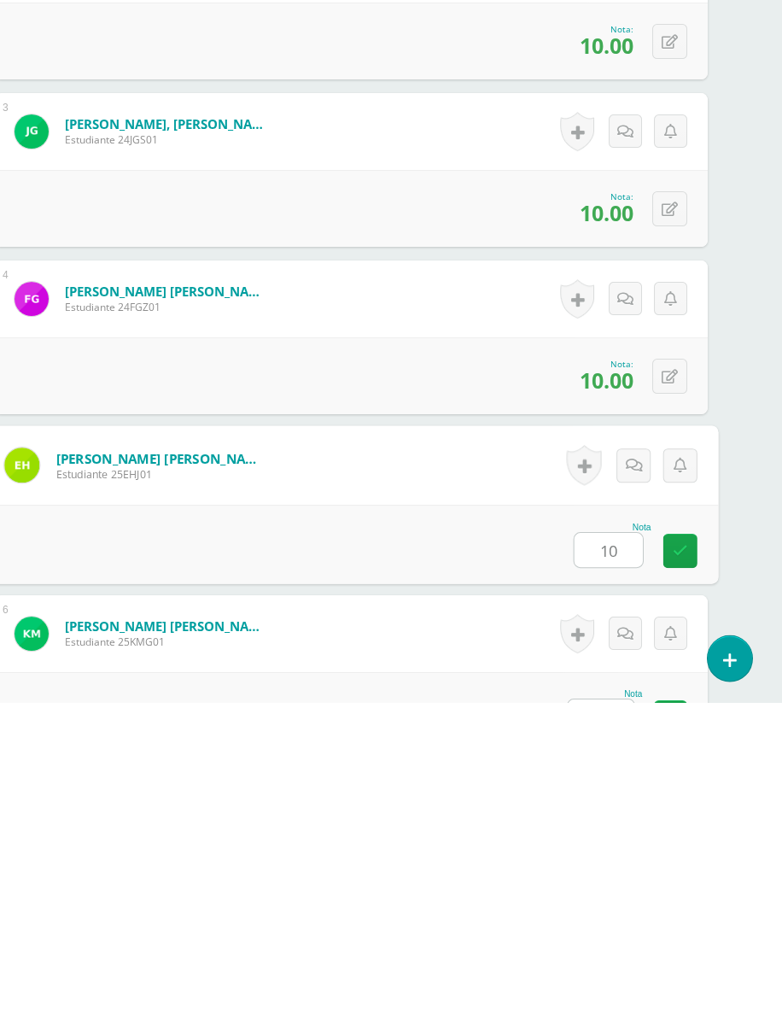
type input "10"
click at [606, 915] on input "text" at bounding box center [601, 1036] width 67 height 33
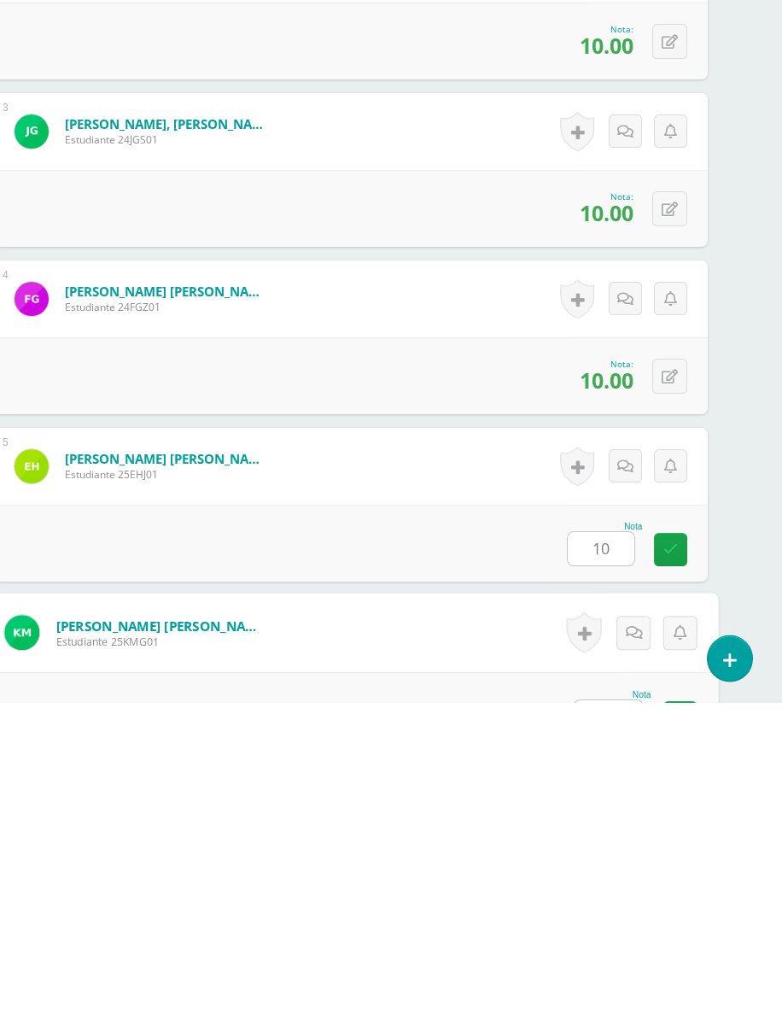
scroll to position [877, 40]
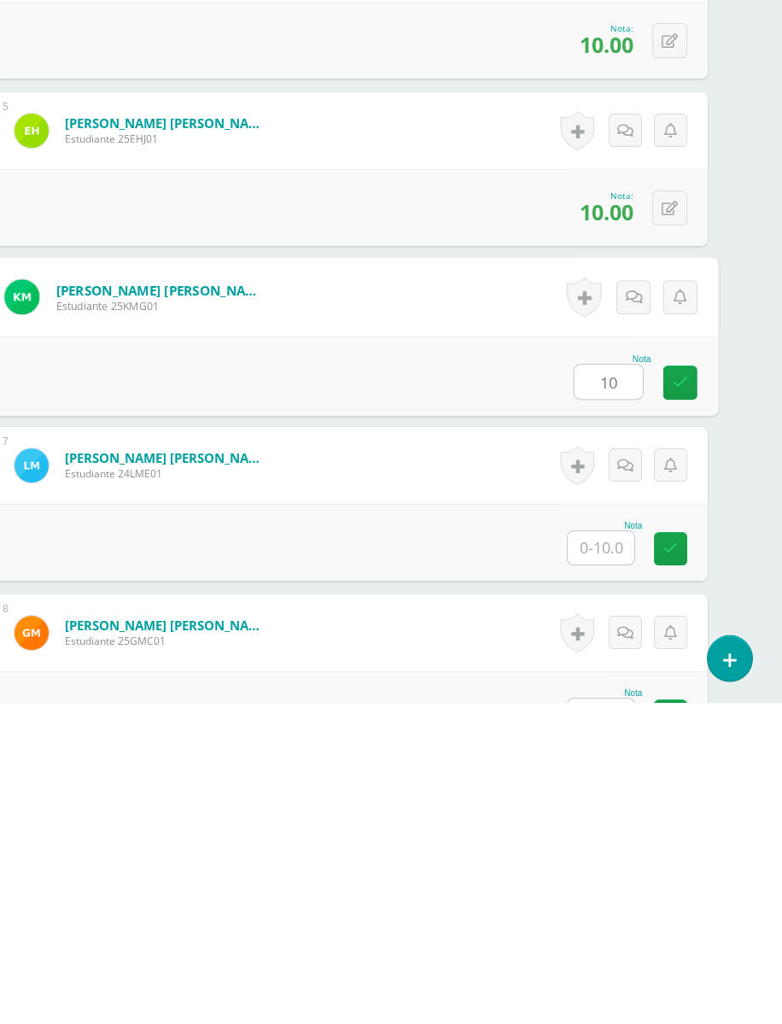
type input "10"
click at [612, 853] on input "text" at bounding box center [601, 869] width 67 height 33
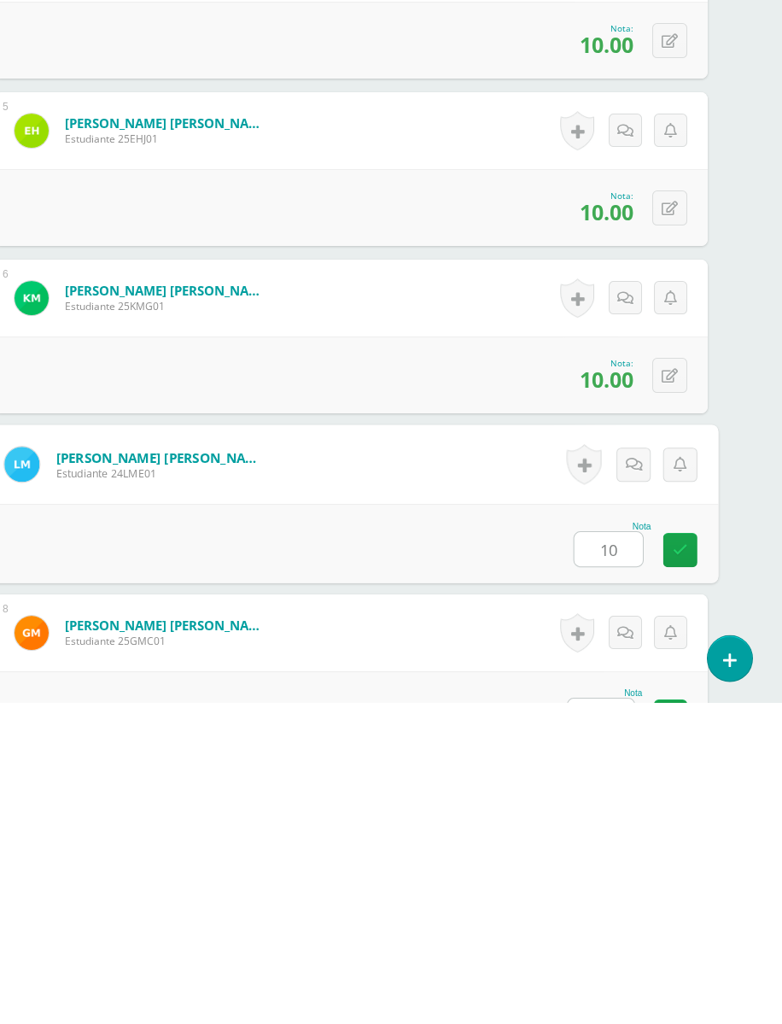
type input "10"
click at [611, 915] on input "text" at bounding box center [601, 1036] width 67 height 33
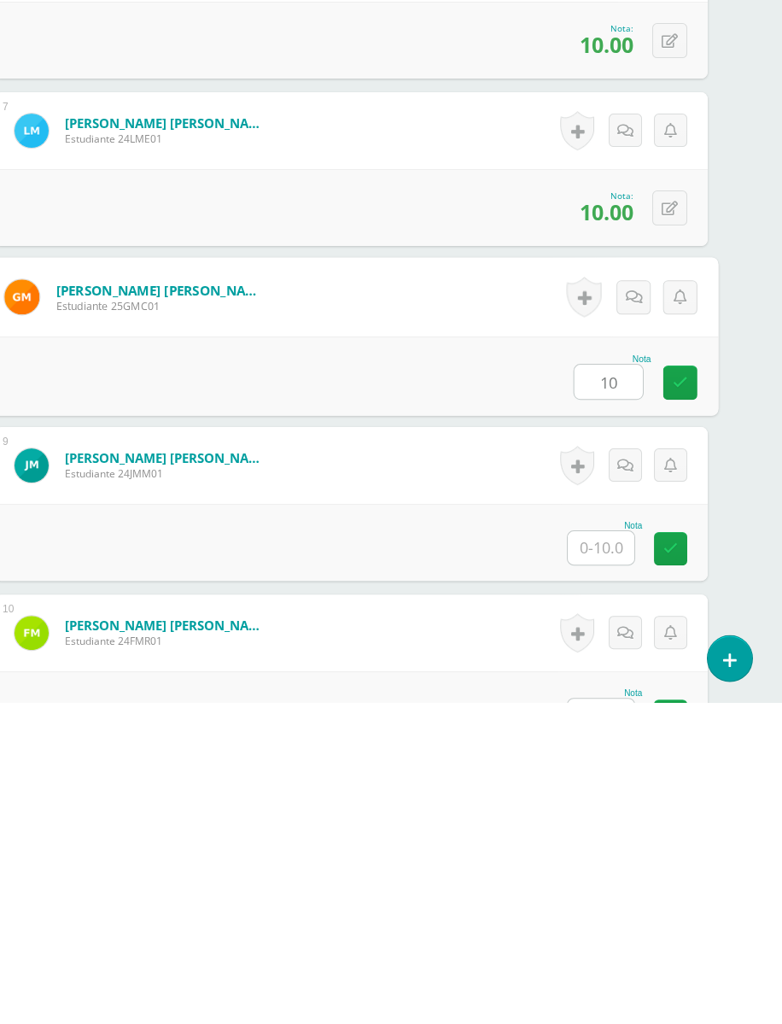
type input "10"
click at [613, 853] on input "text" at bounding box center [601, 869] width 67 height 33
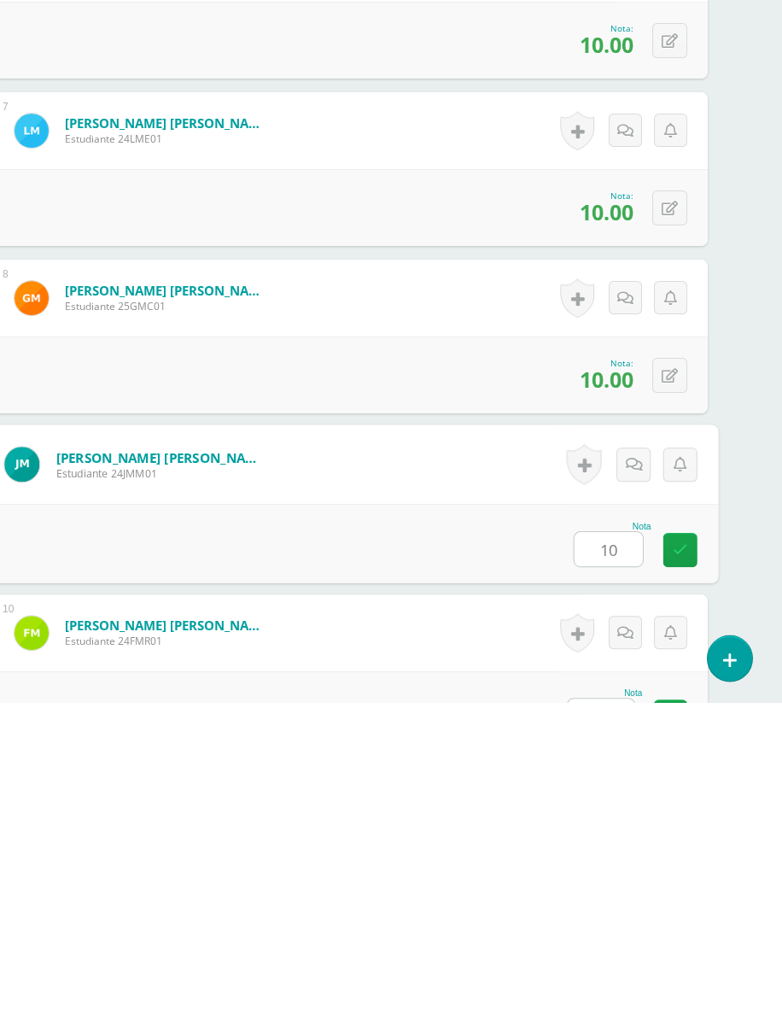
type input "10"
click at [624, 915] on input "text" at bounding box center [601, 1036] width 67 height 33
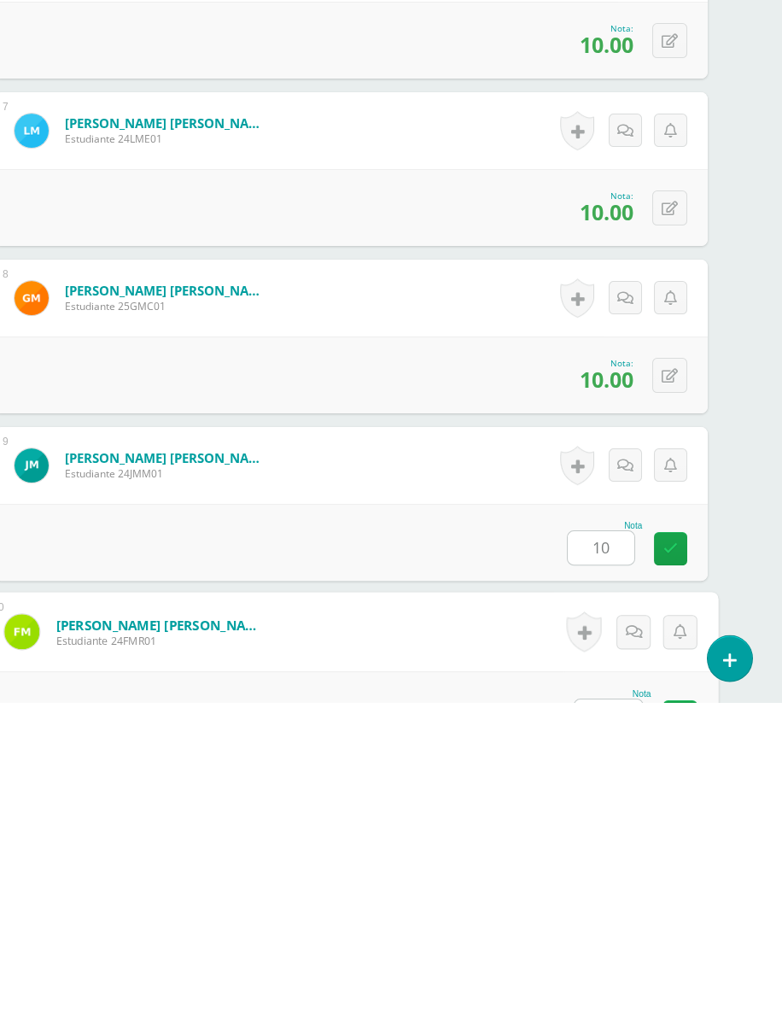
scroll to position [1546, 40]
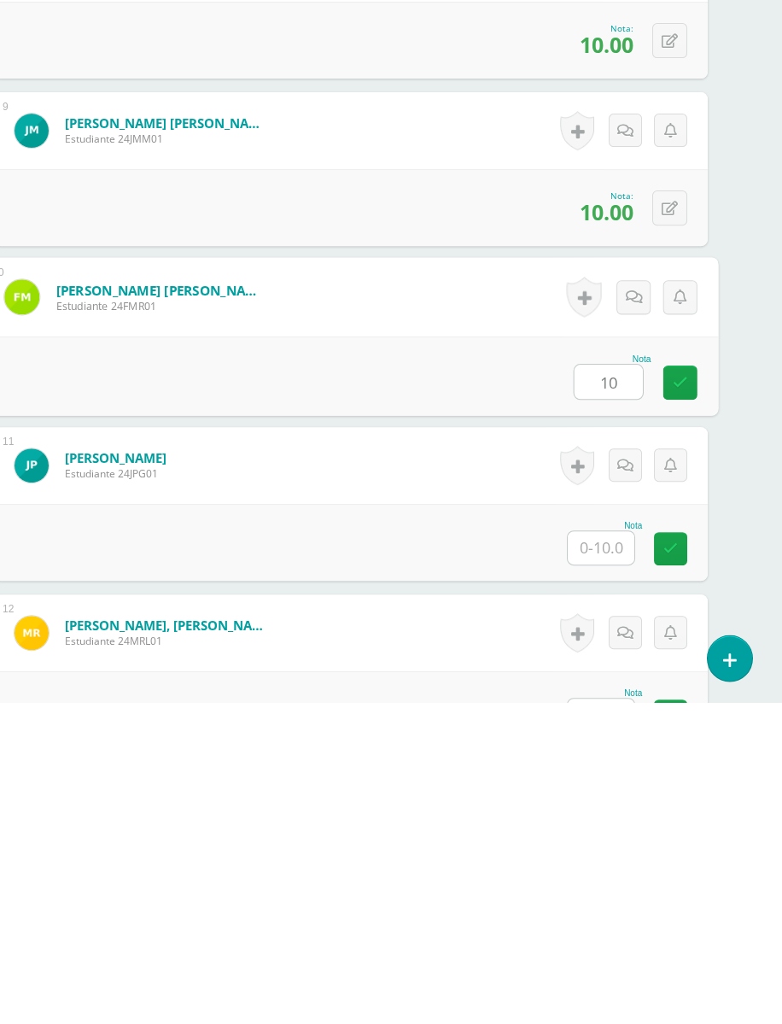
type input "10"
click at [617, 853] on input "text" at bounding box center [601, 869] width 67 height 33
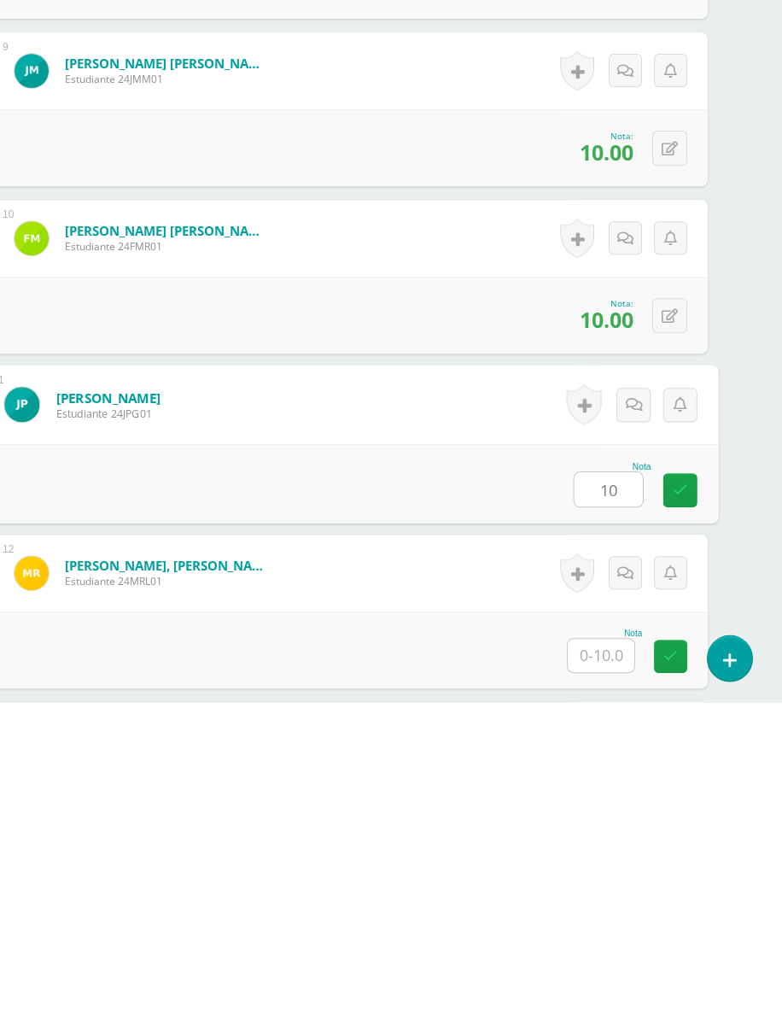
scroll to position [1721, 40]
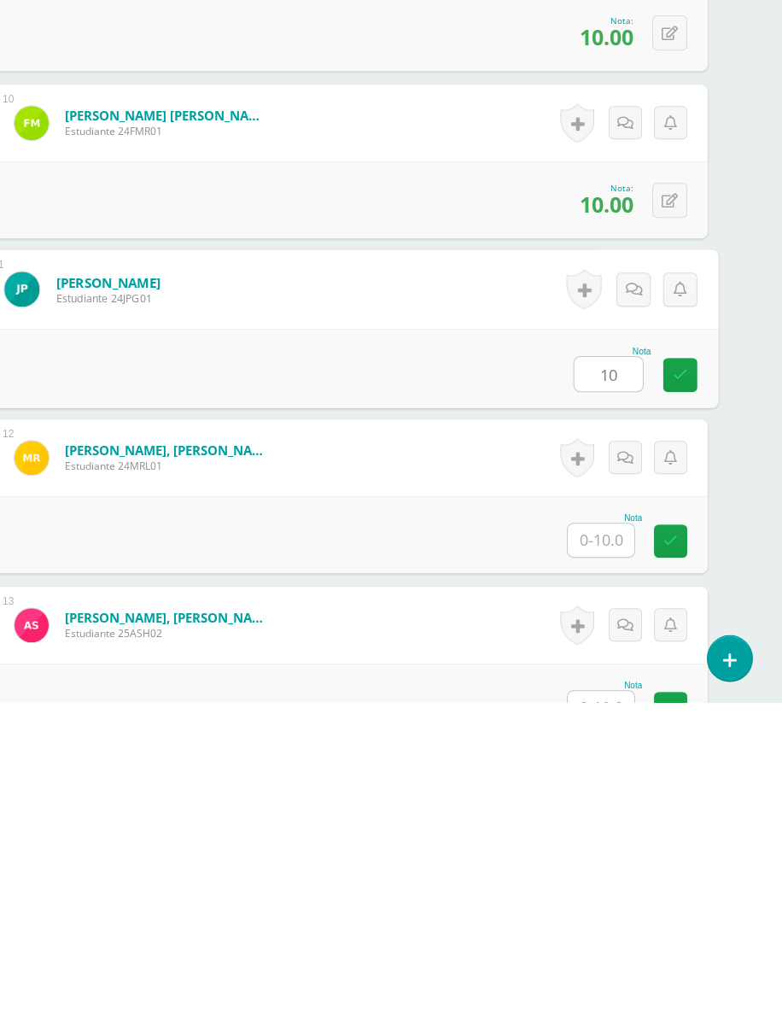
type input "10"
click at [603, 845] on input "text" at bounding box center [601, 861] width 67 height 33
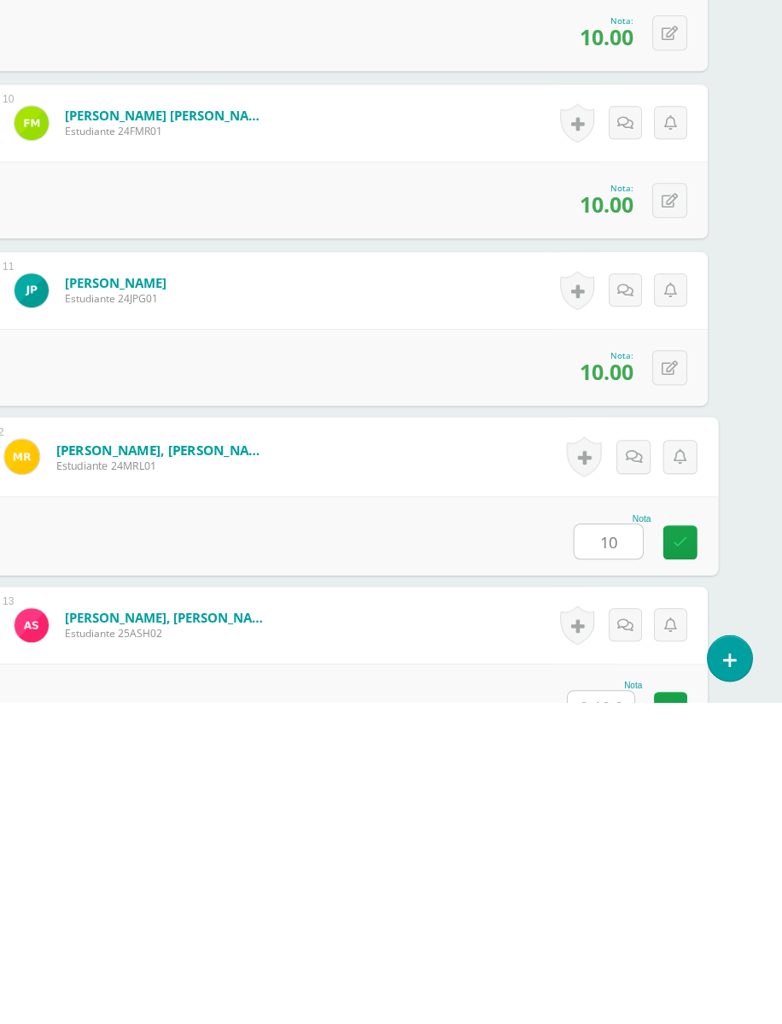
type input "10"
click at [614, 915] on input "text" at bounding box center [601, 1029] width 67 height 33
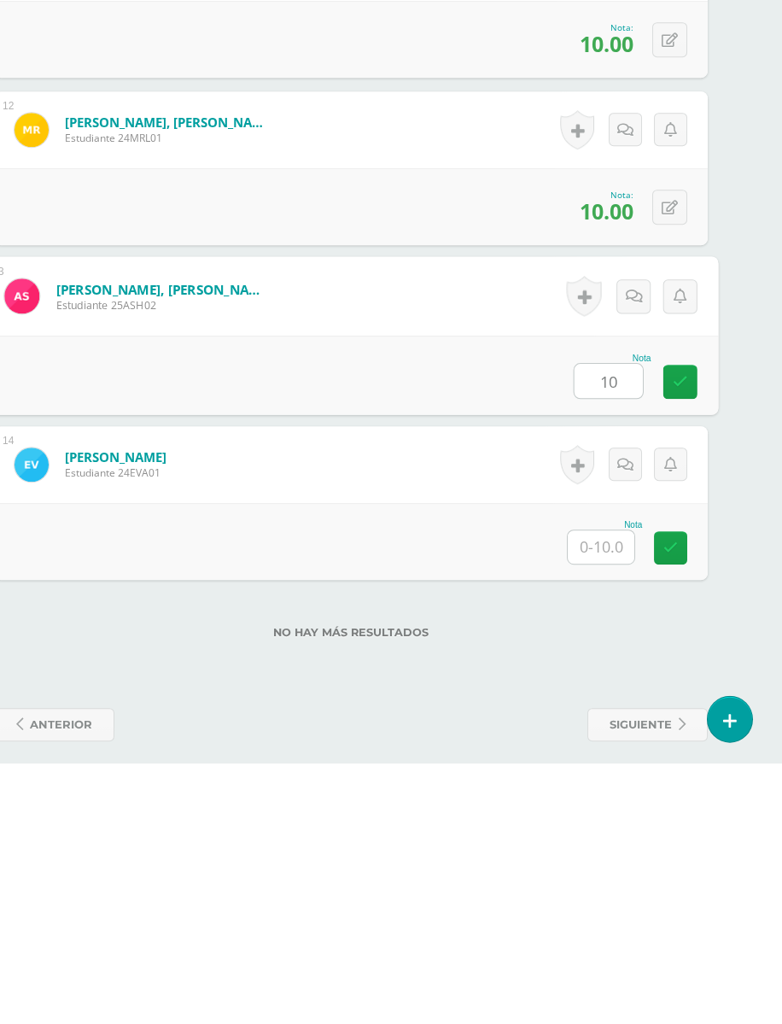
type input "10"
click at [614, 792] on input "text" at bounding box center [601, 808] width 67 height 33
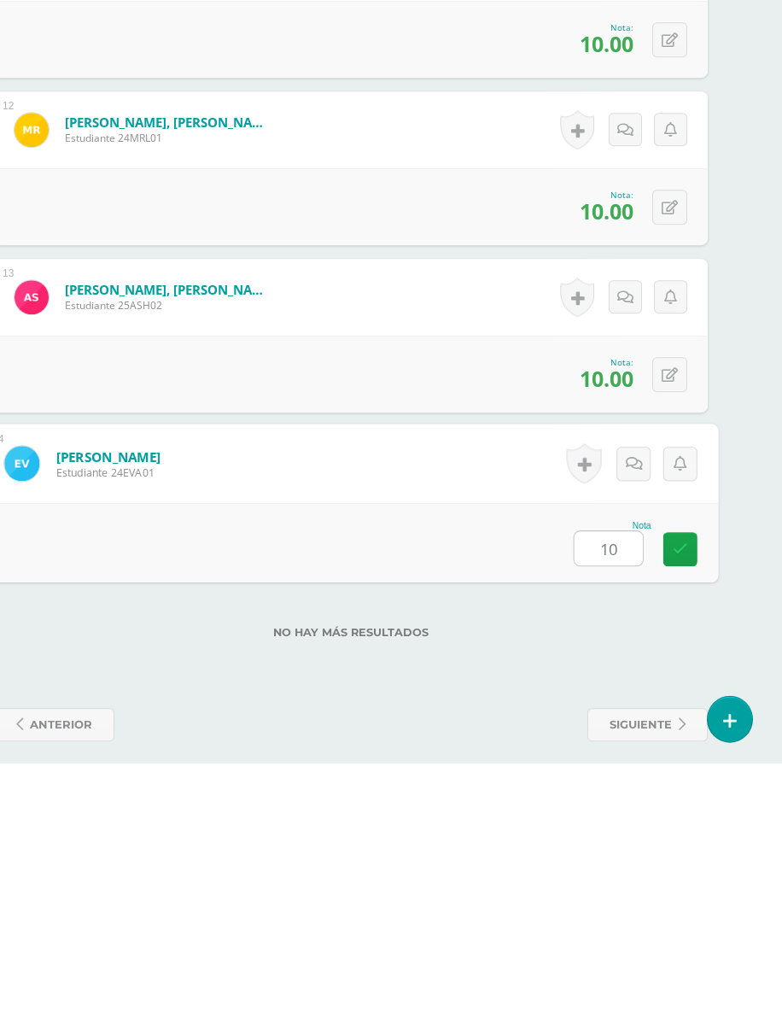
type input "10"
click at [628, 841] on div "No hay más resultados" at bounding box center [351, 880] width 714 height 79
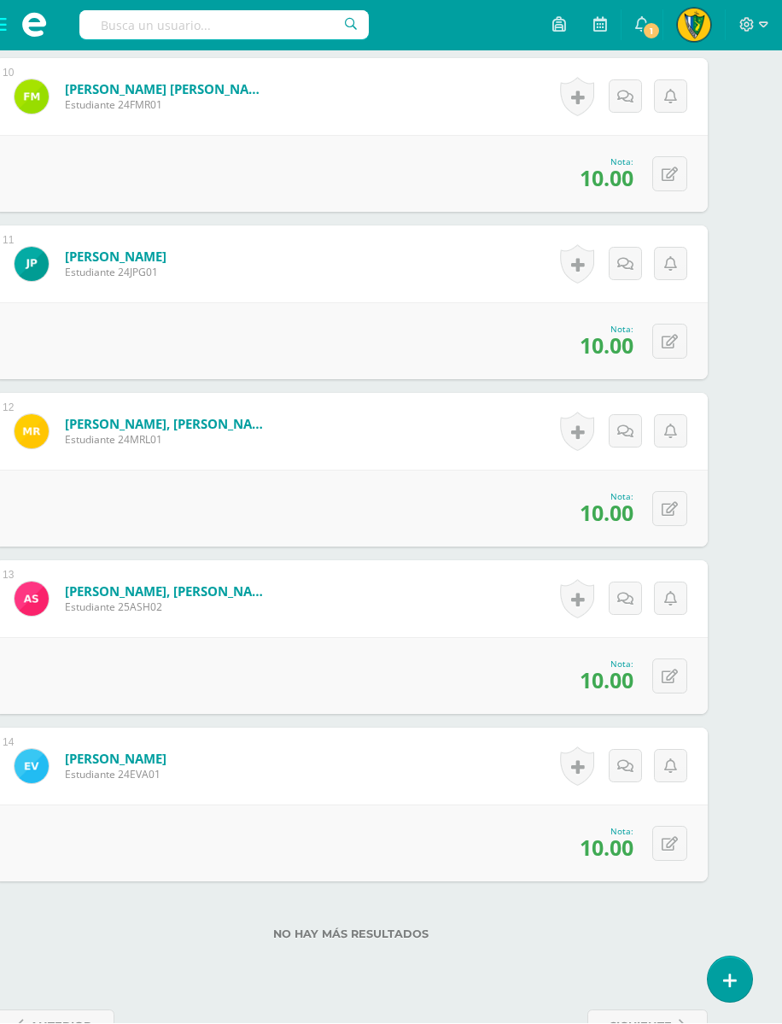
scroll to position [2068, 40]
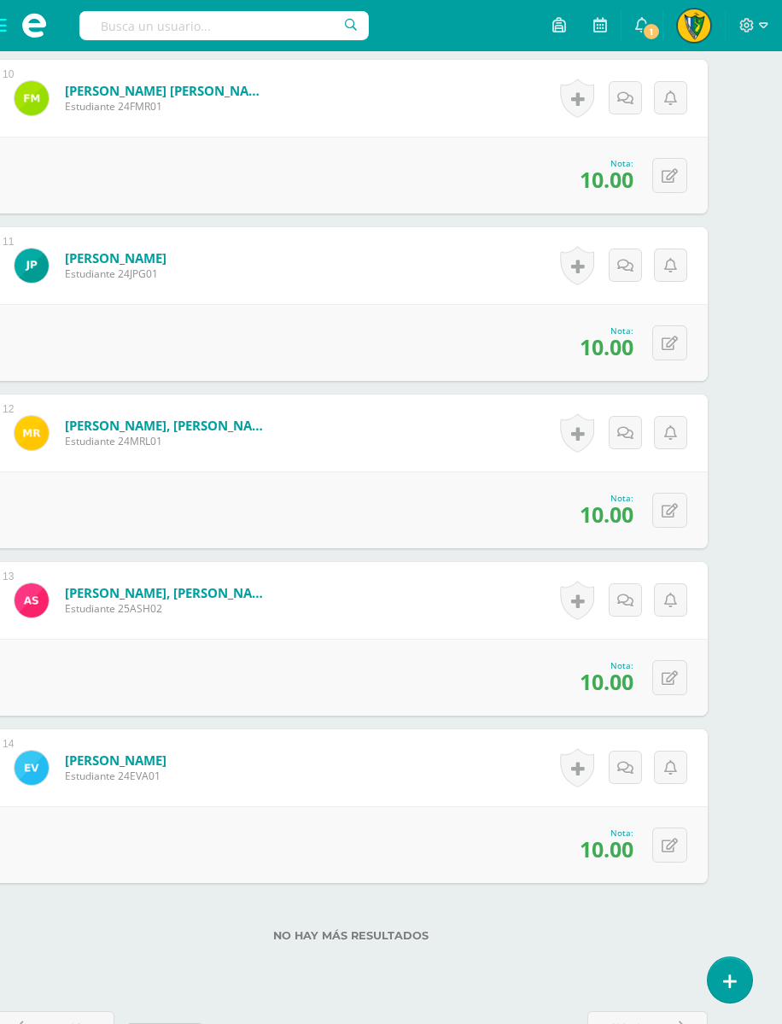
click at [60, 915] on span "anterior" at bounding box center [61, 1028] width 62 height 32
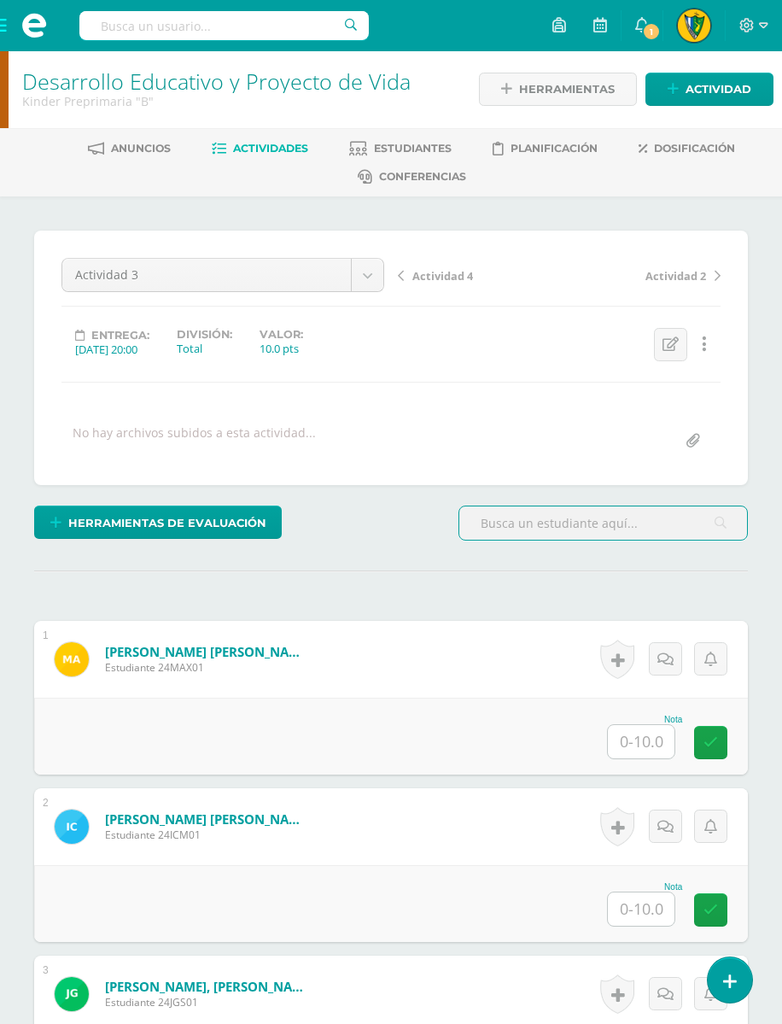
scroll to position [2, 0]
click at [665, 753] on input "text" at bounding box center [641, 740] width 67 height 33
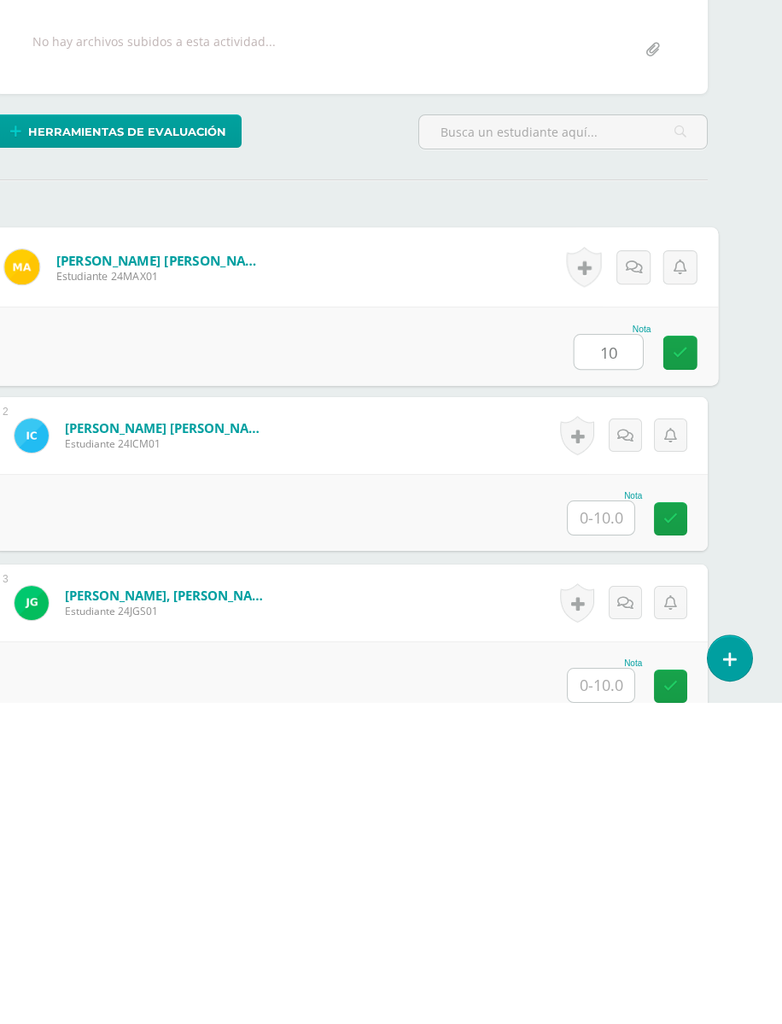
type input "10"
click at [617, 823] on input "text" at bounding box center [601, 839] width 67 height 33
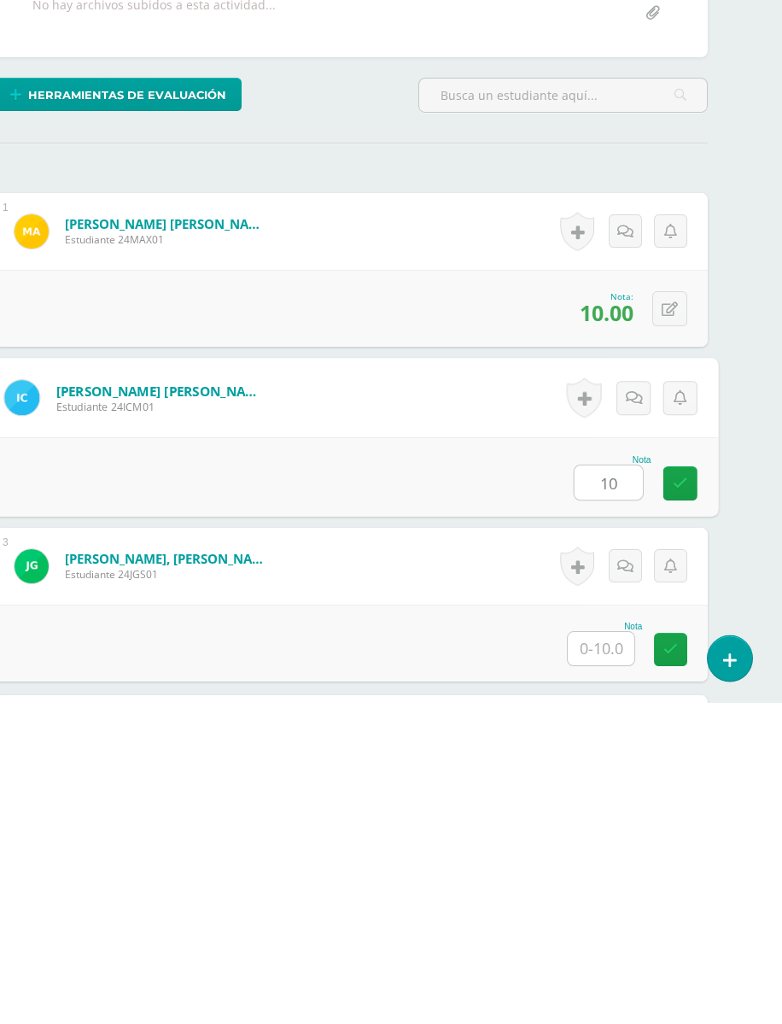
scroll to position [154, 40]
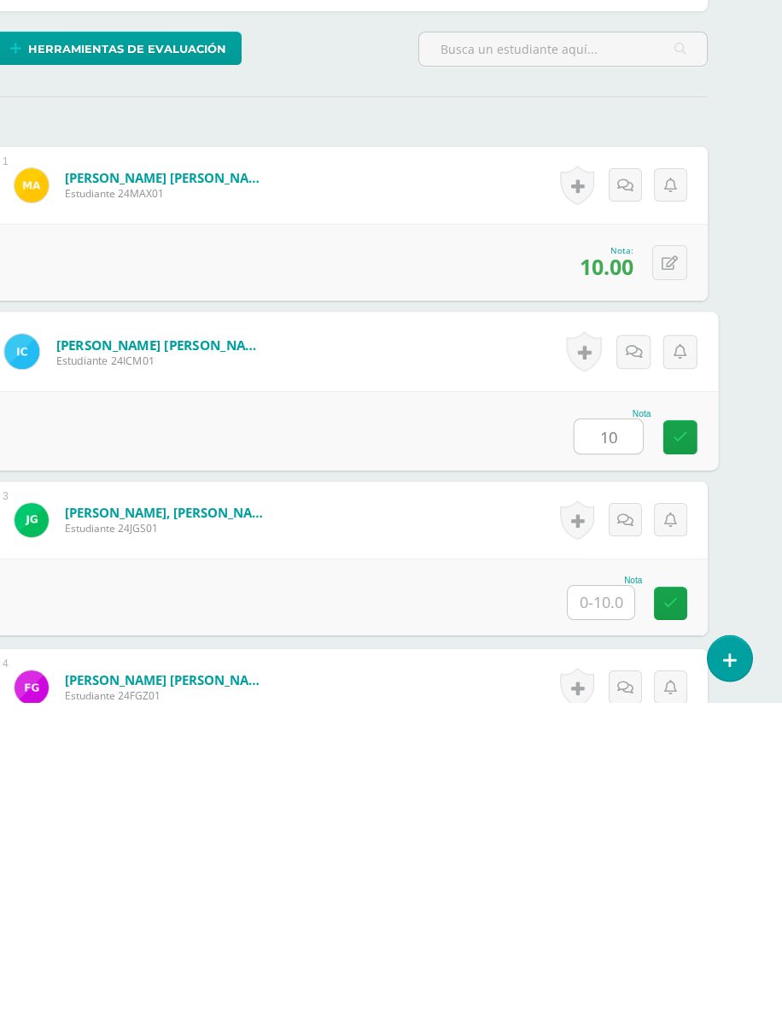
type input "10"
click at [612, 907] on input "text" at bounding box center [601, 923] width 67 height 33
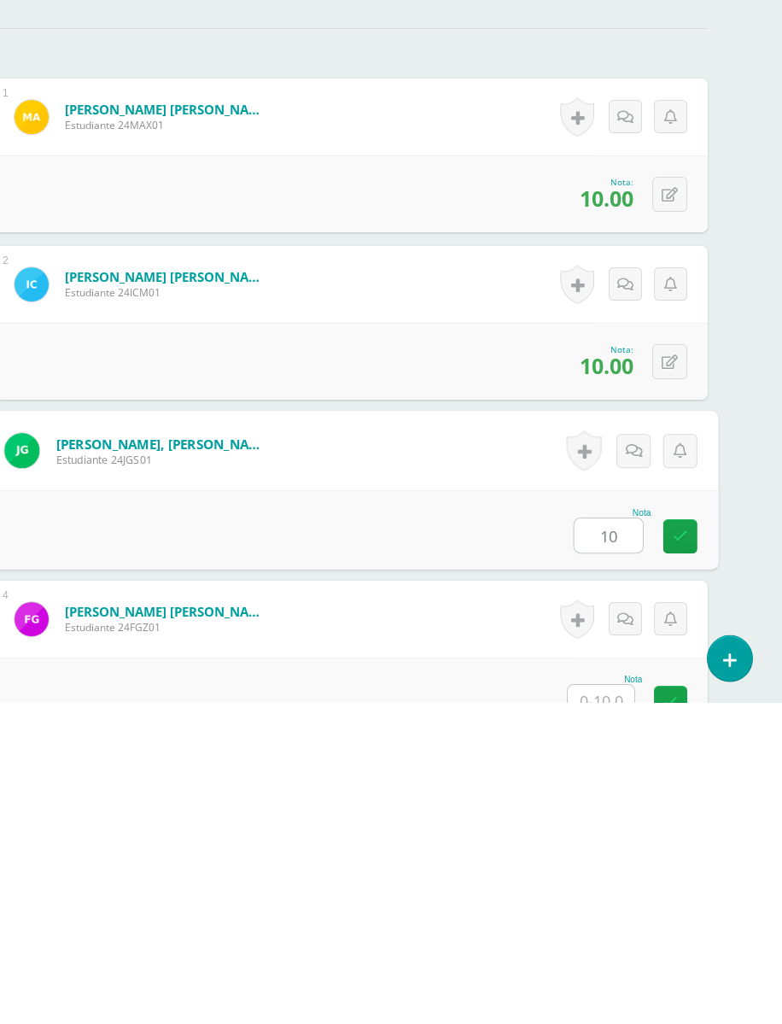
scroll to position [355, 40]
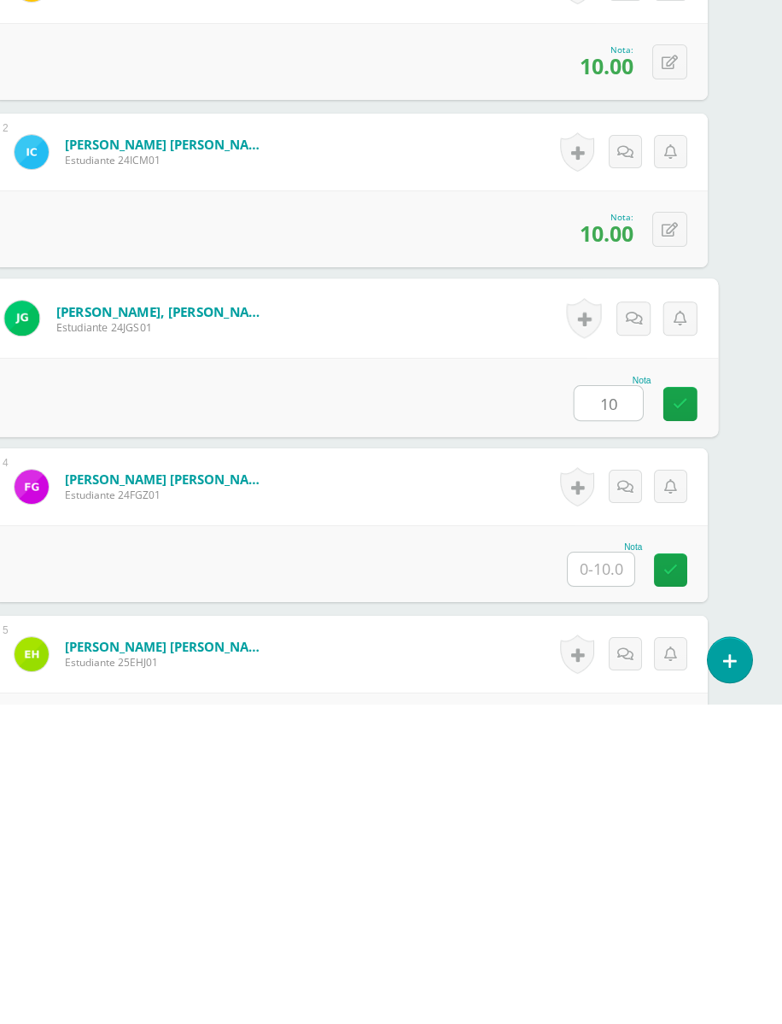
type input "10"
click at [616, 873] on input "text" at bounding box center [601, 889] width 67 height 33
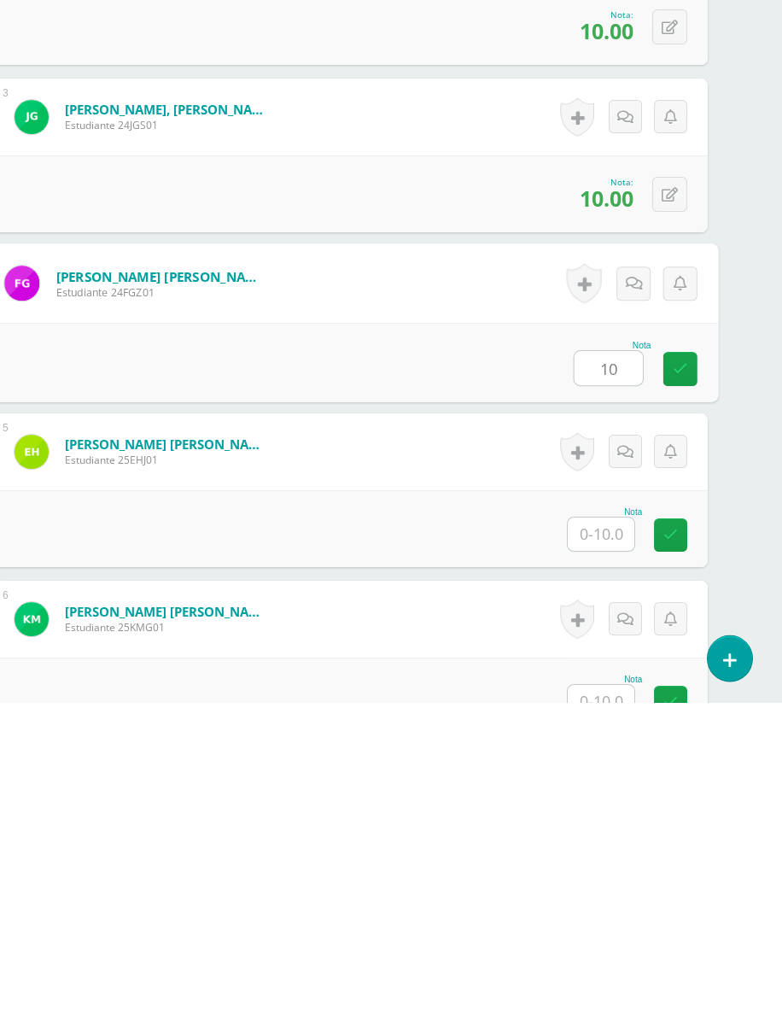
scroll to position [561, 40]
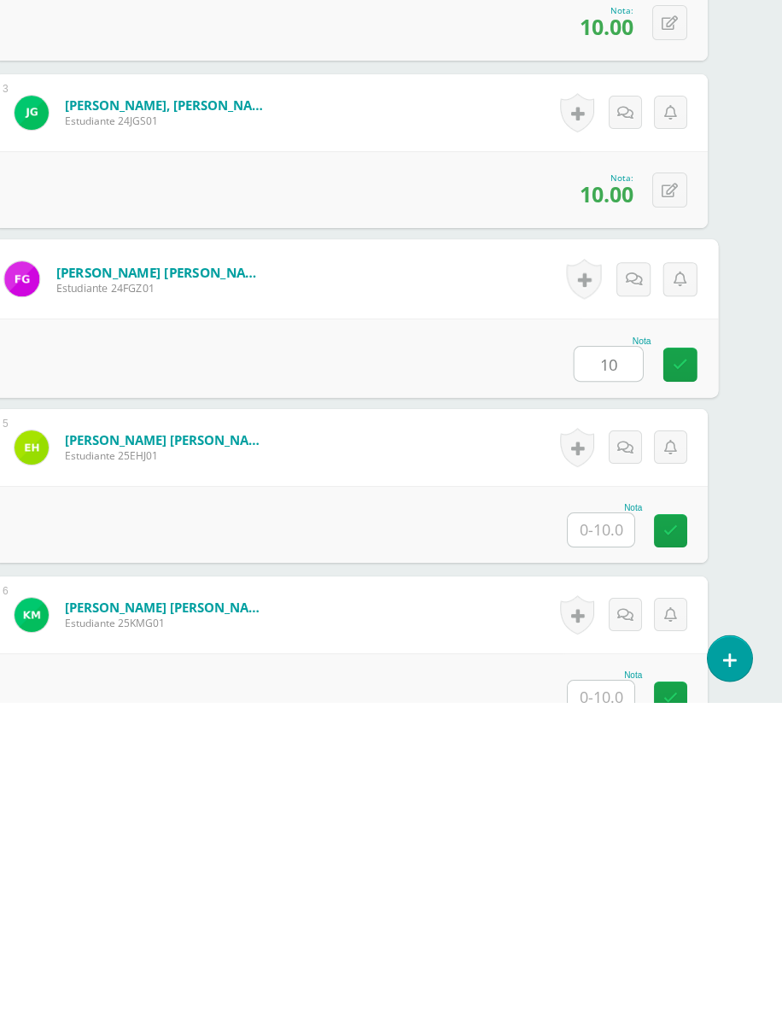
type input "10"
click at [629, 834] on input "text" at bounding box center [601, 850] width 67 height 33
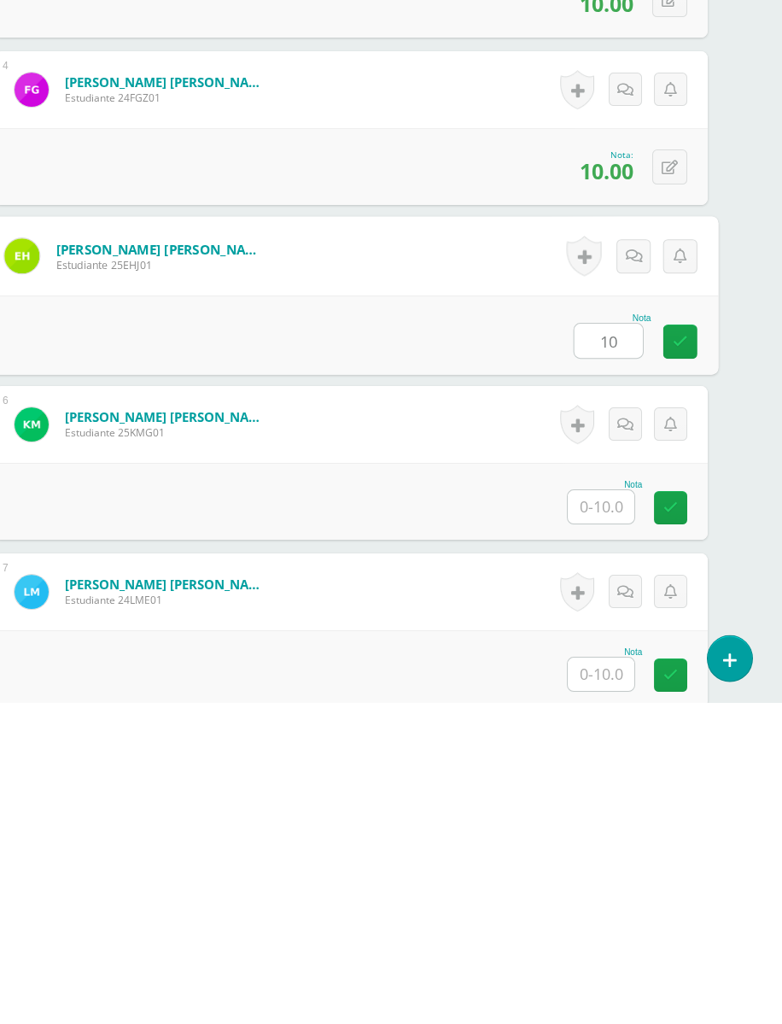
scroll to position [763, 40]
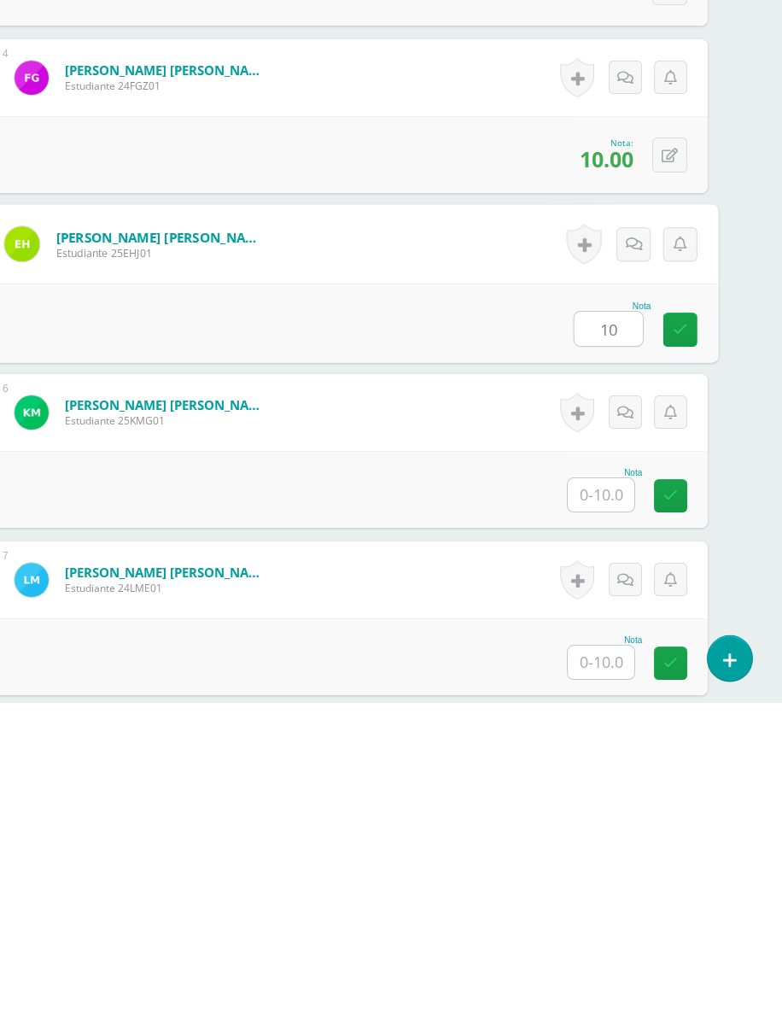
type input "10"
click at [611, 800] on input "text" at bounding box center [601, 816] width 67 height 33
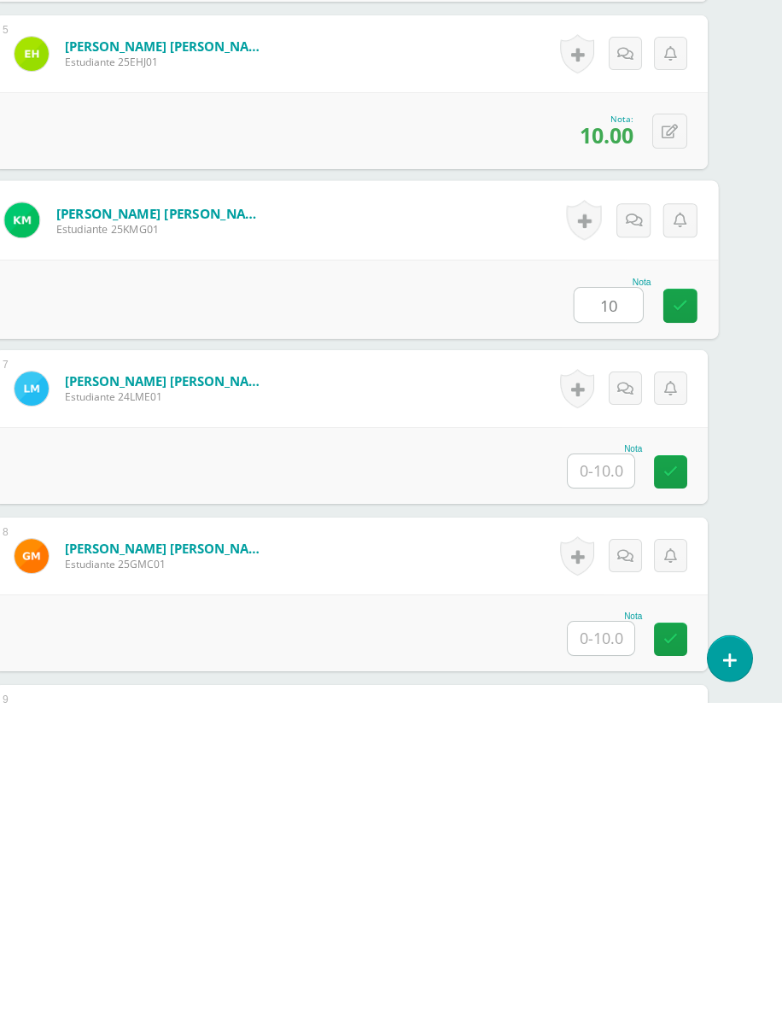
scroll to position [964, 40]
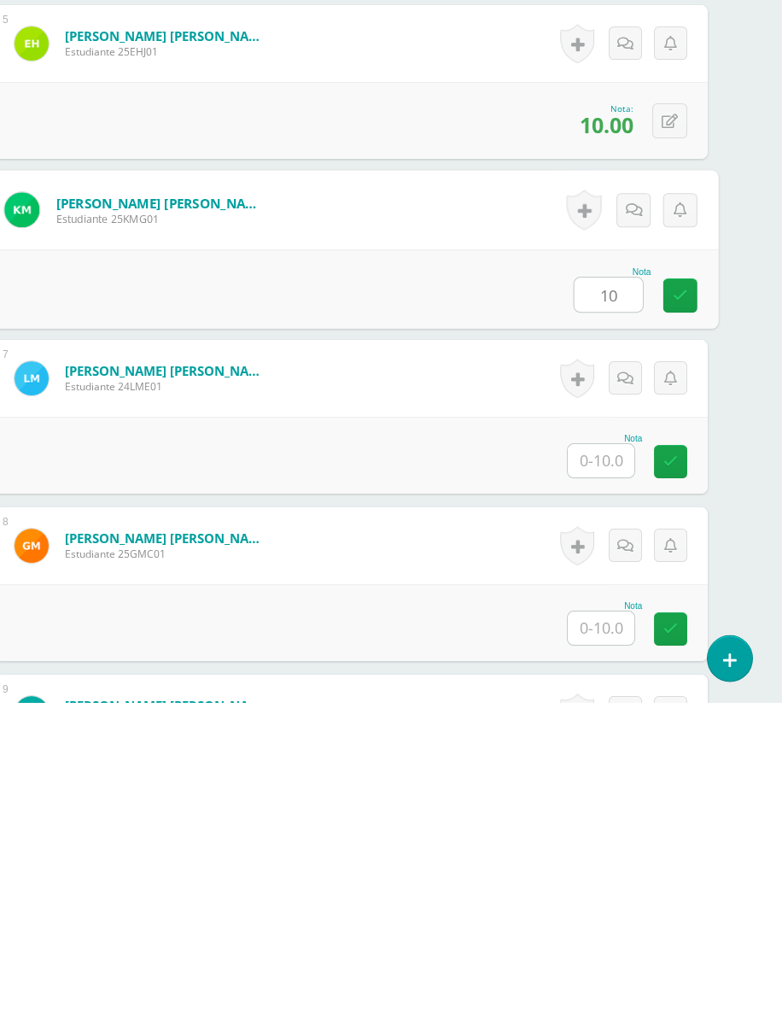
type input "10"
click at [605, 766] on input "text" at bounding box center [601, 782] width 67 height 33
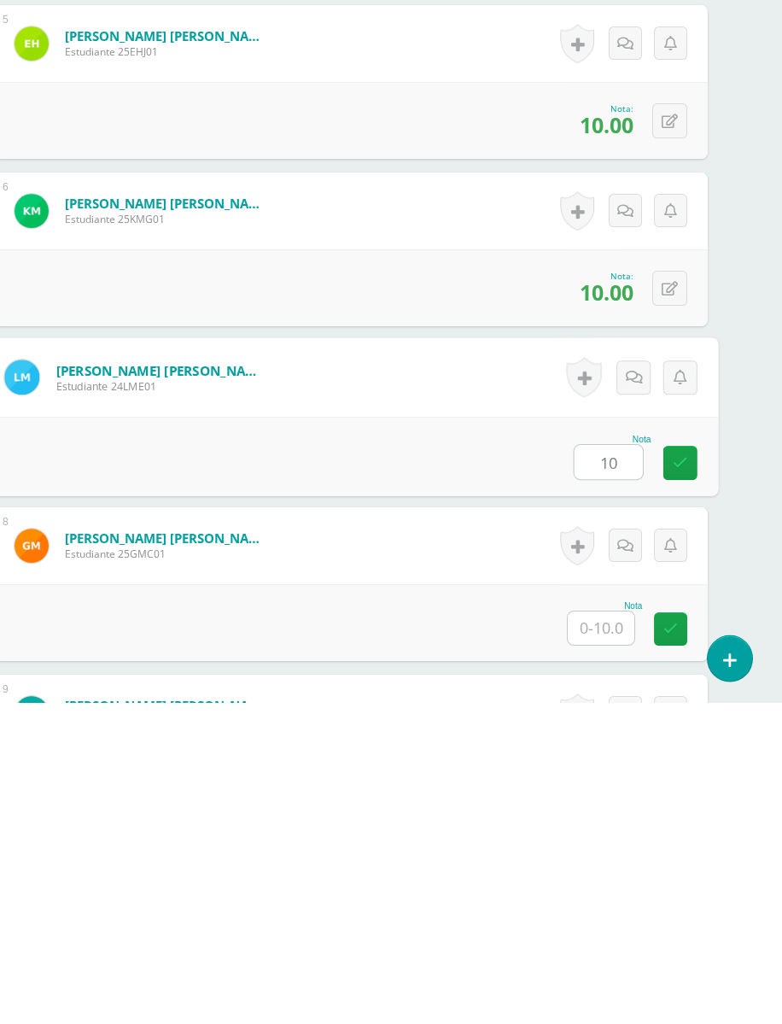
type input "10"
click at [616, 915] on input "text" at bounding box center [601, 949] width 67 height 33
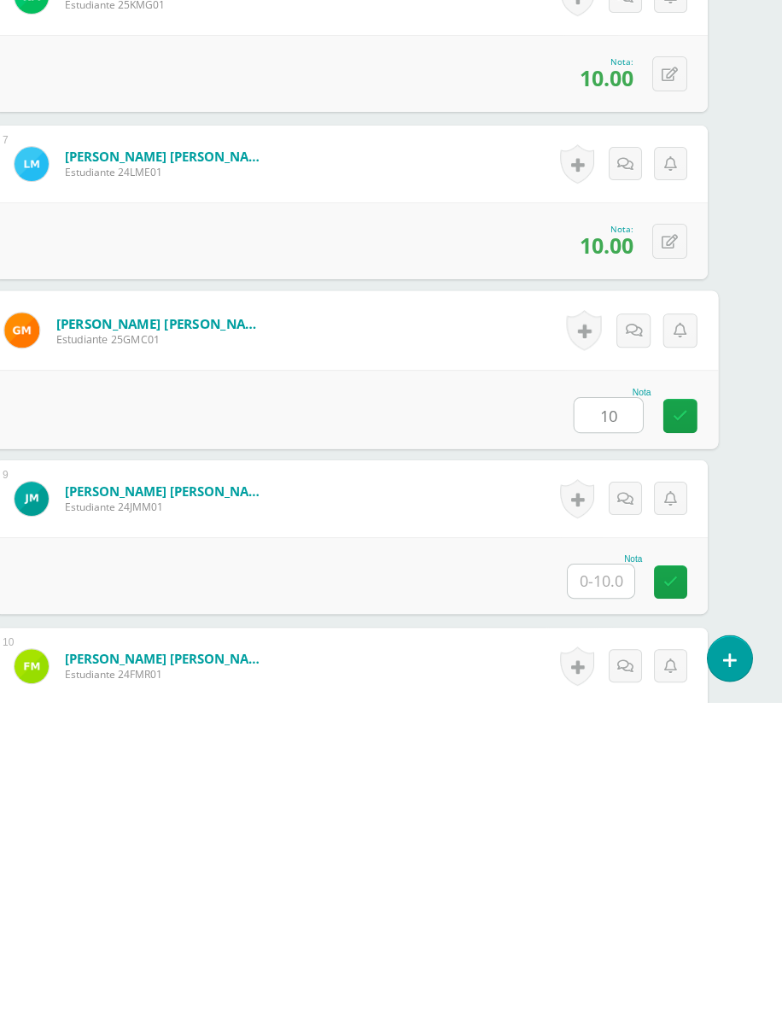
scroll to position [1216, 40]
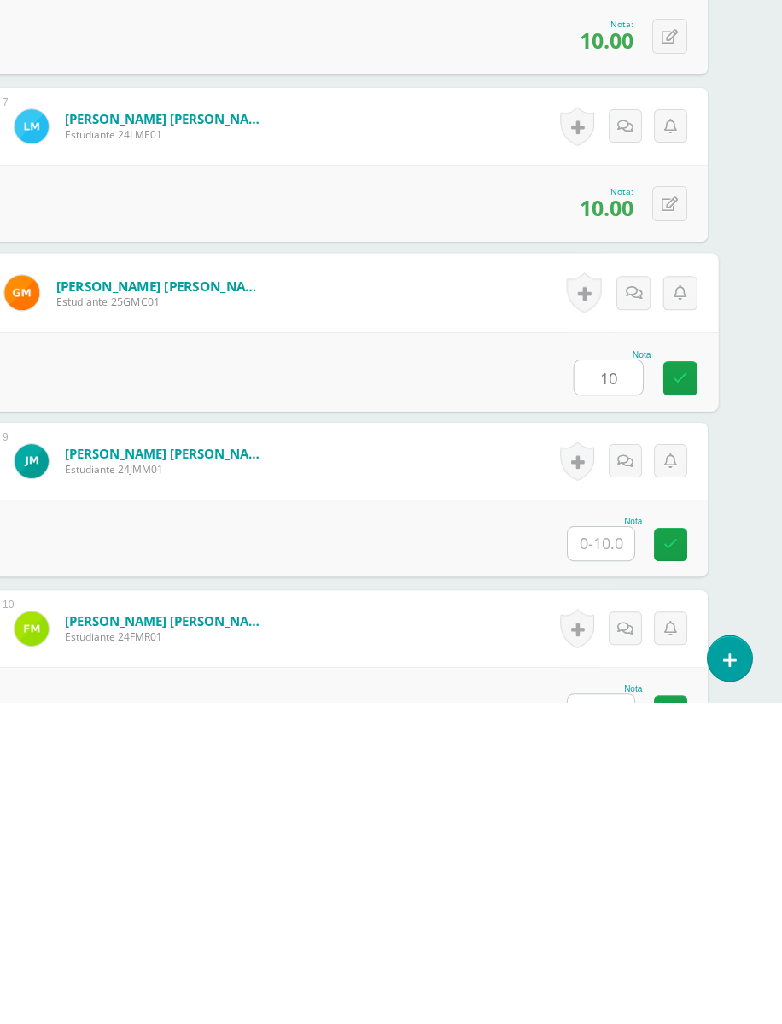
type input "10"
click at [609, 849] on input "text" at bounding box center [601, 865] width 67 height 33
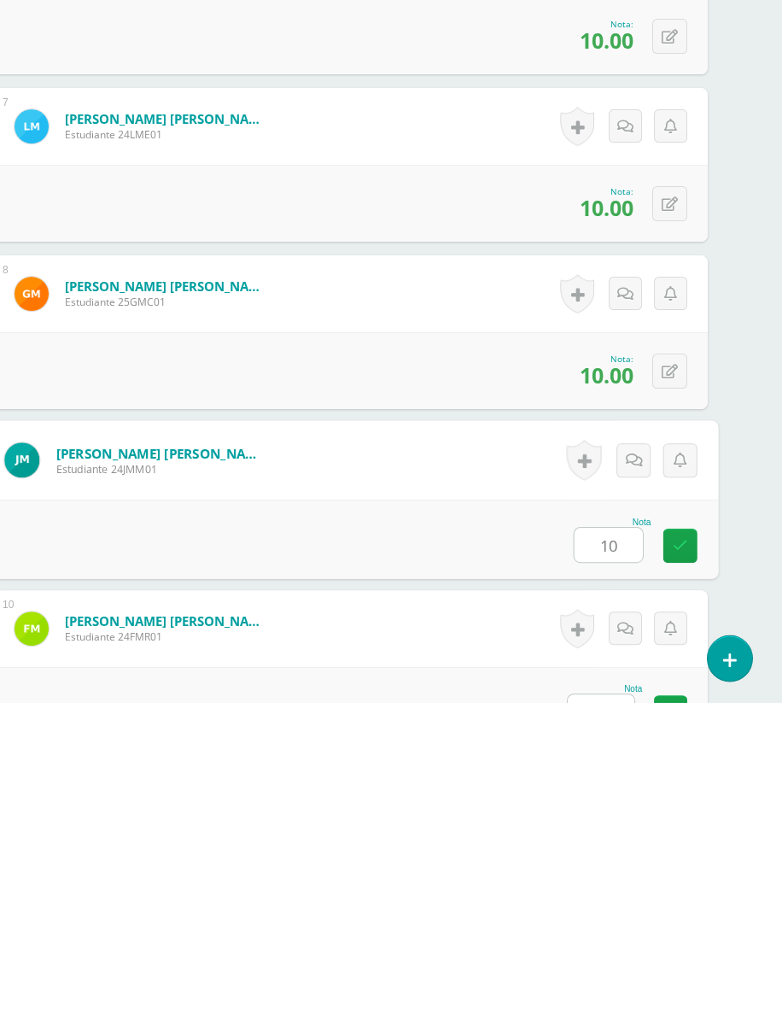
type input "10"
click at [616, 915] on input "text" at bounding box center [601, 1032] width 67 height 33
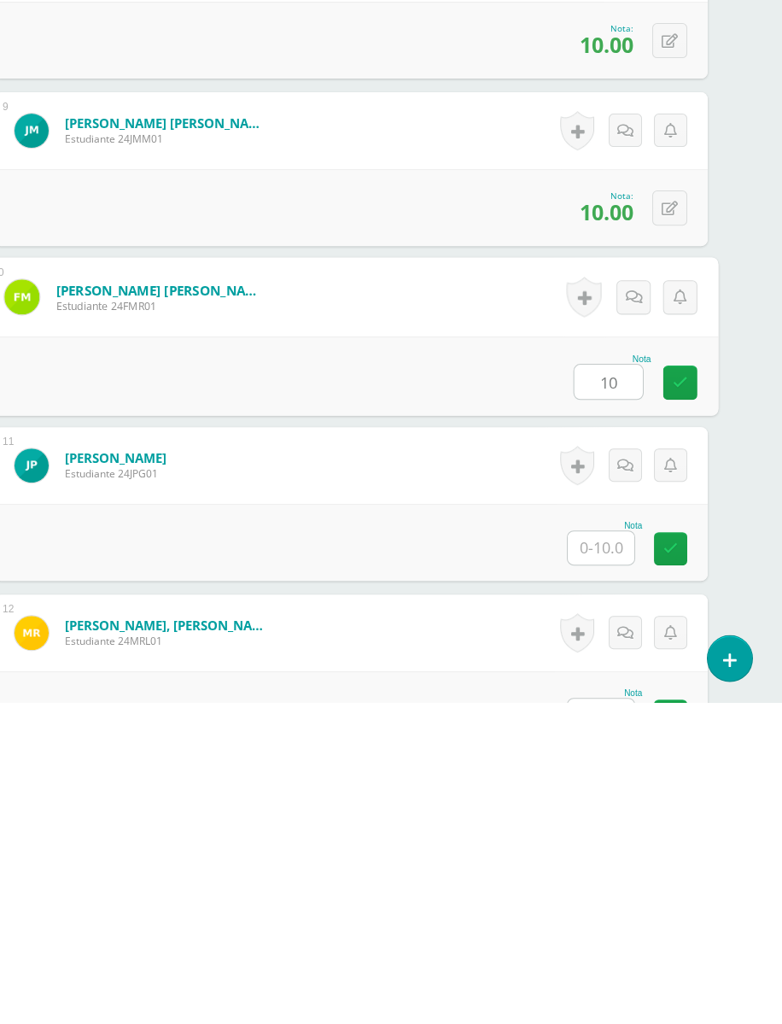
type input "10"
click at [622, 853] on input "text" at bounding box center [601, 869] width 67 height 33
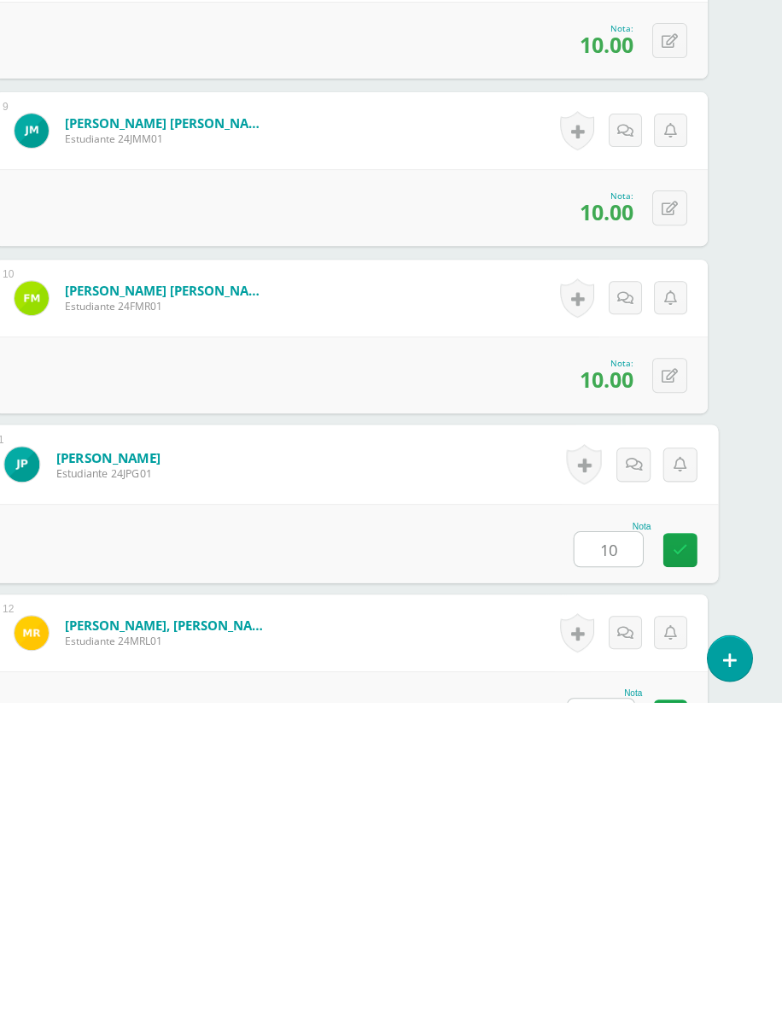
type input "10"
click at [604, 915] on div "Nota" at bounding box center [604, 1014] width 75 height 9
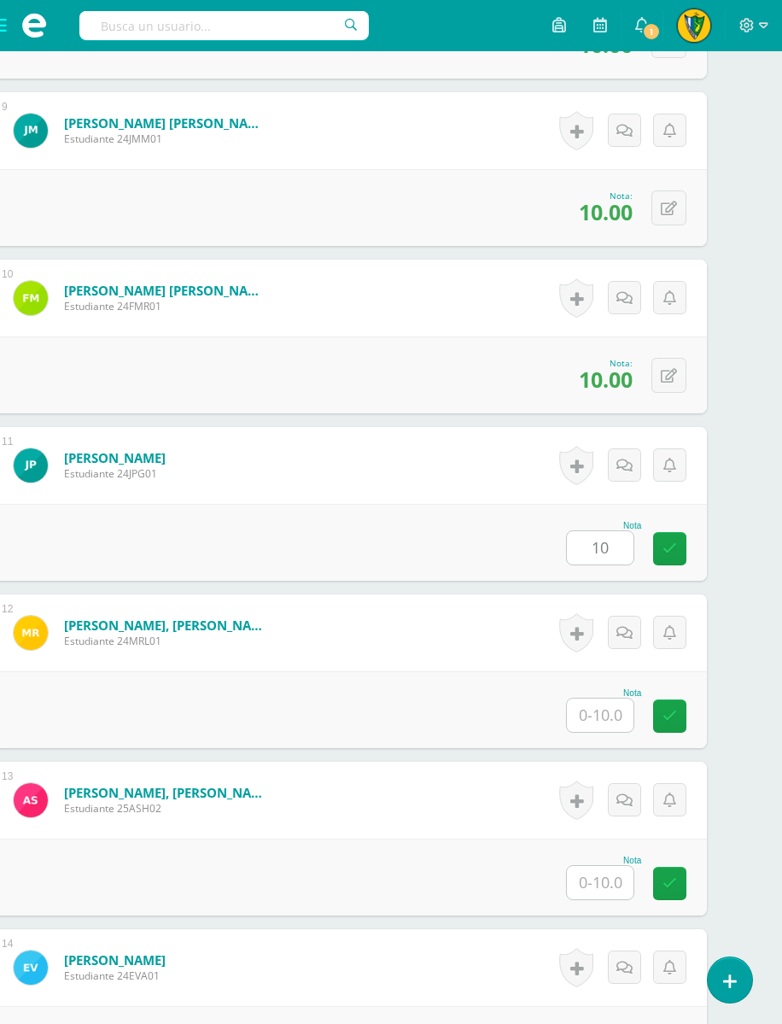
click at [616, 730] on input "text" at bounding box center [600, 714] width 67 height 33
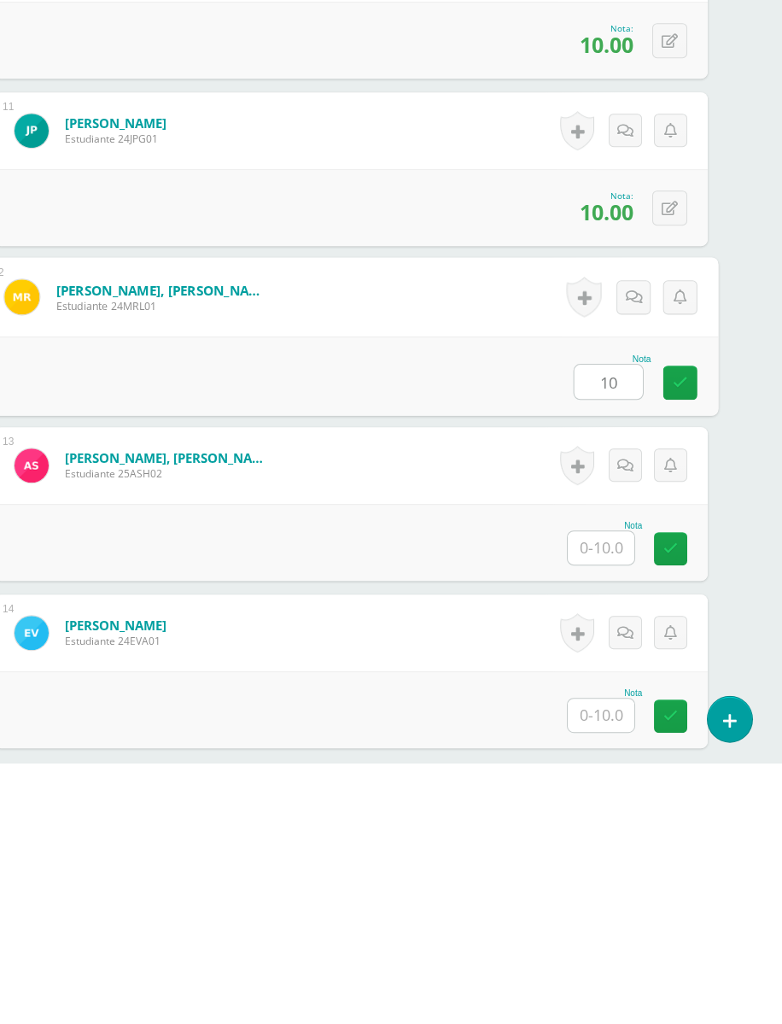
type input "10"
click at [622, 792] on input "text" at bounding box center [601, 808] width 67 height 33
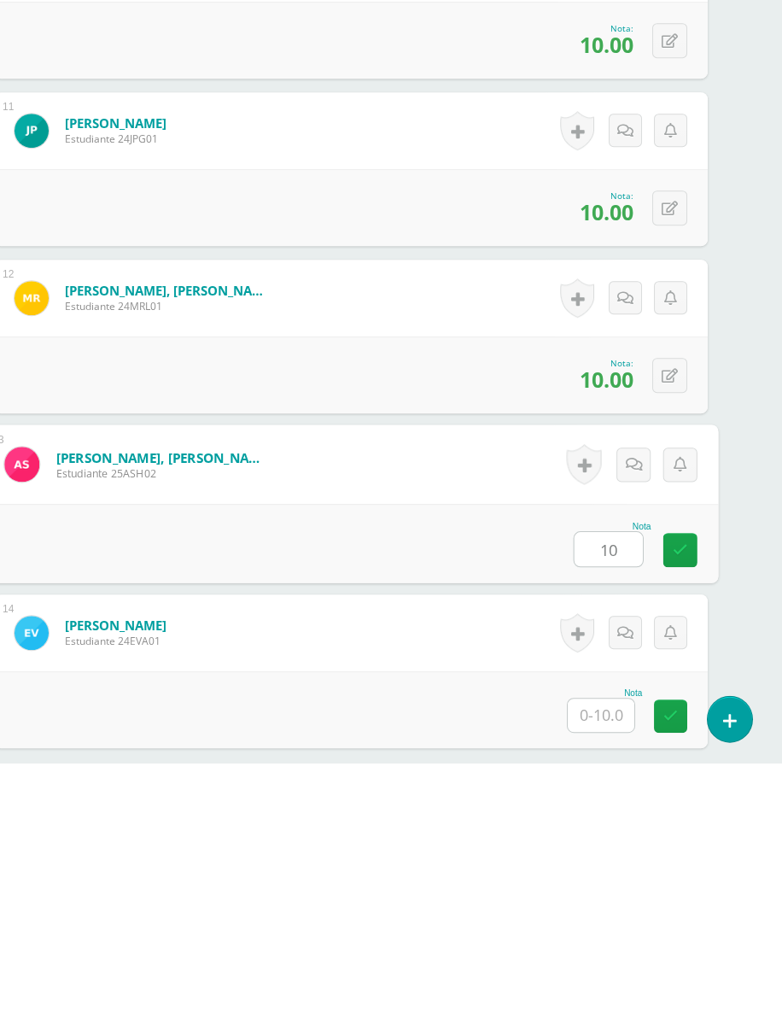
type input "10"
click at [618, 915] on input "text" at bounding box center [601, 976] width 67 height 33
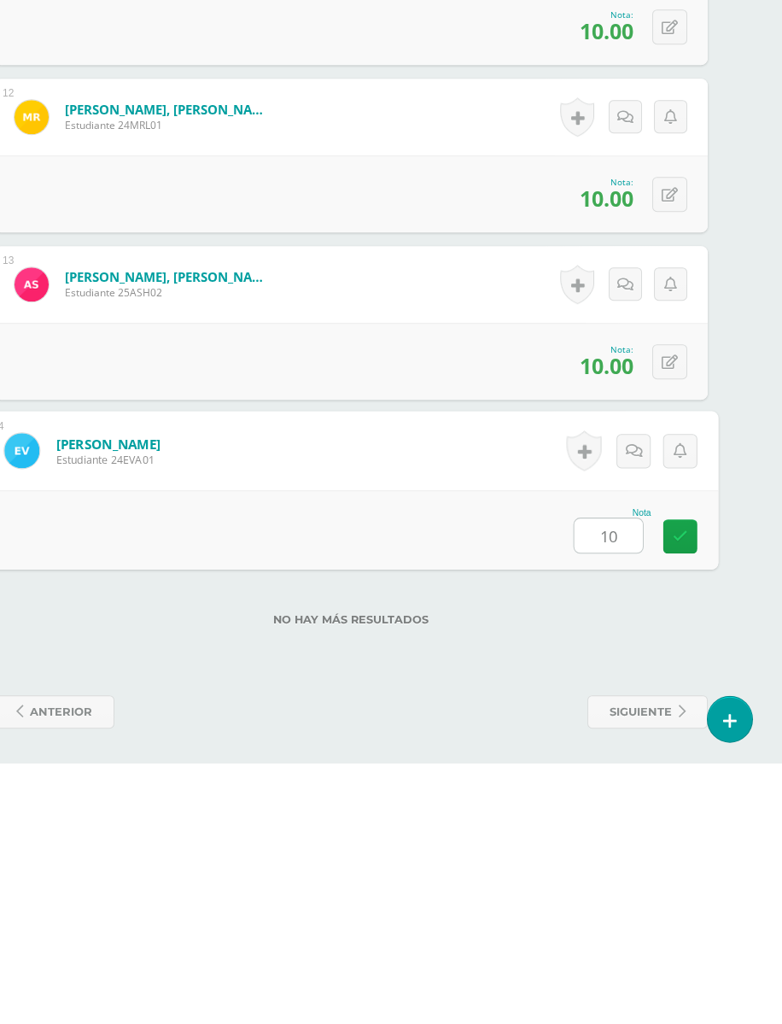
type input "10"
click at [629, 828] on div "No hay más resultados" at bounding box center [351, 867] width 714 height 79
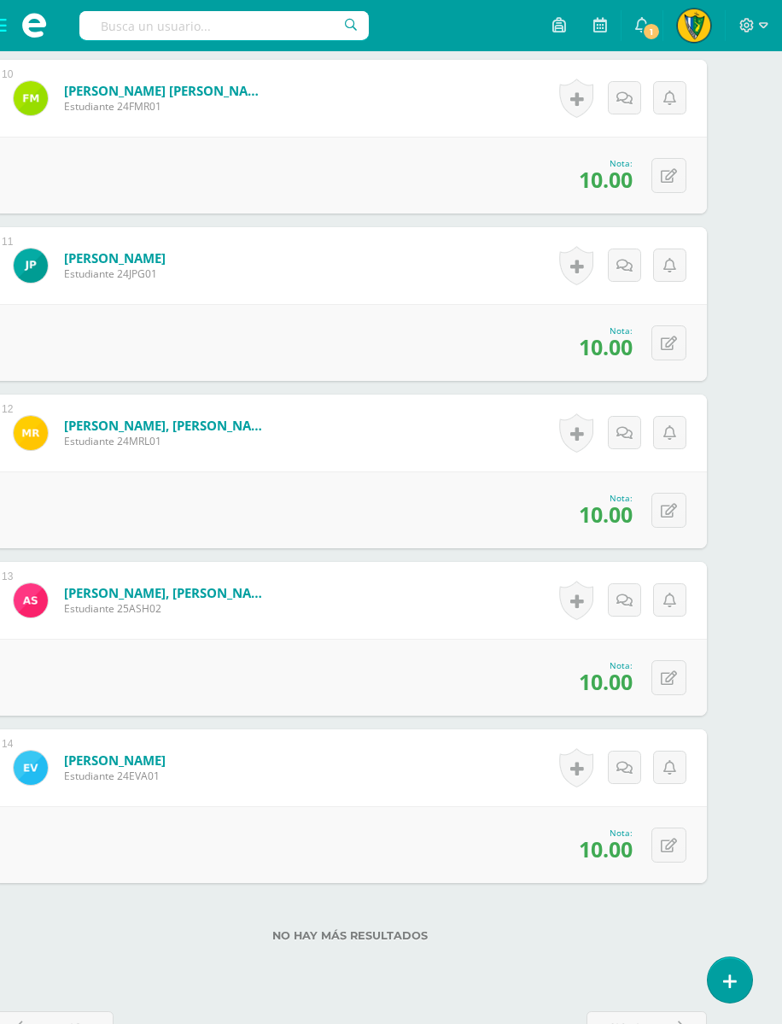
click at [74, 915] on span "anterior" at bounding box center [60, 1028] width 62 height 32
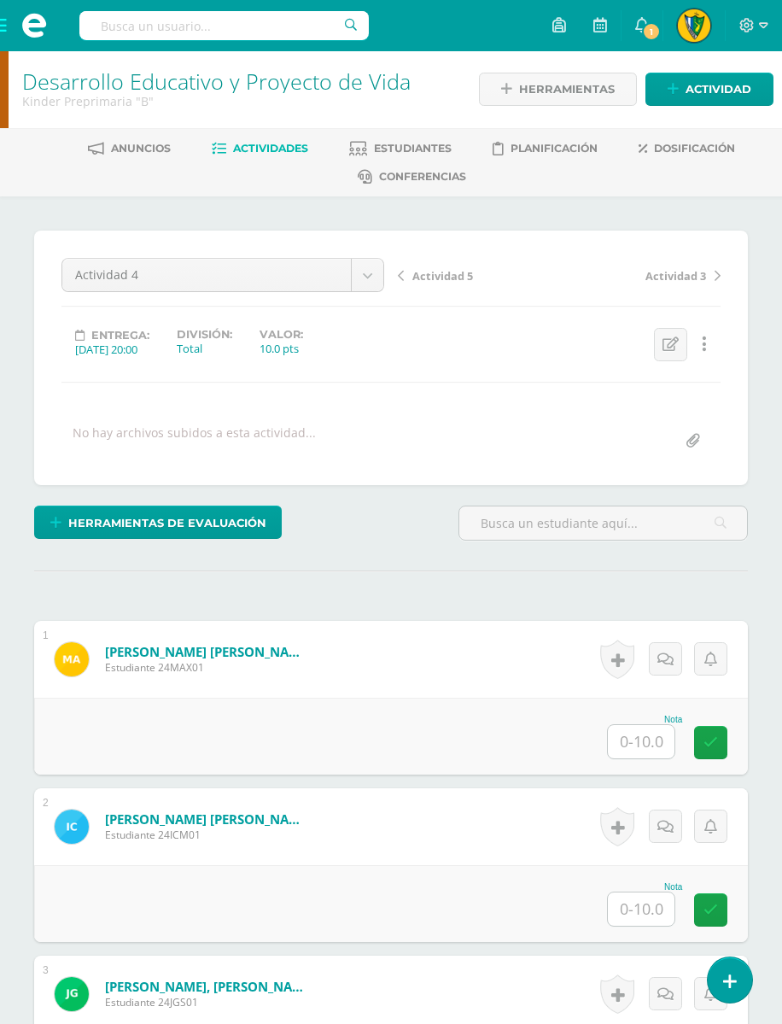
scroll to position [2, 0]
